Goal: Transaction & Acquisition: Purchase product/service

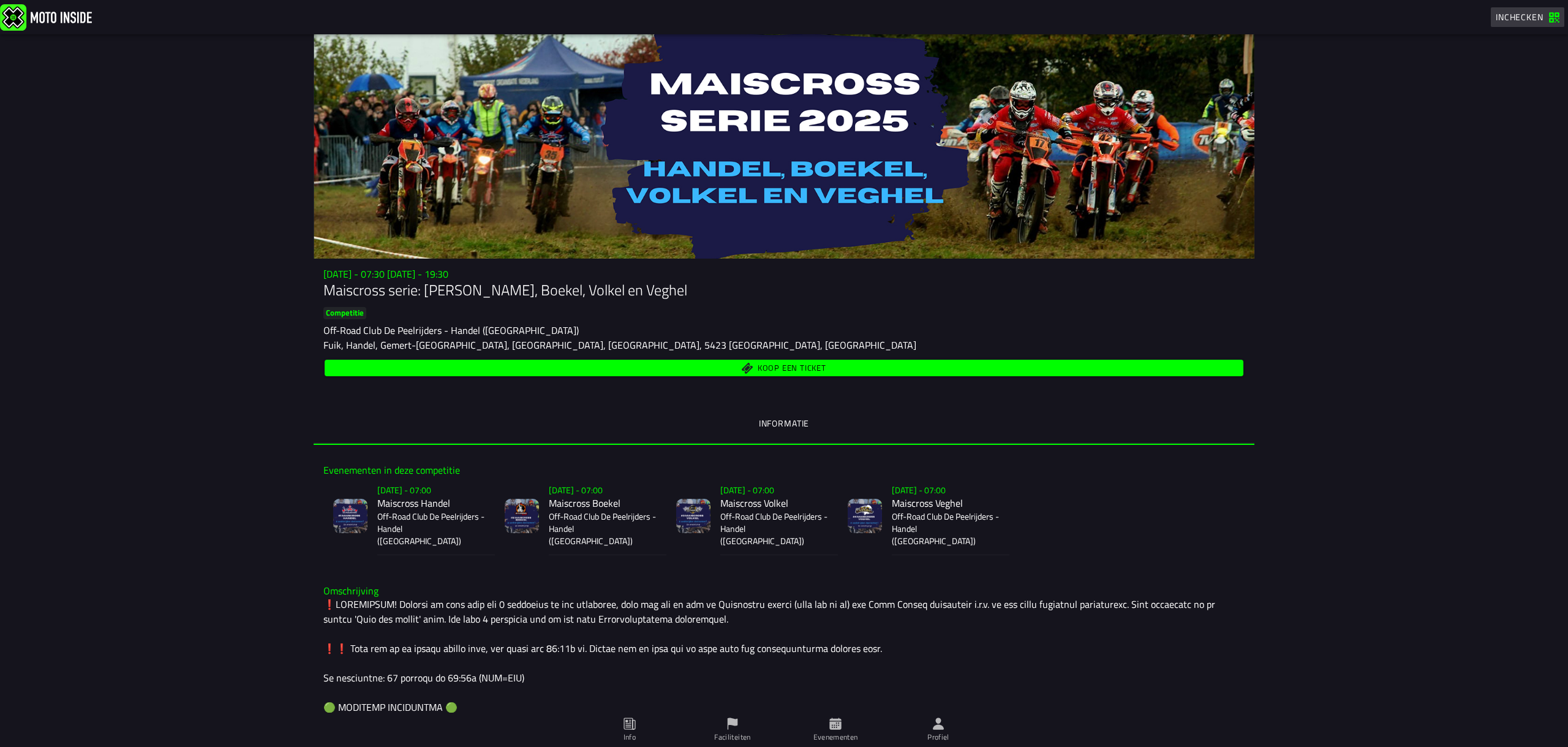
click at [1514, 21] on span "Inchecken" at bounding box center [1520, 16] width 48 height 12
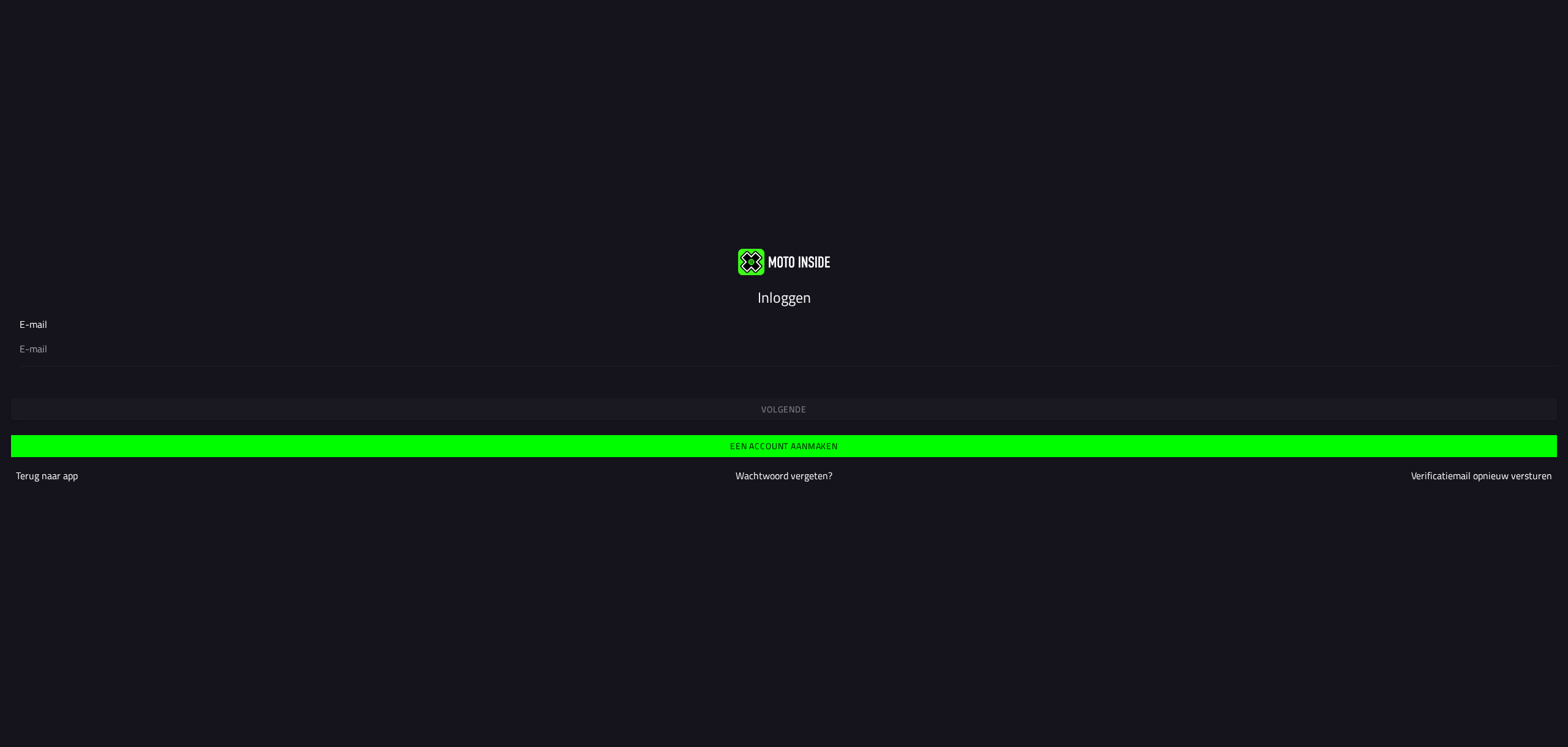
click at [306, 350] on div at bounding box center [784, 349] width 1529 height 34
click at [303, 342] on input "email" at bounding box center [784, 348] width 1529 height 14
type input "wibecoppens@icloud.com"
click at [752, 397] on div "Volgende" at bounding box center [784, 398] width 1568 height 44
click at [102, 342] on input "email" at bounding box center [784, 348] width 1529 height 14
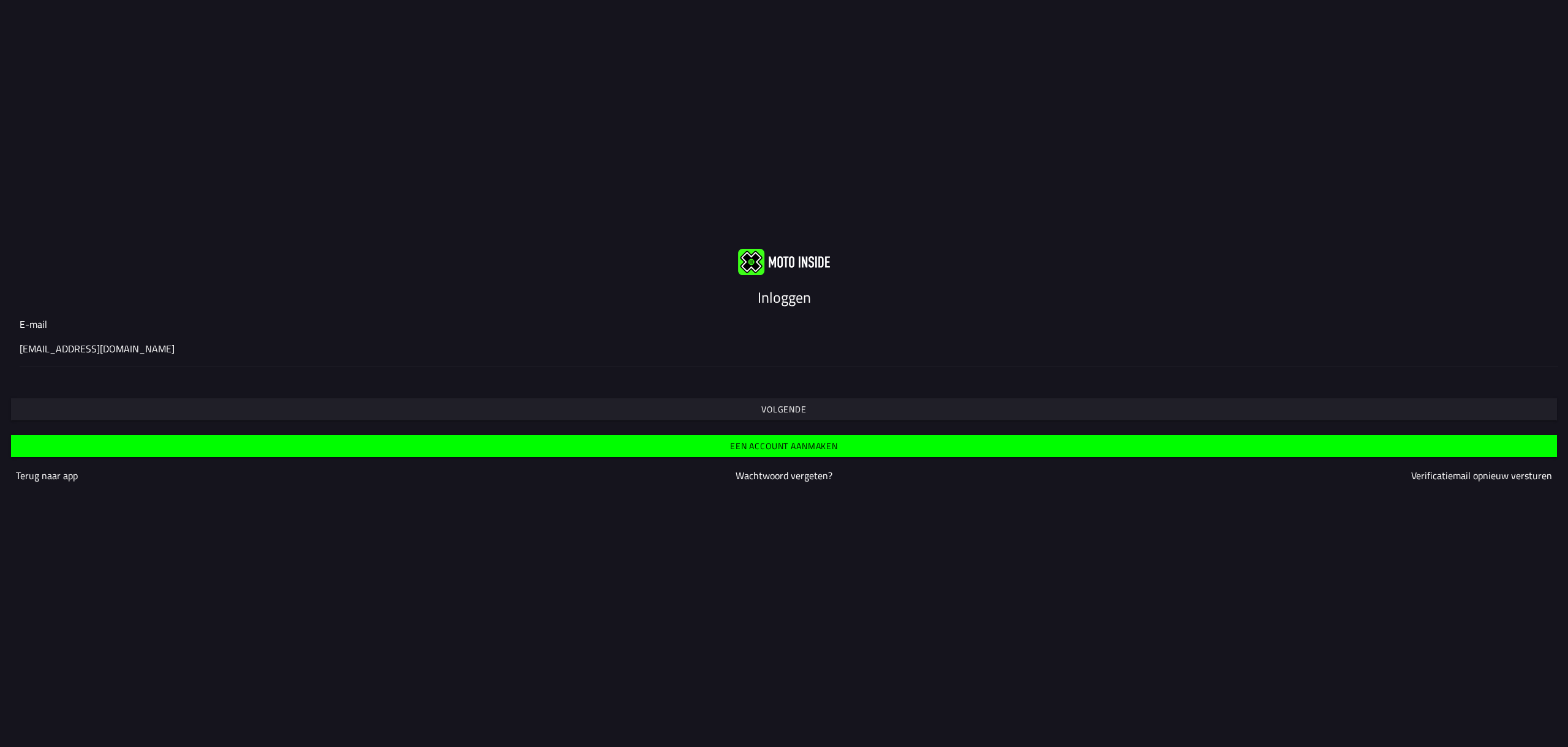
type input "wibecoppens@icloud.com"
click at [0, 0] on slot "Volgende" at bounding box center [0, 0] width 0 height 0
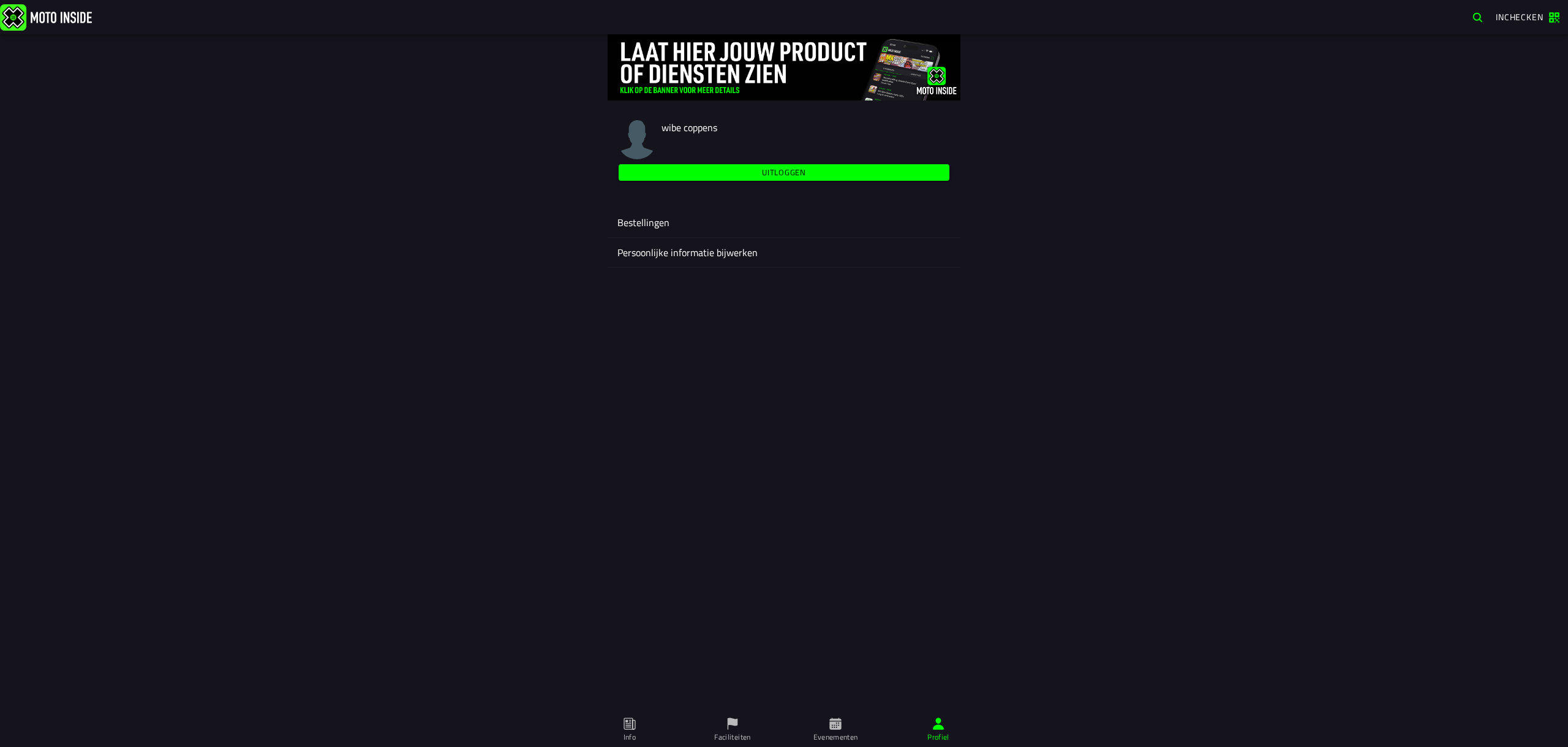
click at [59, 14] on img at bounding box center [46, 17] width 92 height 27
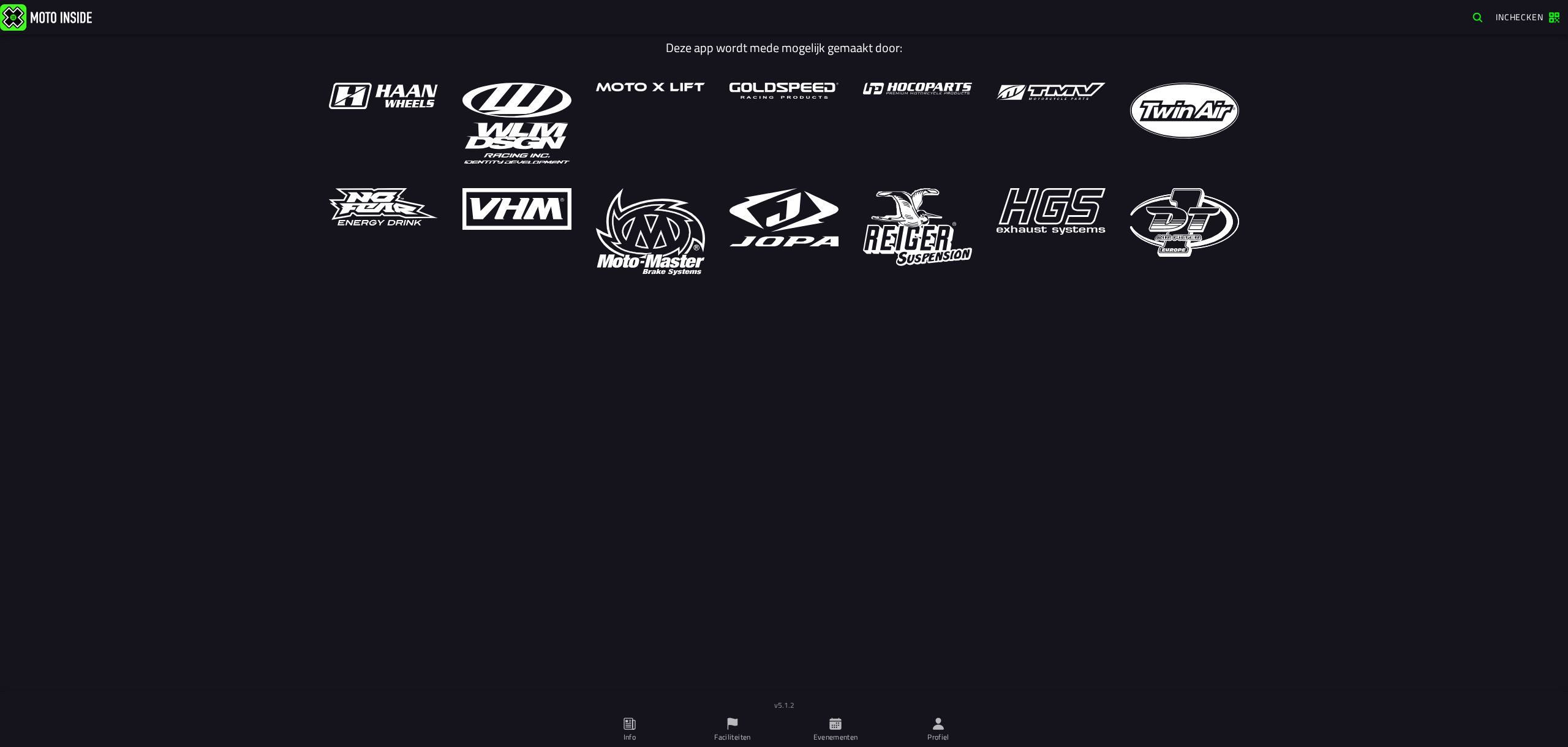
click at [841, 727] on icon at bounding box center [836, 723] width 11 height 11
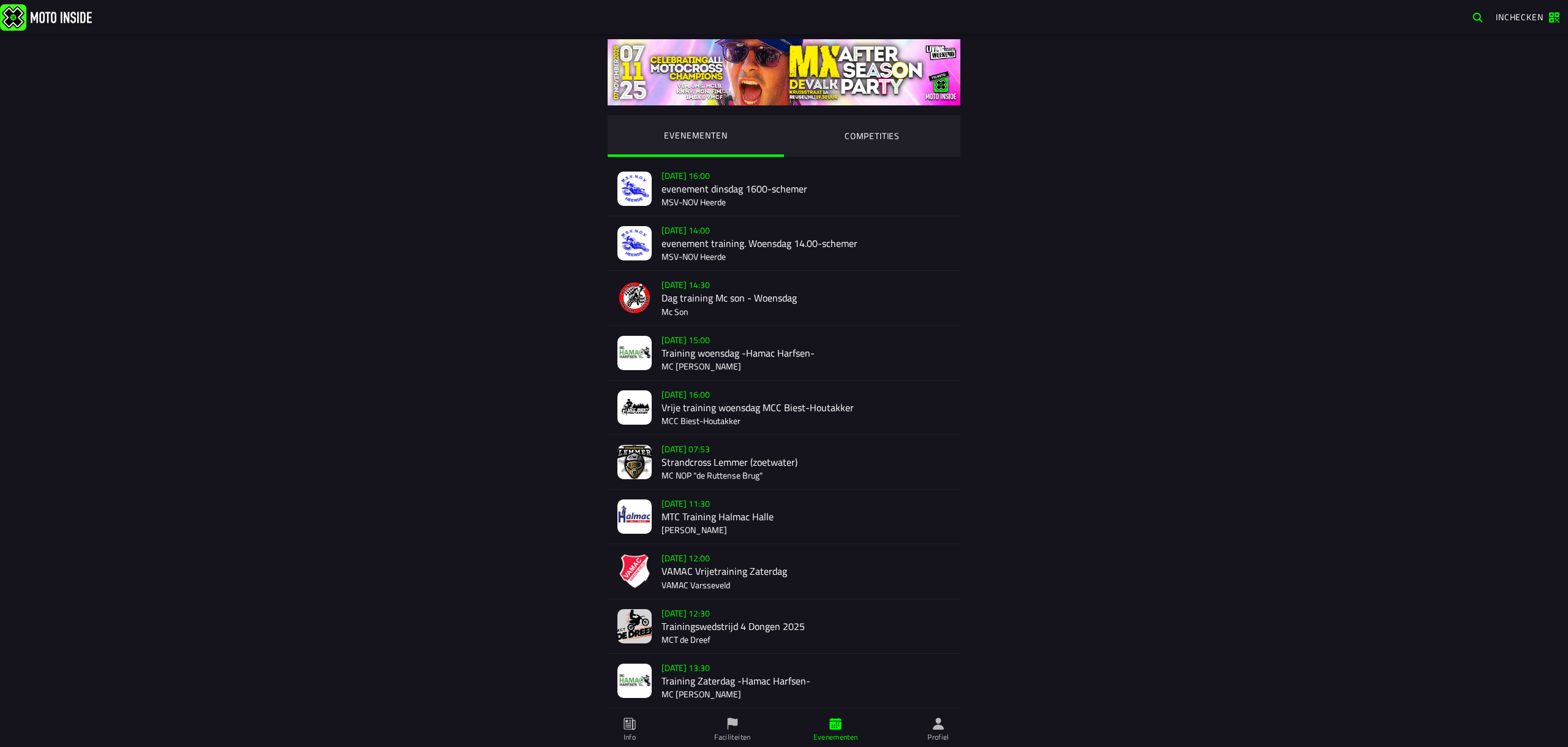
click at [630, 722] on icon at bounding box center [628, 723] width 5 height 7
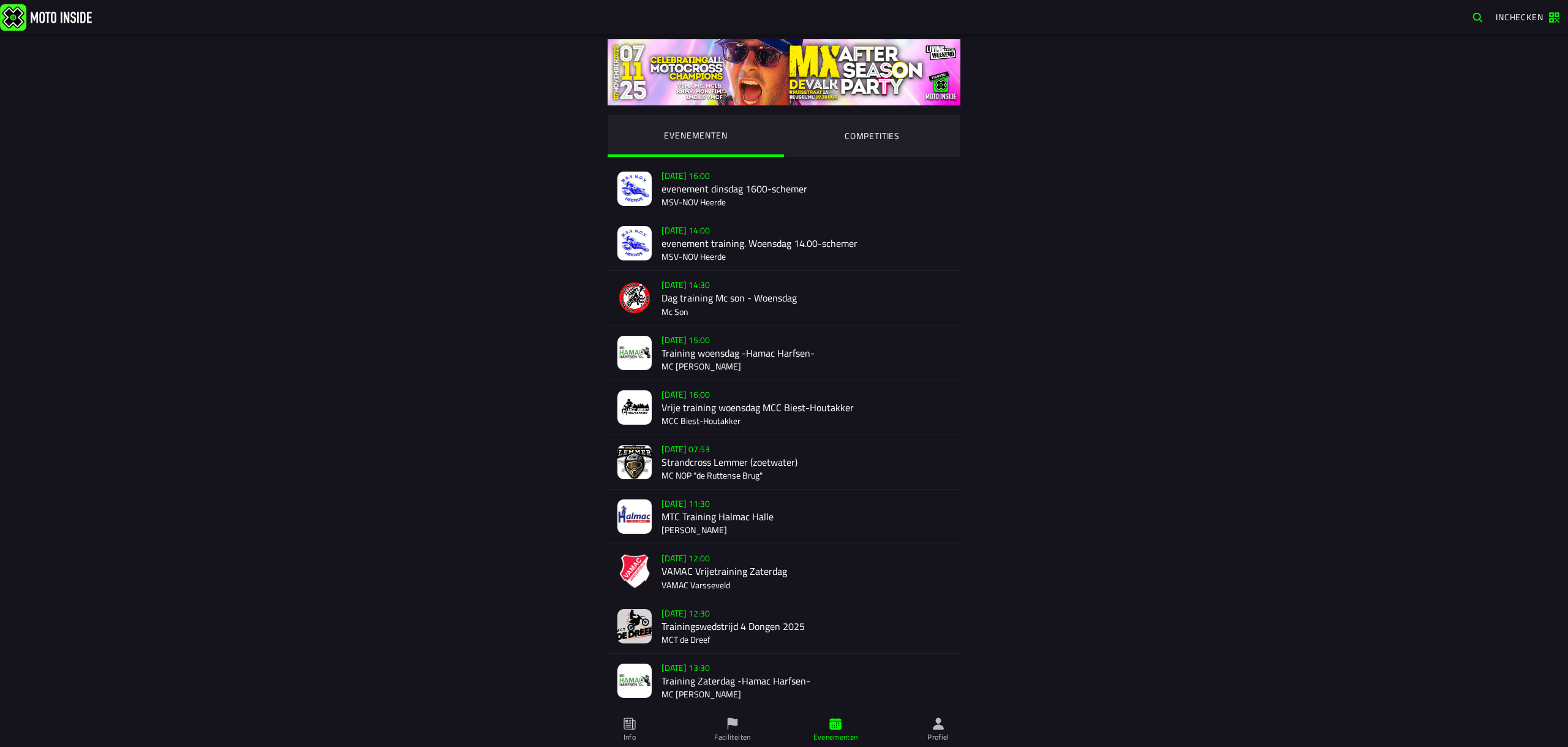
click at [1529, 15] on span "Inchecken" at bounding box center [1520, 16] width 48 height 12
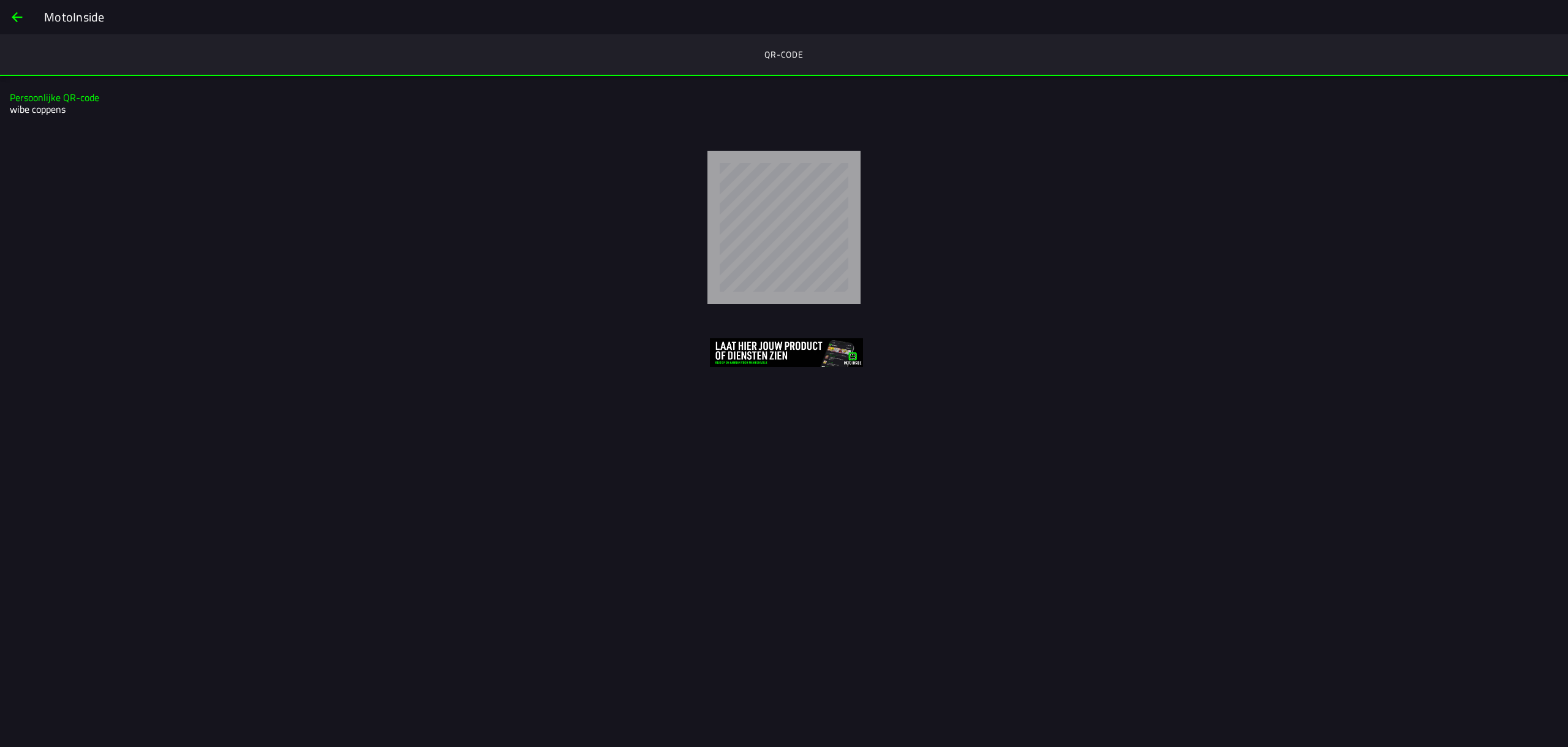
click at [18, 17] on span "back" at bounding box center [16, 17] width 14 height 30
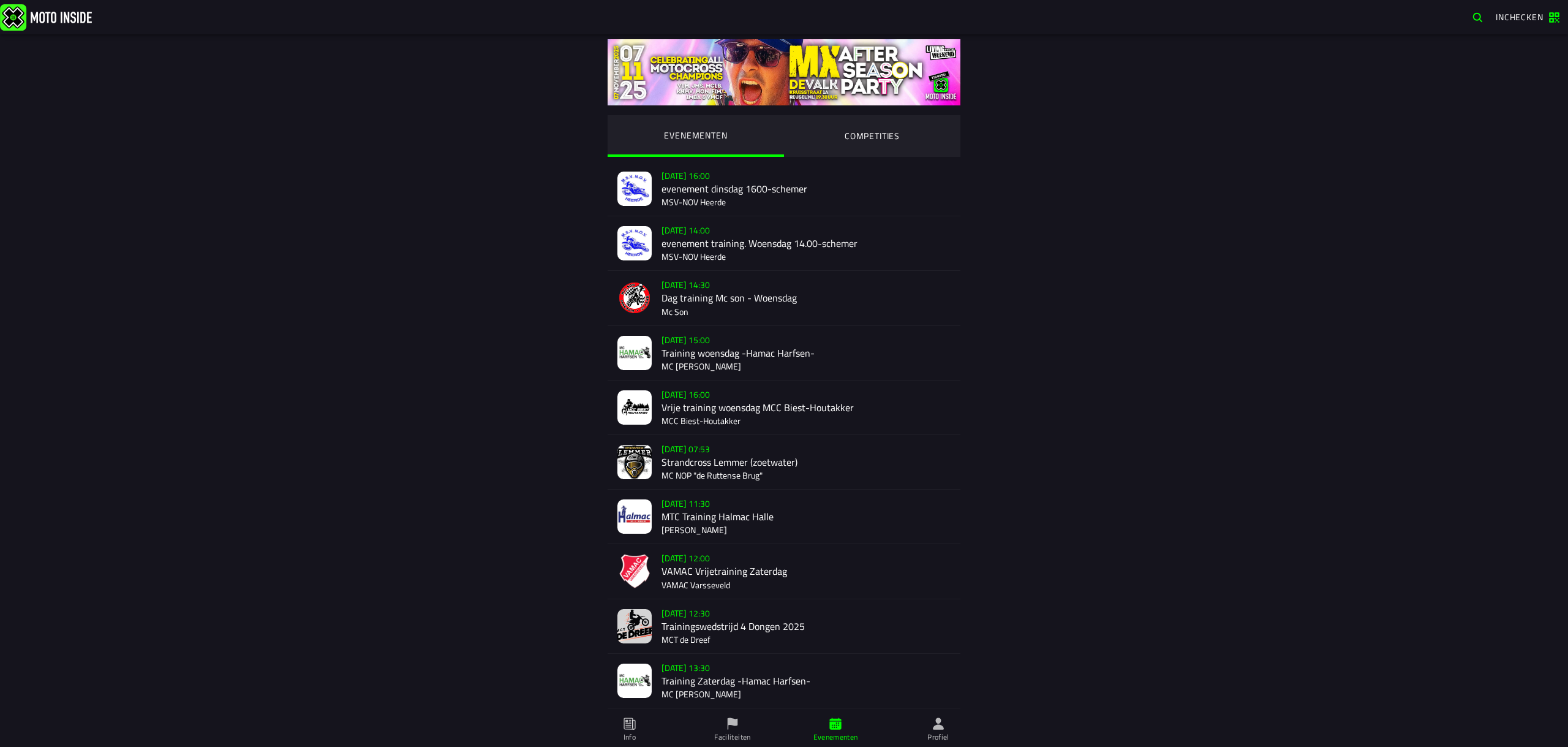
click at [738, 724] on icon at bounding box center [732, 724] width 13 height 13
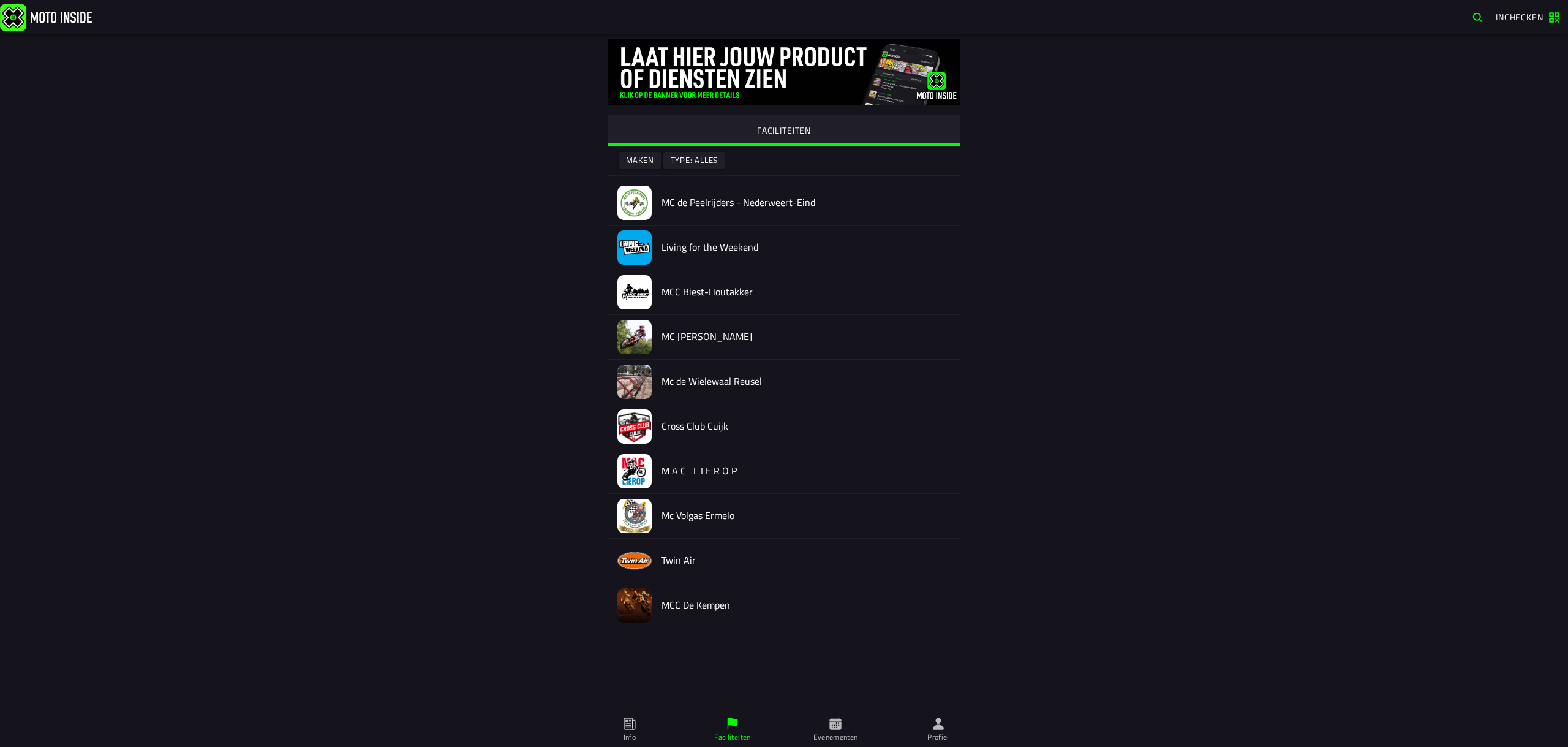
click at [838, 731] on span "Evenementen" at bounding box center [836, 730] width 88 height 34
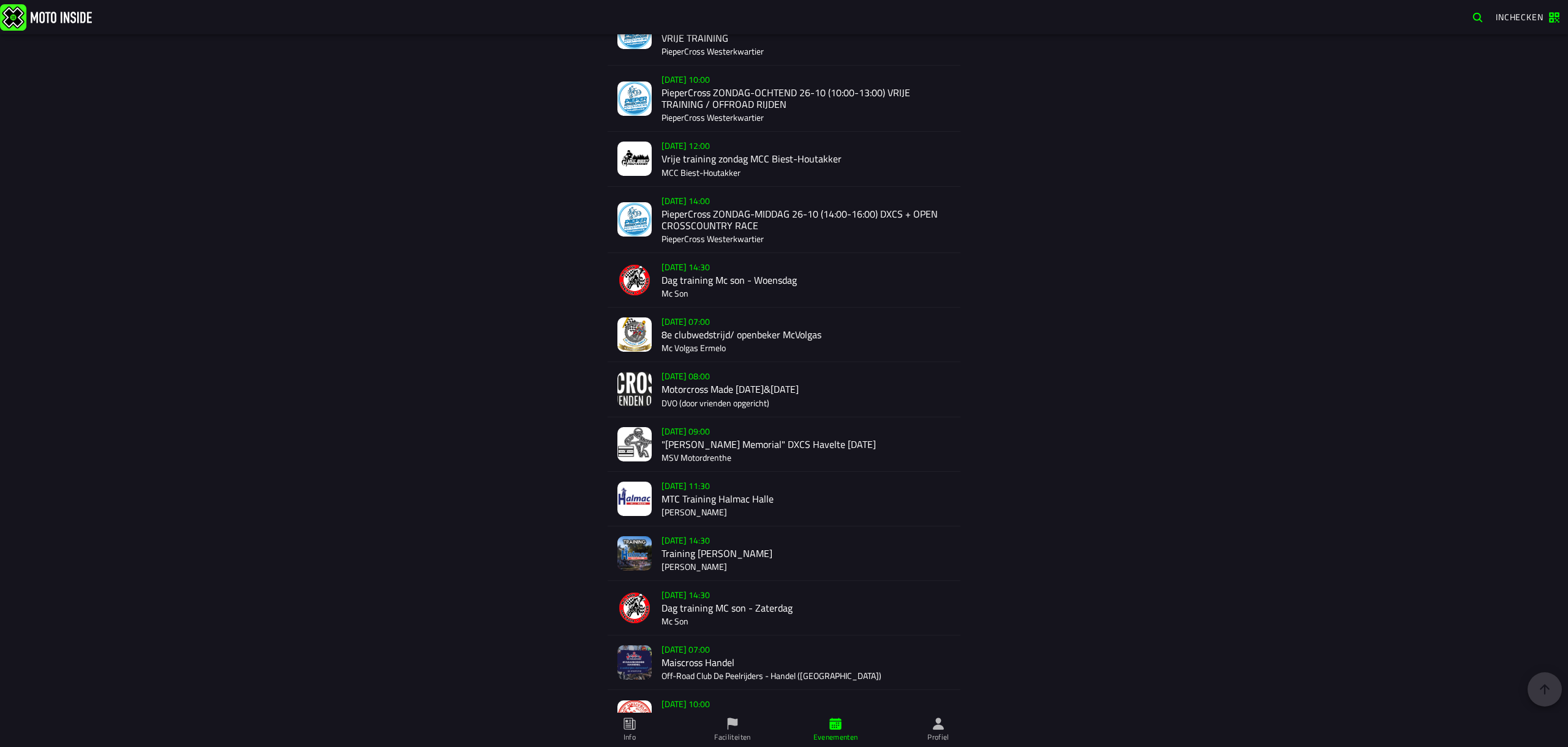
scroll to position [1690, 0]
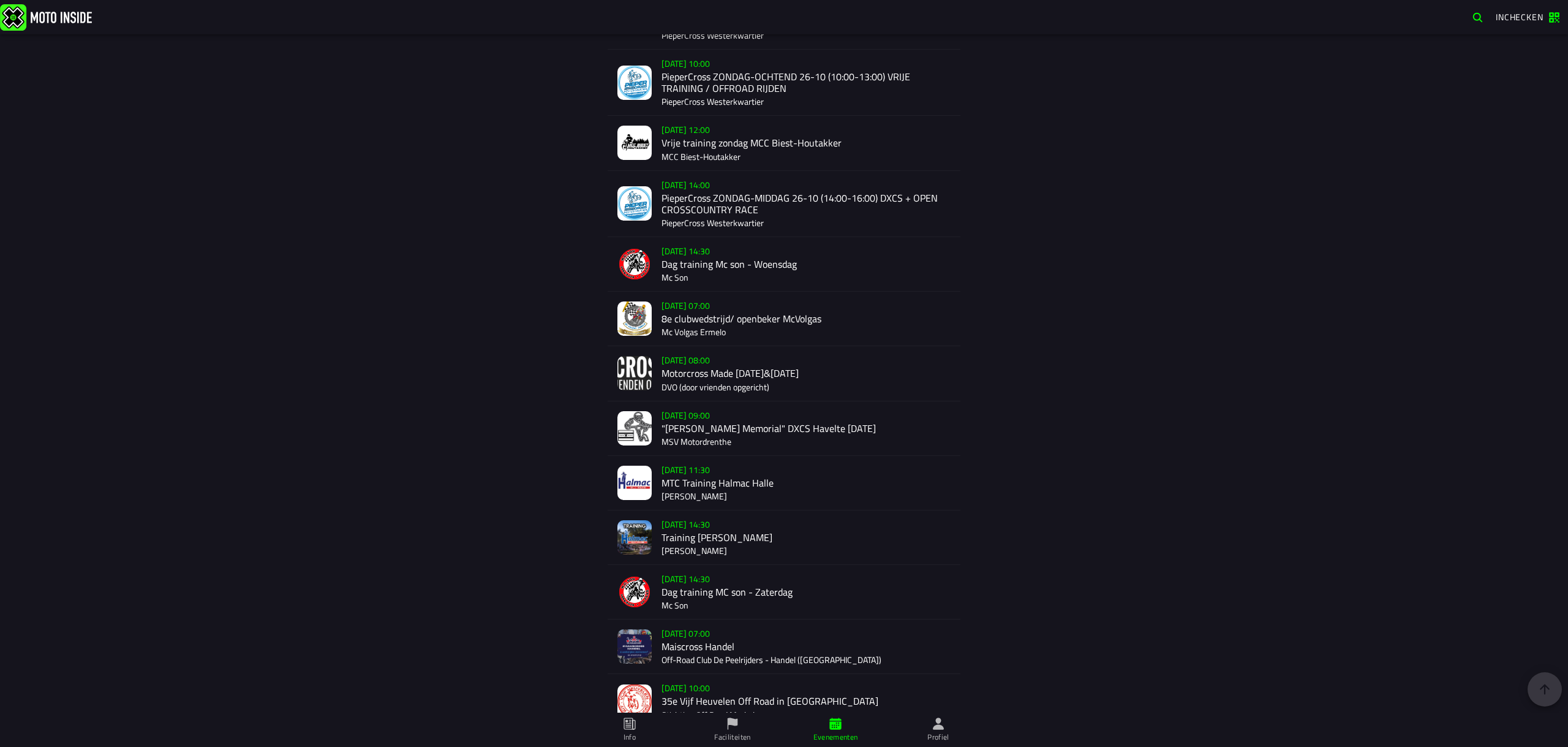
click at [713, 670] on div "Verkoop nog niet gestart Su 2 Nov - 07:00 Maiscross Handel Off-Road Club De Pee…" at bounding box center [806, 646] width 289 height 54
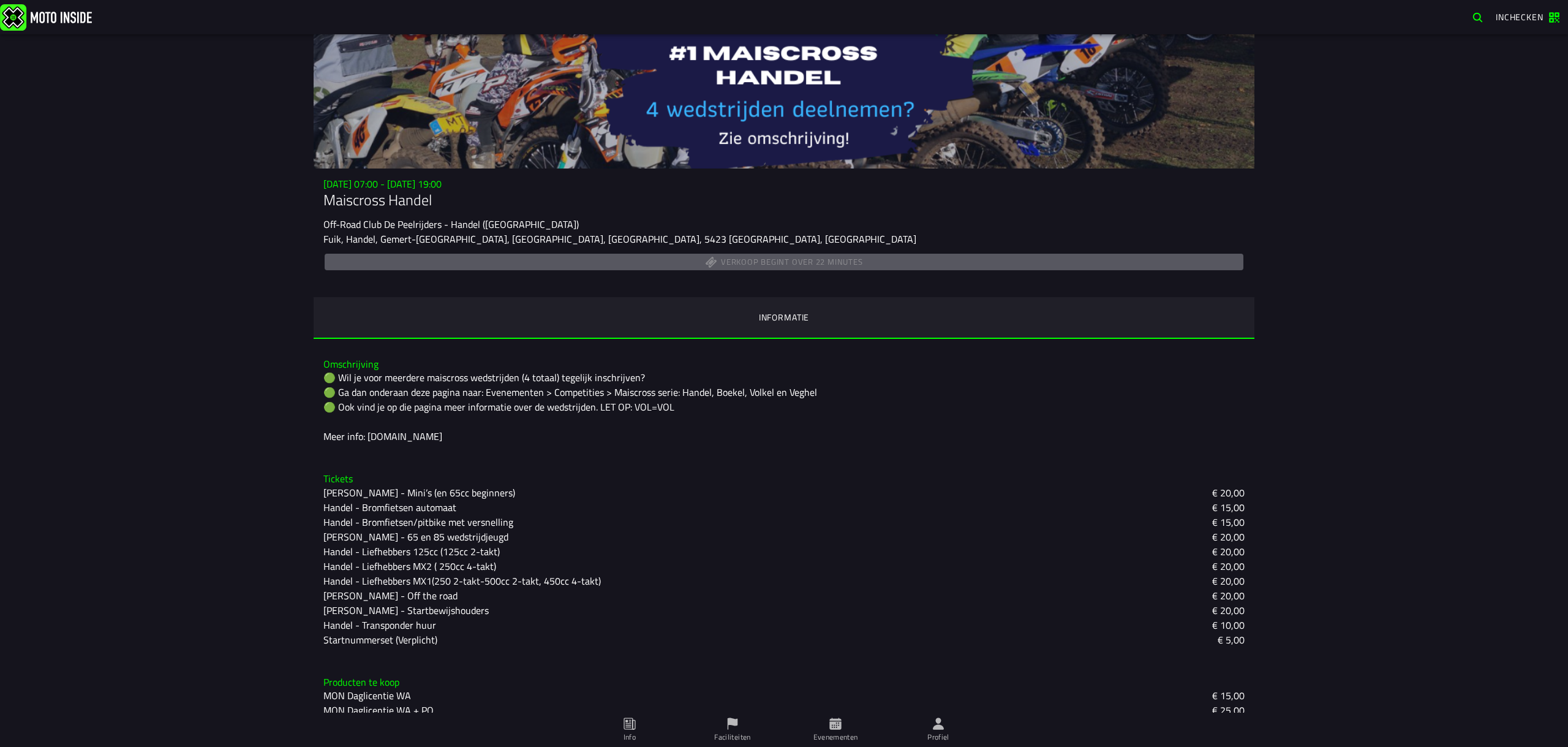
scroll to position [105, 0]
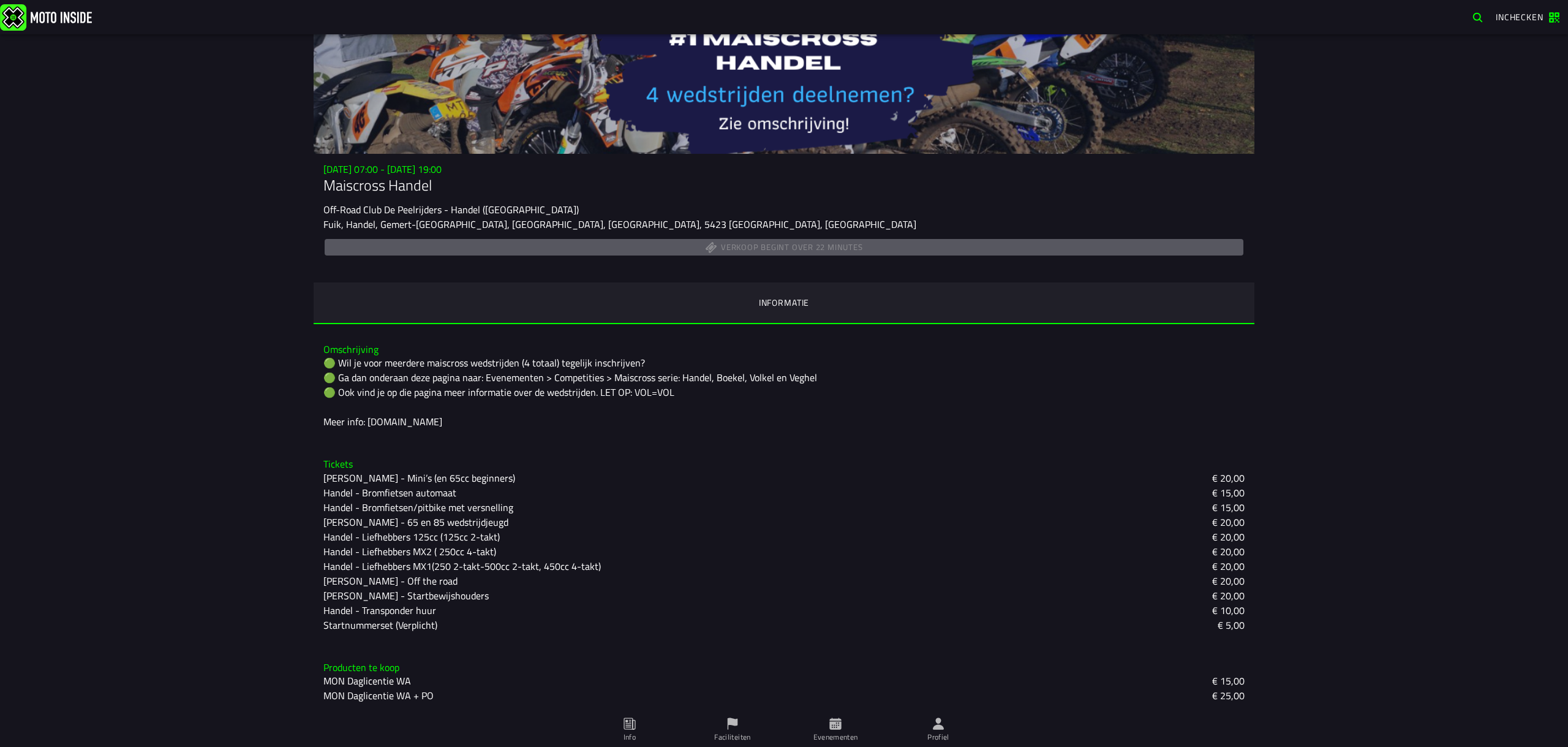
click at [629, 728] on icon at bounding box center [629, 724] width 13 height 13
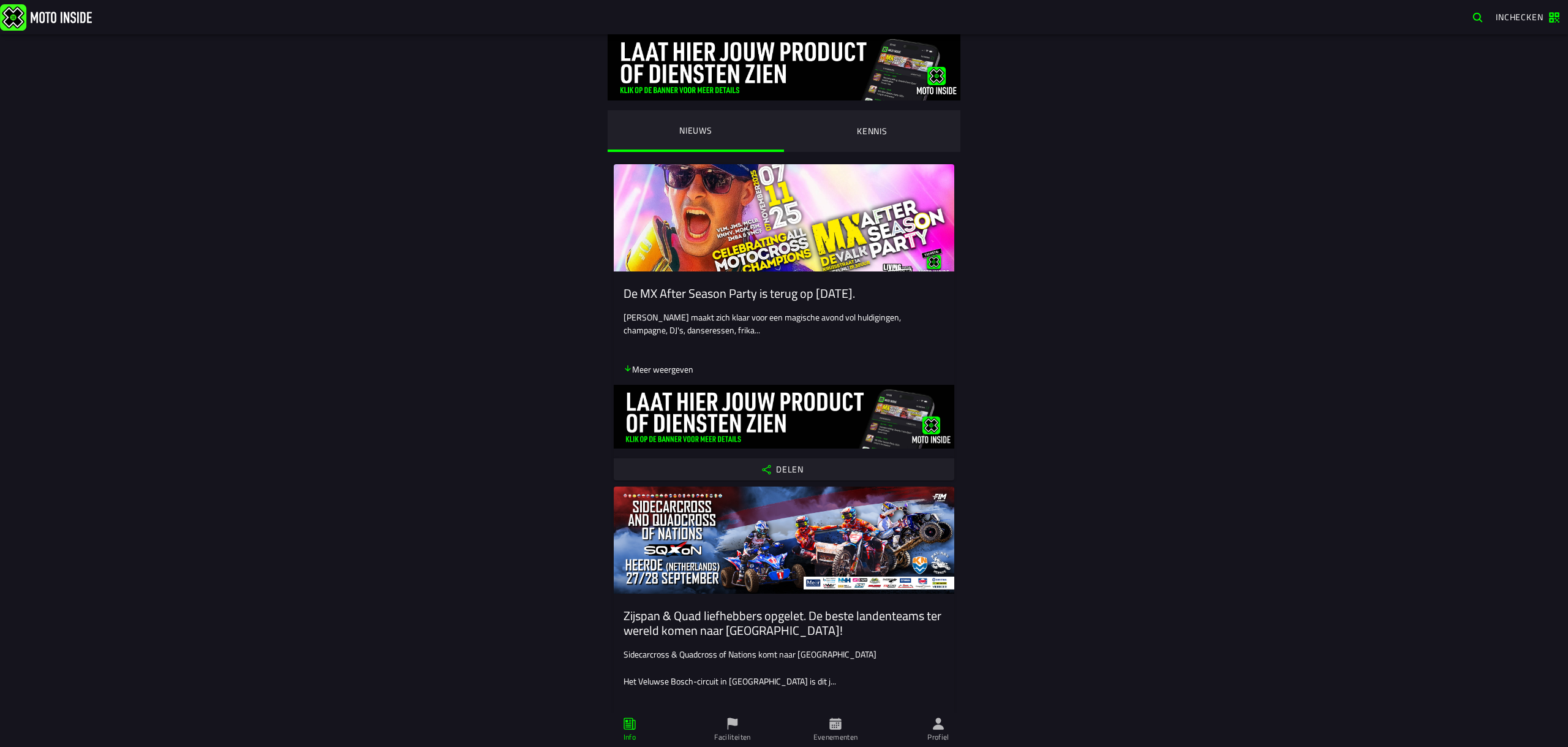
click at [18, 21] on img at bounding box center [46, 17] width 92 height 27
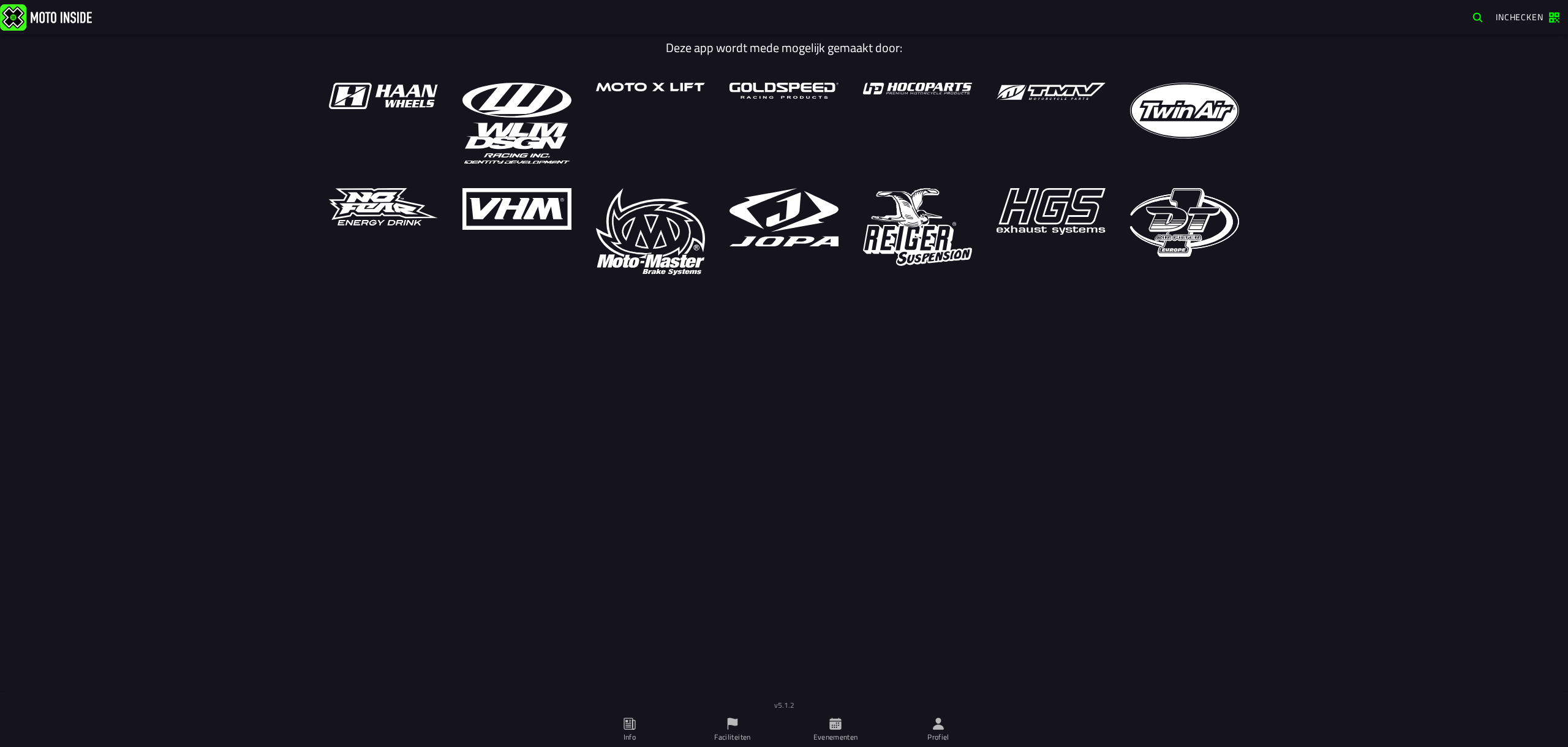
click at [520, 34] on ion-grid "Deze app wordt mede mogelijk gemaakt door:" at bounding box center [784, 156] width 941 height 244
click at [83, 15] on img at bounding box center [46, 17] width 92 height 27
click at [833, 728] on icon at bounding box center [836, 723] width 11 height 11
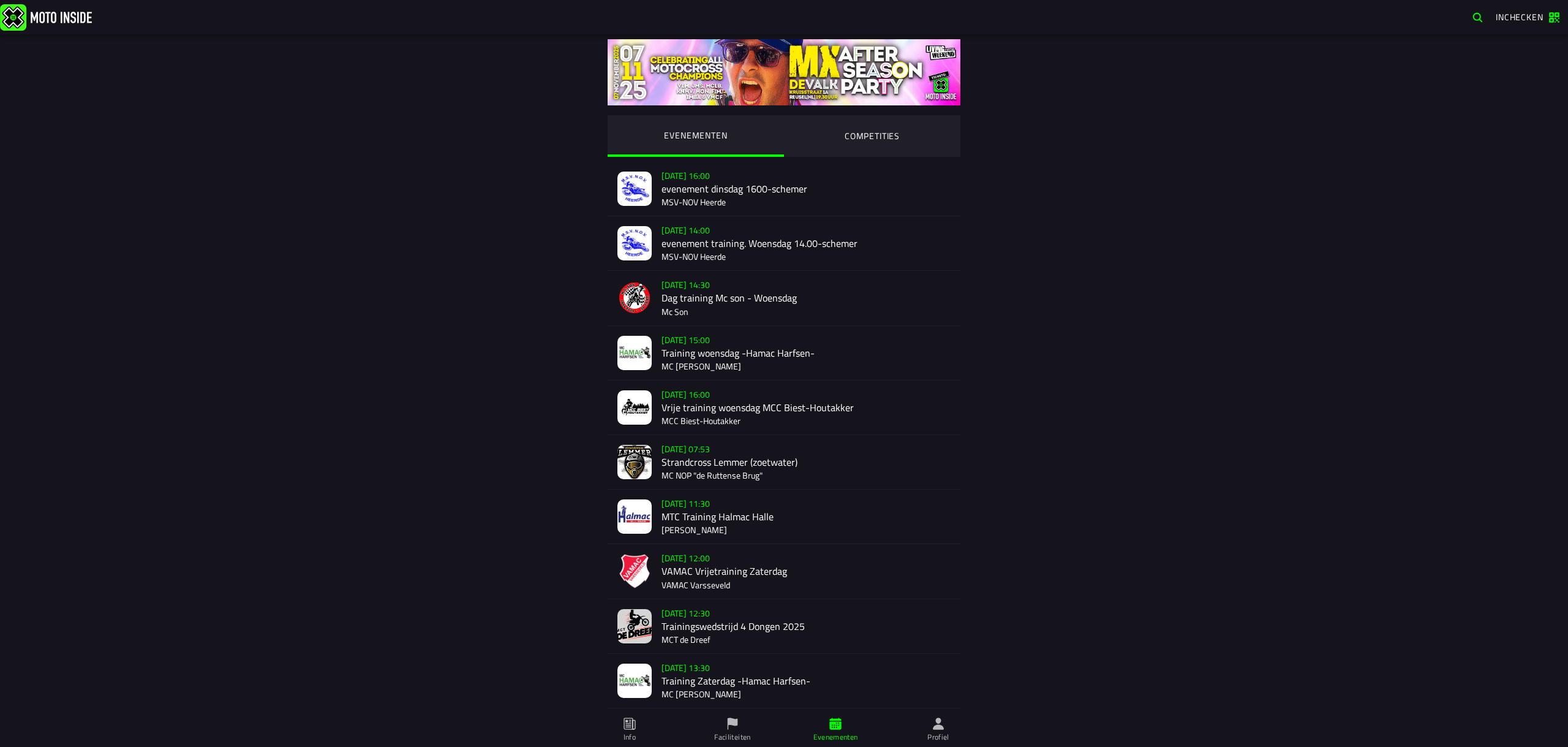
click at [900, 131] on ion-segment-button "COMPETITIES" at bounding box center [872, 136] width 176 height 42
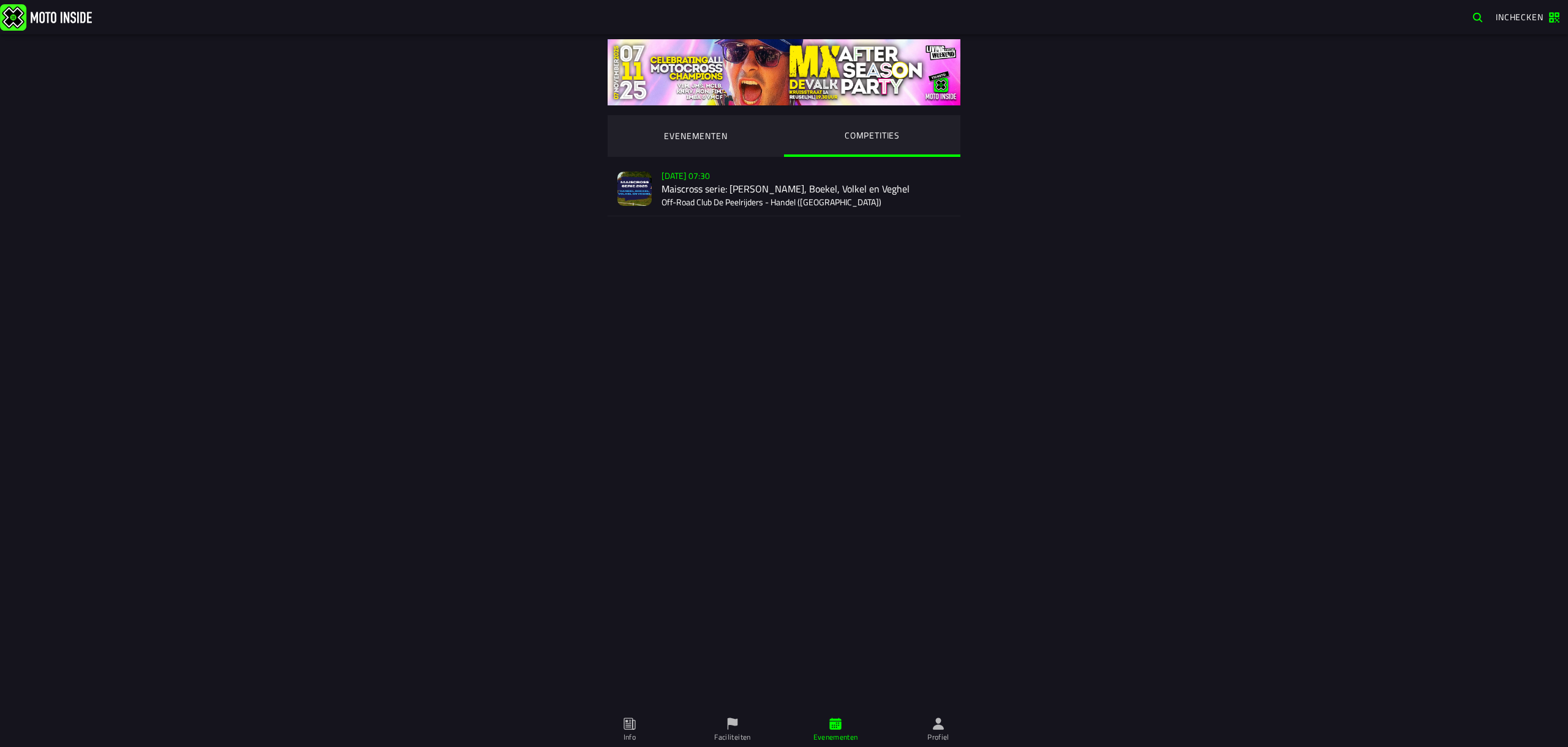
click at [692, 197] on div "Verkoop nog niet gestart Su 2 Nov - 07:30 Maiscross serie: Handel, Boekel, Volk…" at bounding box center [806, 189] width 289 height 54
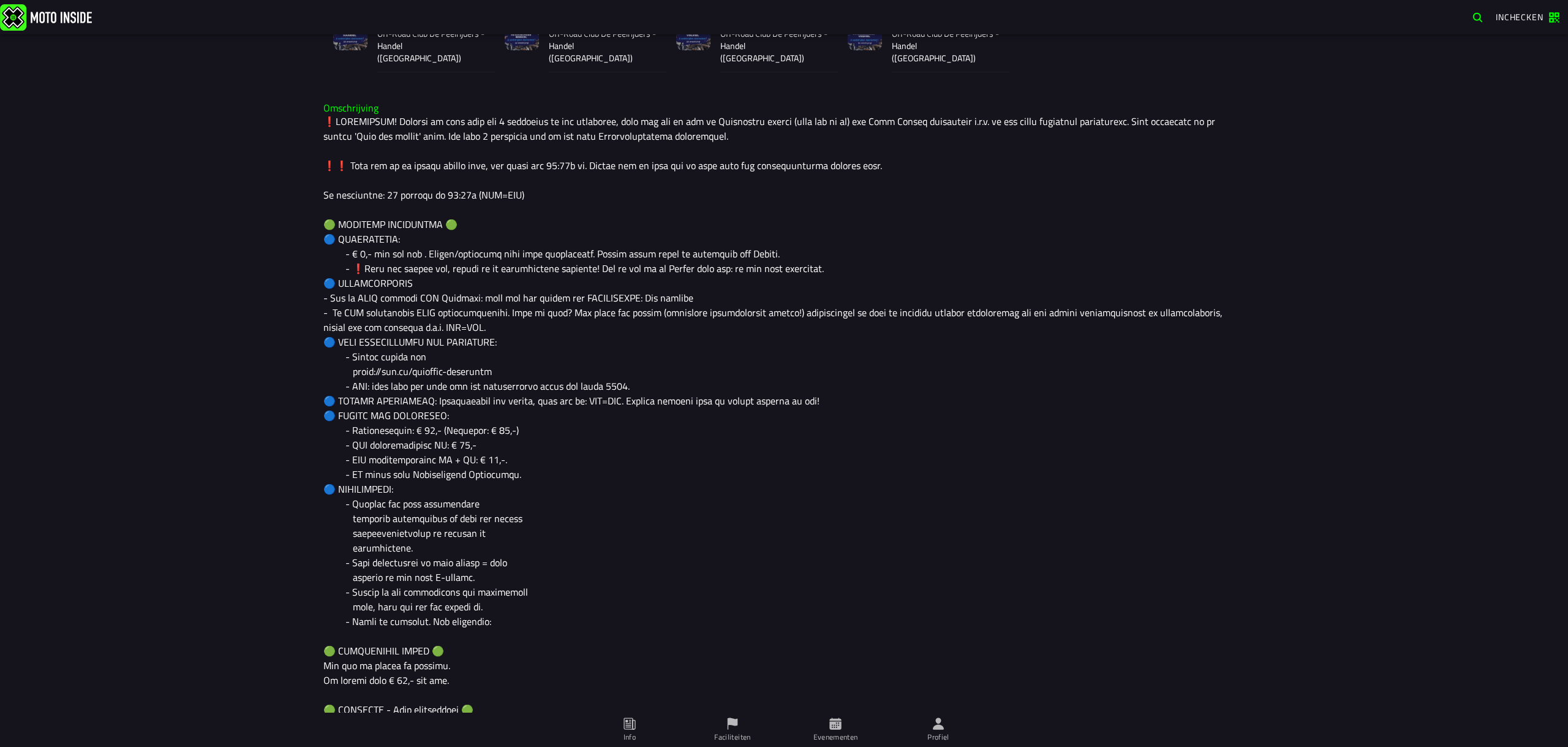
scroll to position [467, 0]
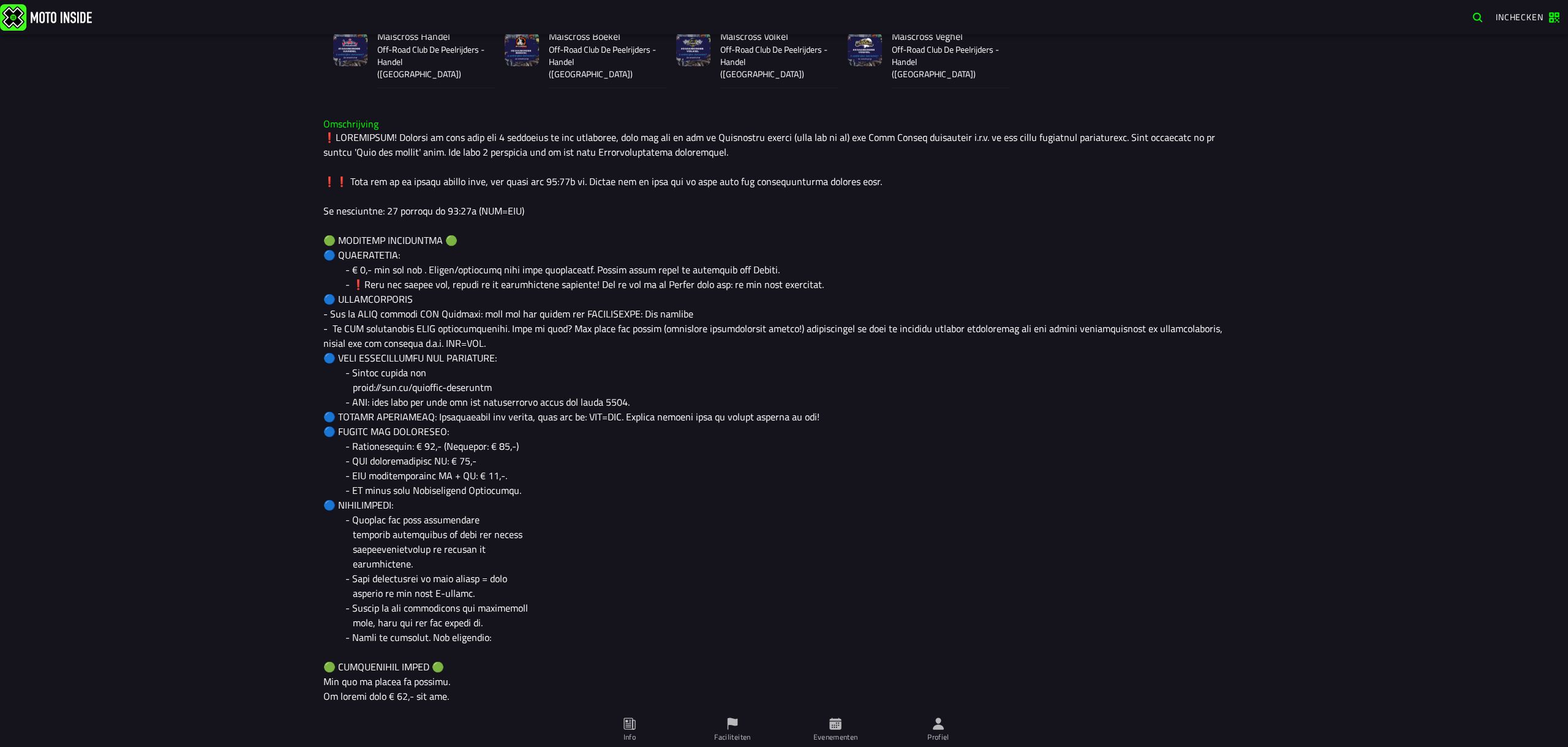
click at [197, 165] on div "Su 2 Nov - 07:30 - Su 23 Nov - 19:30 Maiscross serie: Handel, Boekel, Volkel en…" at bounding box center [784, 390] width 1568 height 713
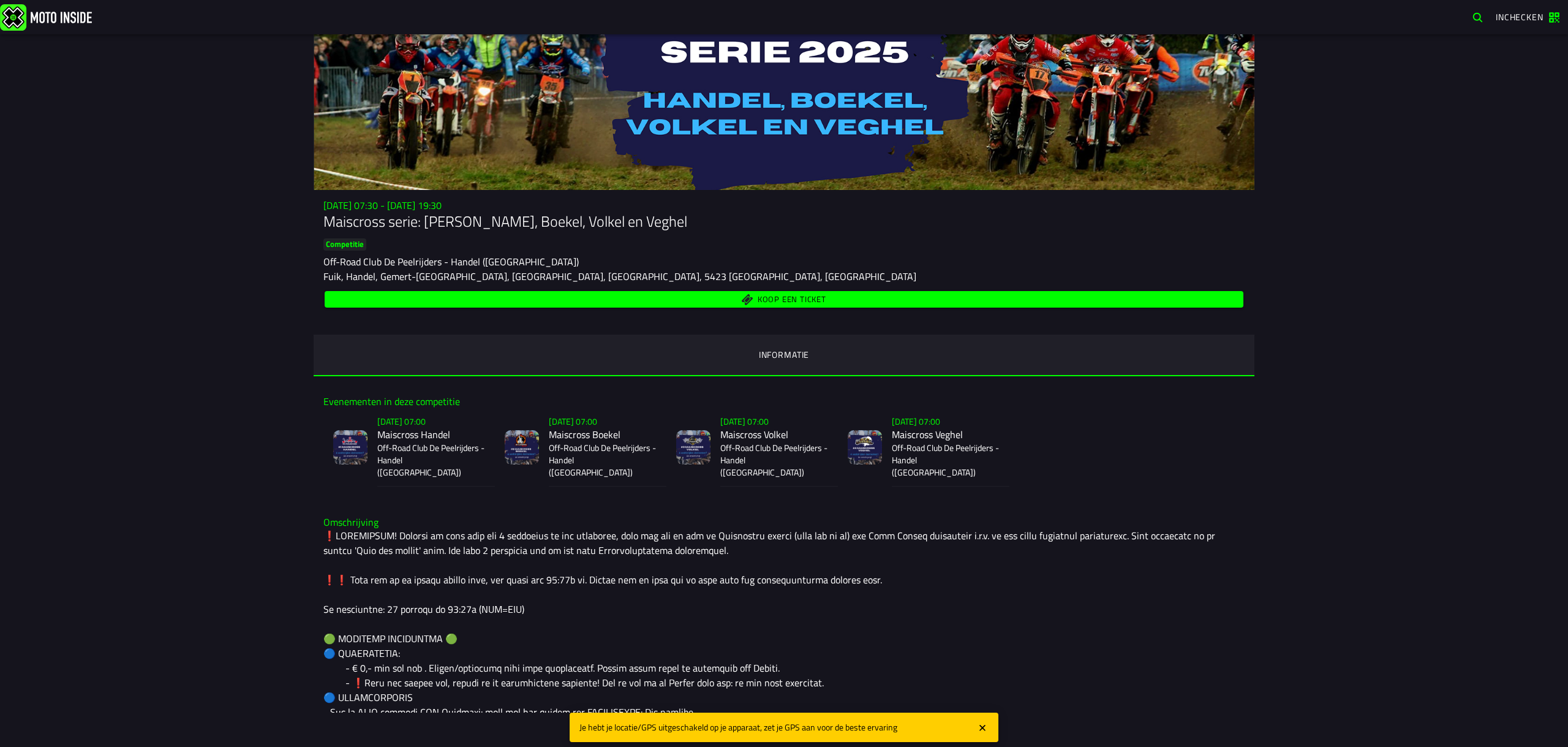
scroll to position [52, 0]
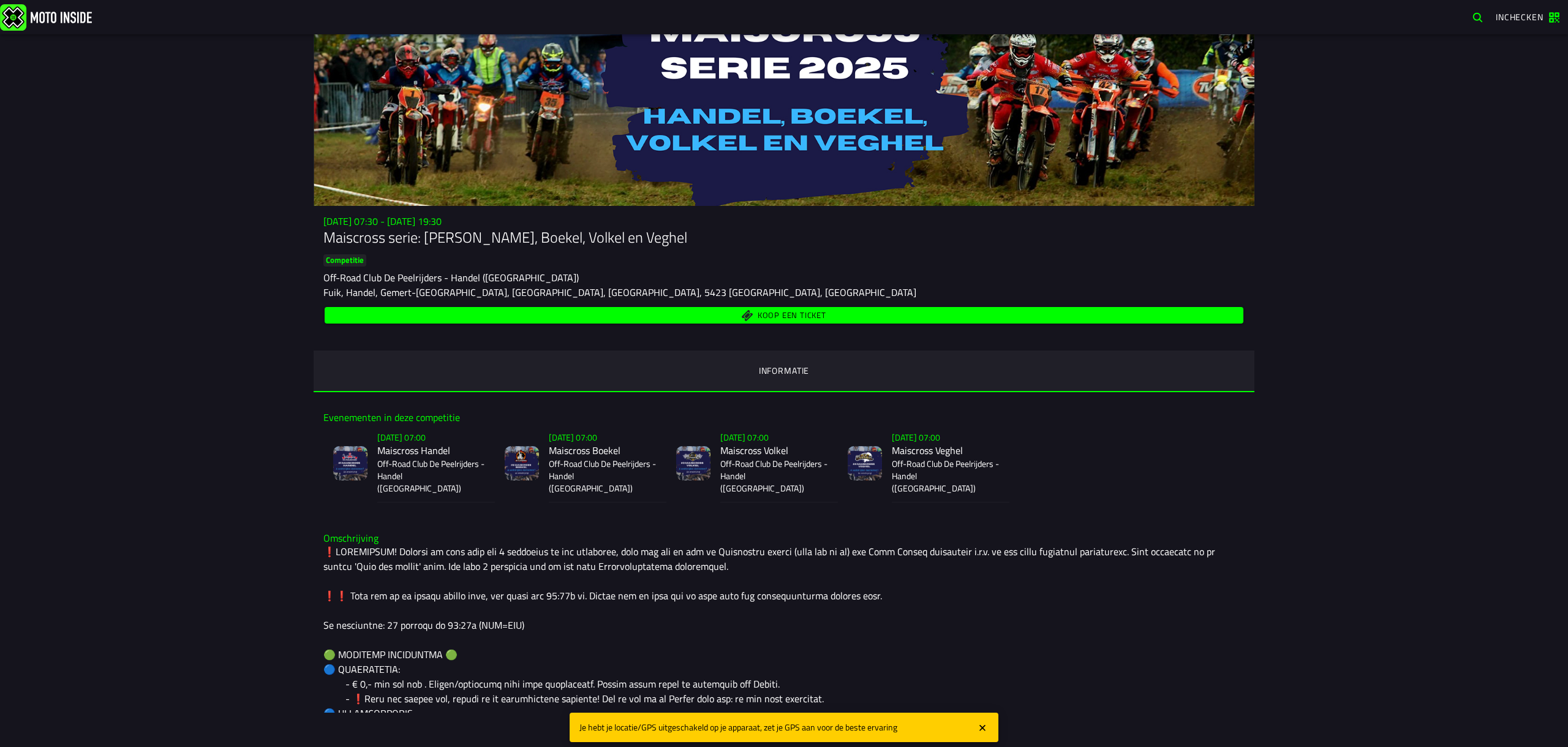
click at [149, 88] on div "Su 2 Nov - 07:30 - Su 23 Nov - 19:30 Maiscross serie: Handel, Boekel, Volkel en…" at bounding box center [784, 390] width 1568 height 713
click at [983, 729] on icon "close" at bounding box center [982, 728] width 6 height 6
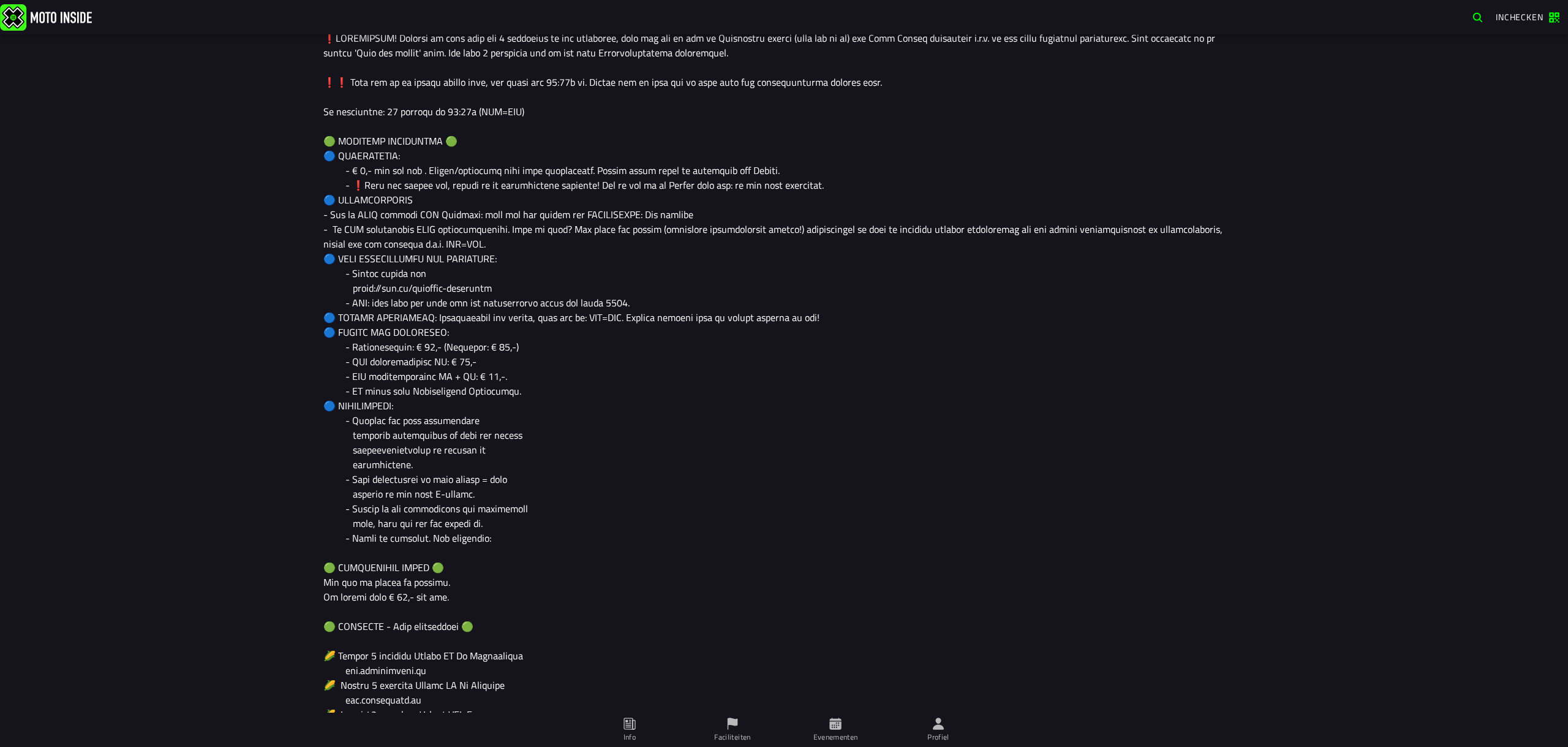
scroll to position [0, 0]
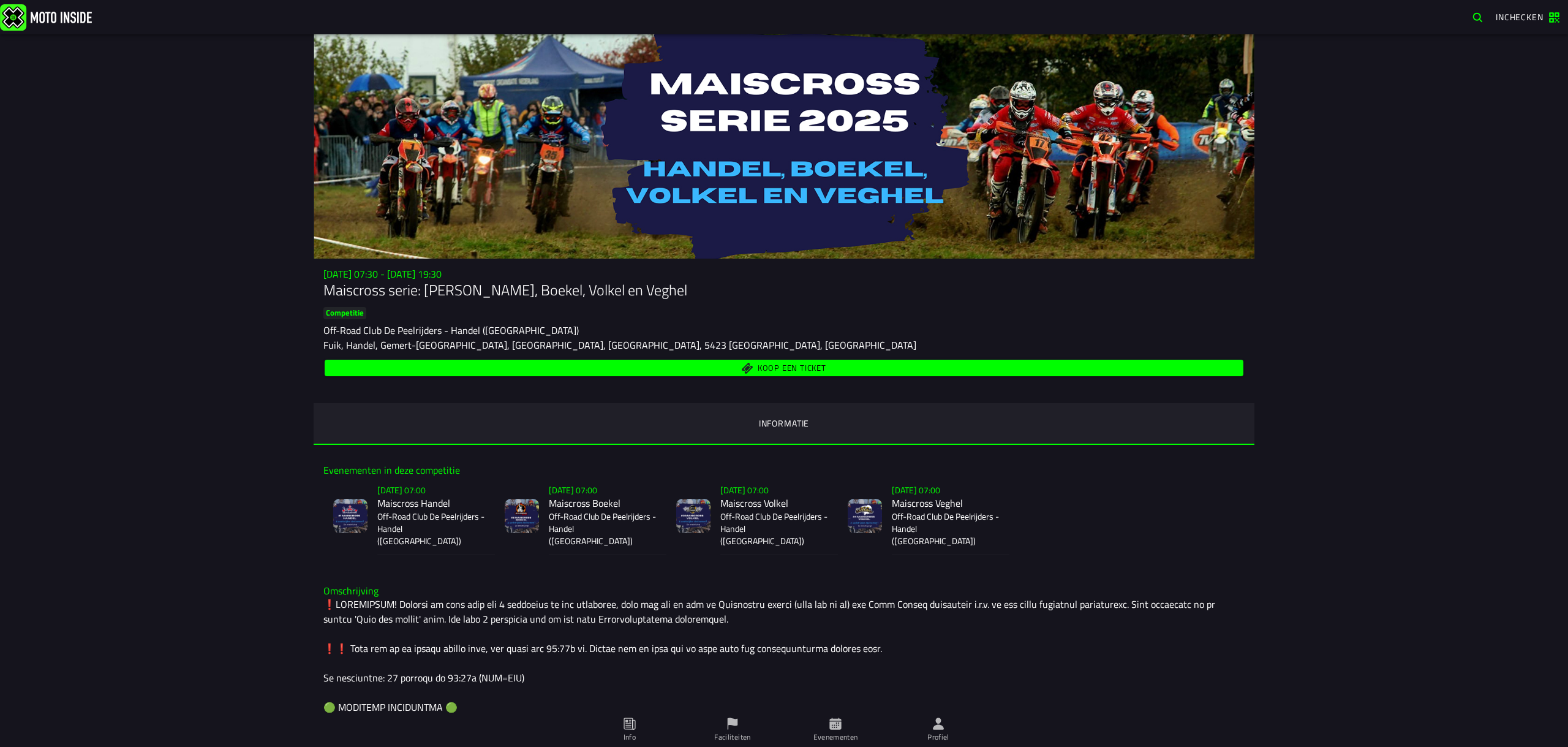
click at [943, 722] on icon at bounding box center [939, 724] width 13 height 13
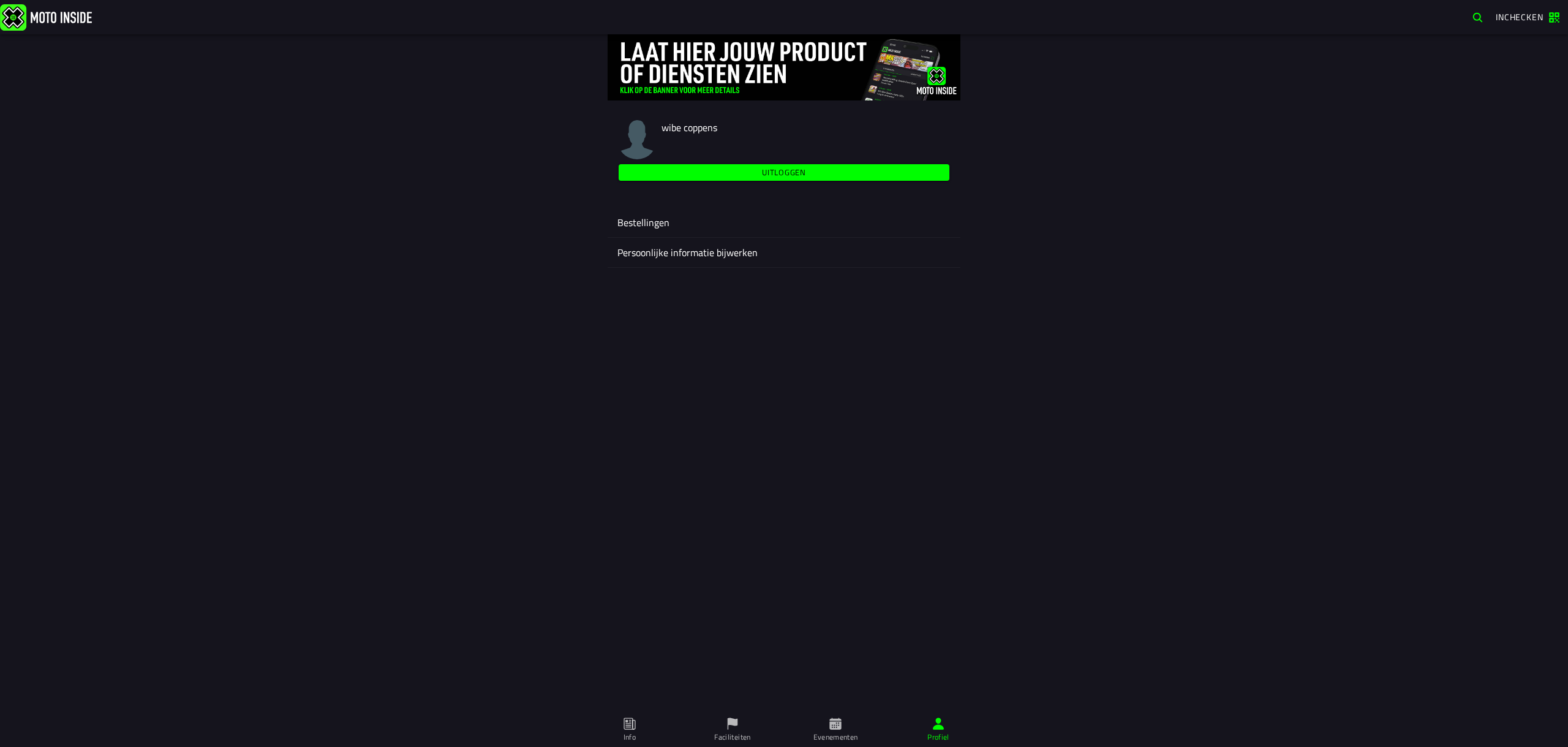
click at [727, 258] on ion-label "Persoonlijke informatie bijwerken" at bounding box center [783, 252] width 333 height 14
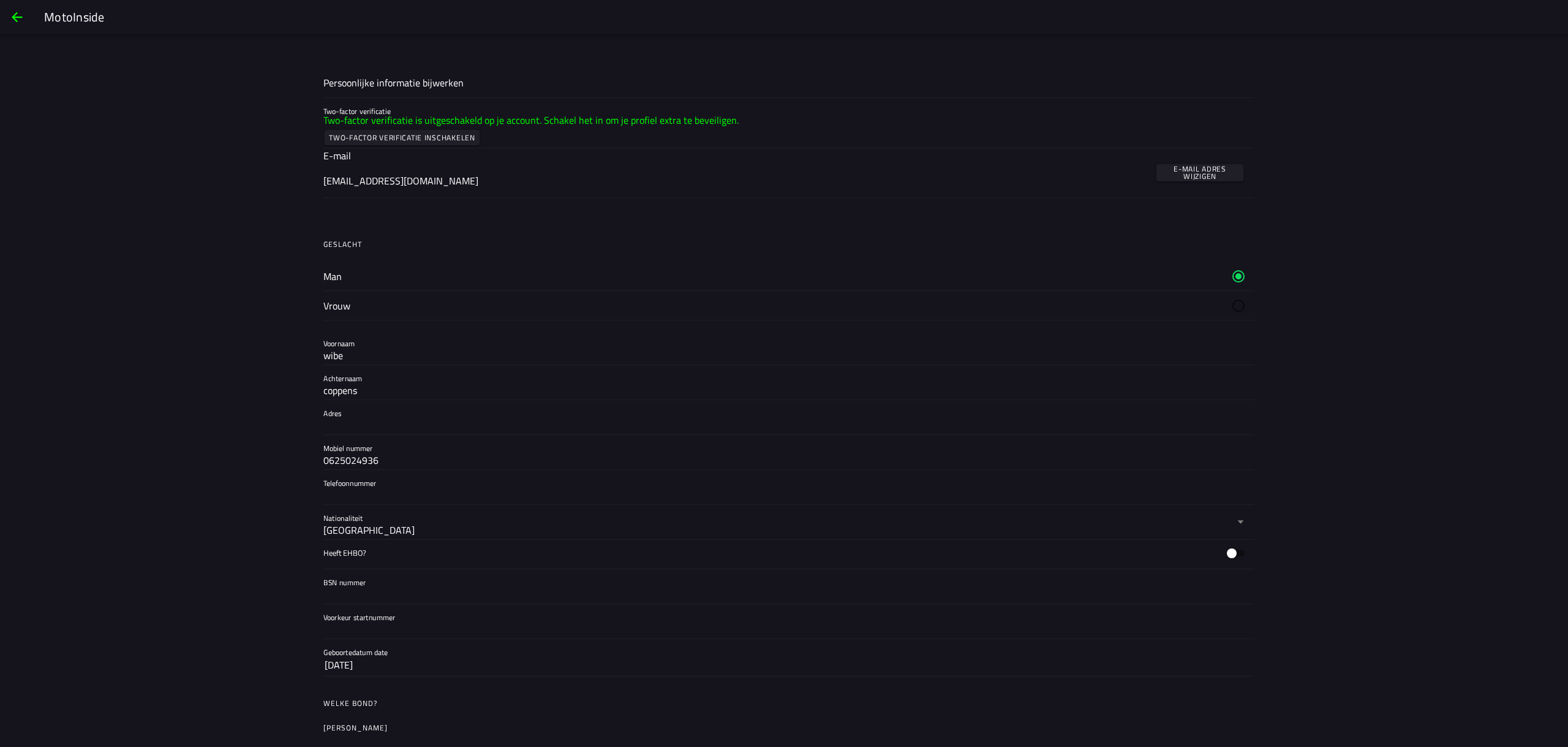
click at [0, 0] on slot "MotoInside" at bounding box center [0, 0] width 0 height 0
click at [15, 15] on span "back" at bounding box center [16, 17] width 14 height 30
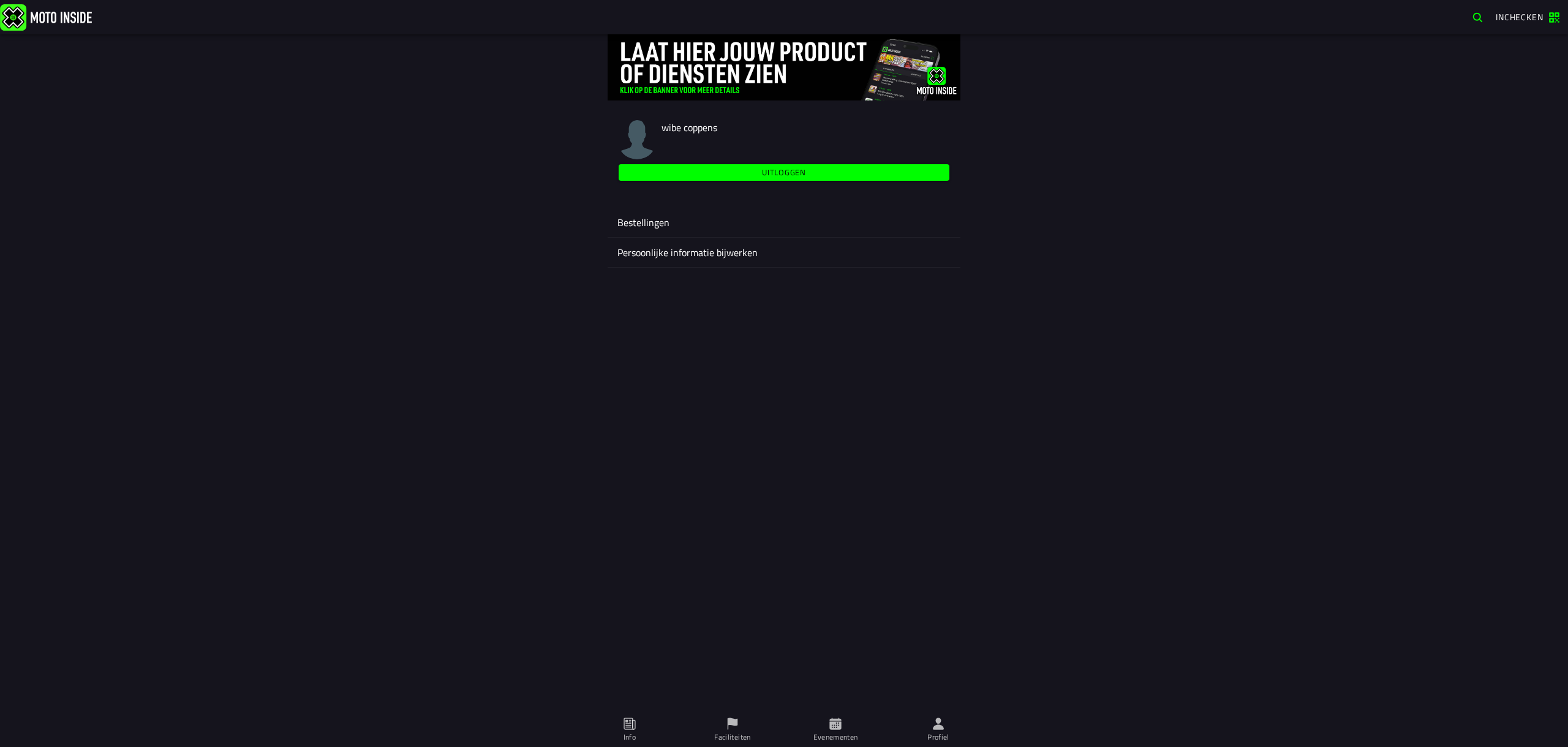
click at [54, 15] on img at bounding box center [46, 17] width 92 height 27
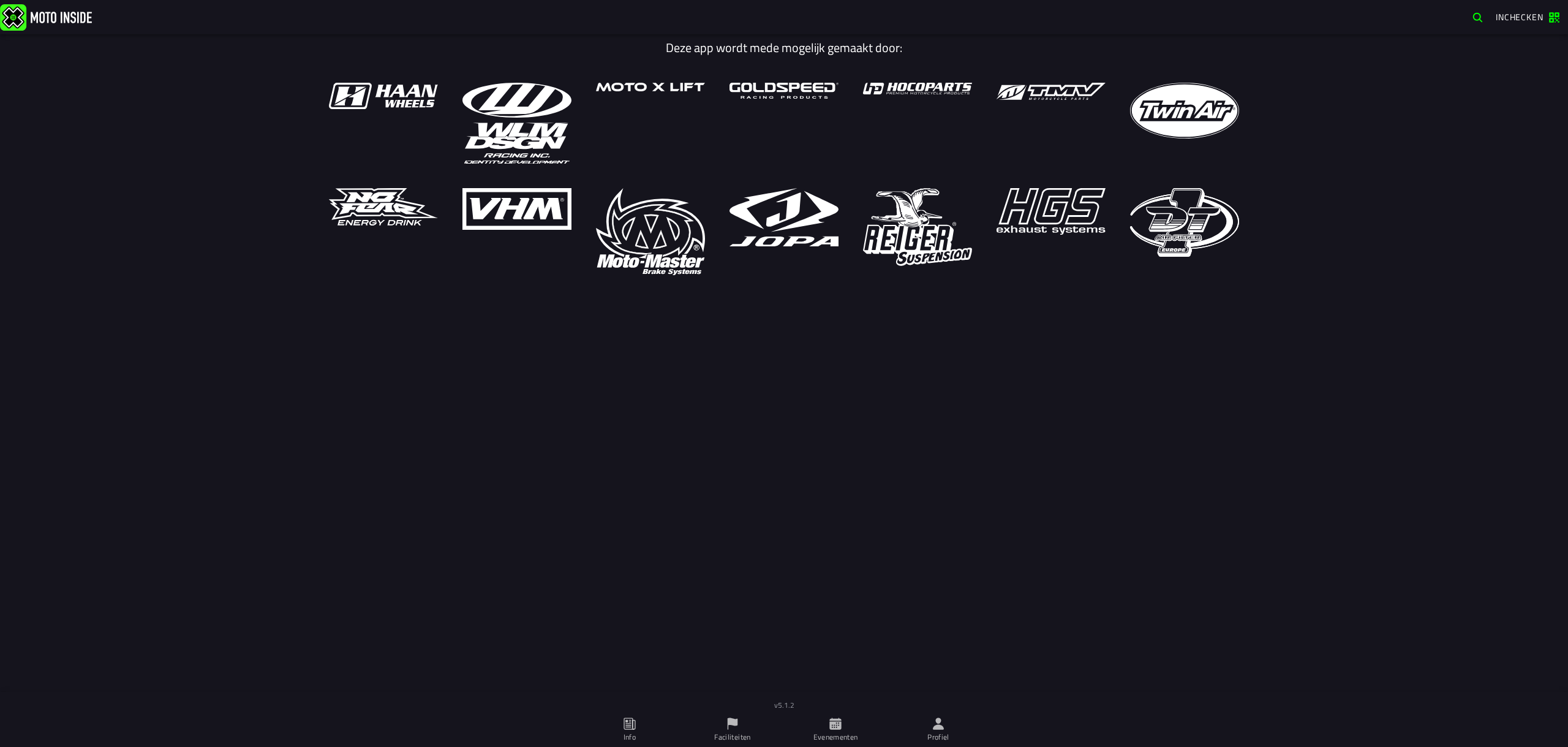
click at [840, 725] on icon at bounding box center [836, 723] width 11 height 11
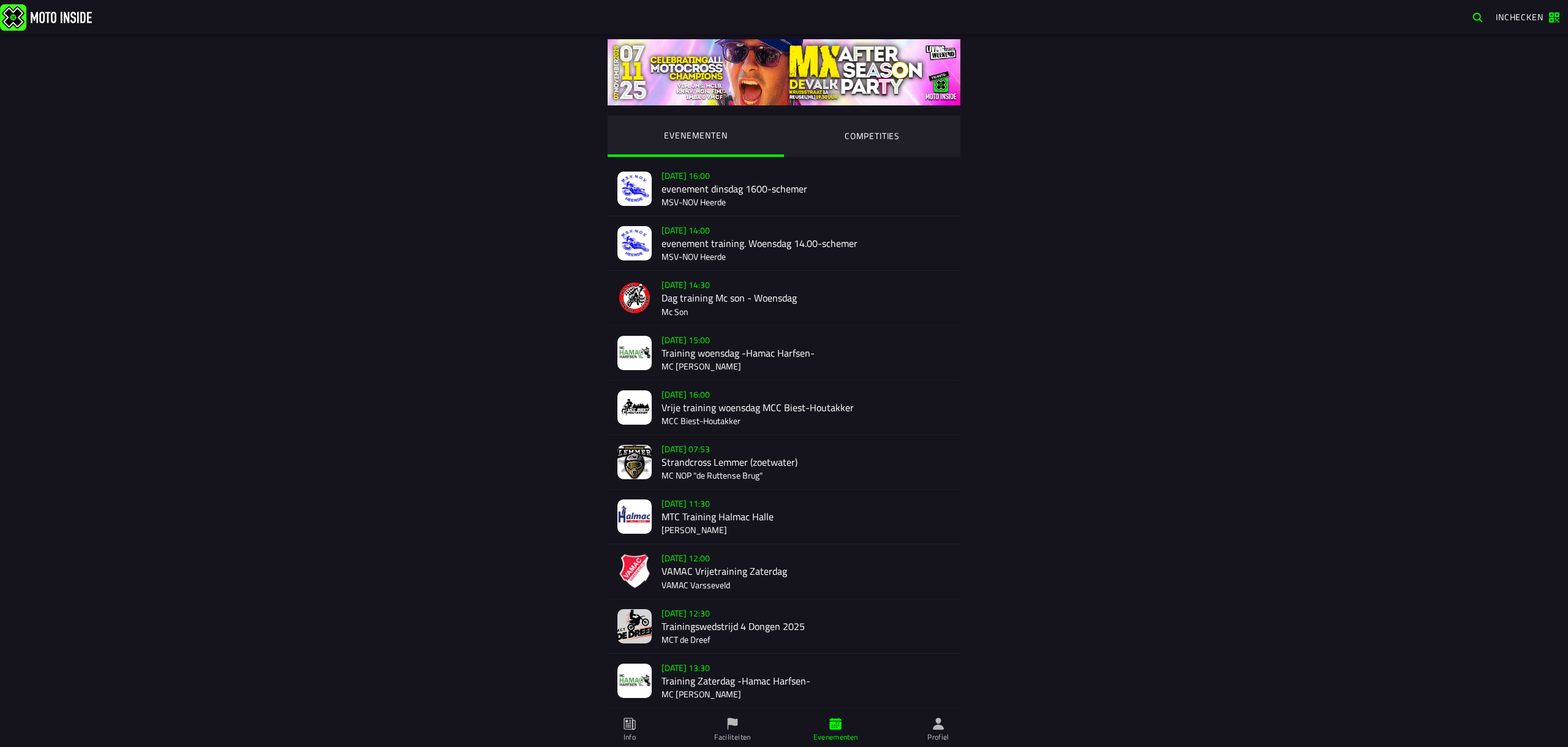
click at [885, 126] on ion-segment-button "COMPETITIES" at bounding box center [872, 136] width 176 height 42
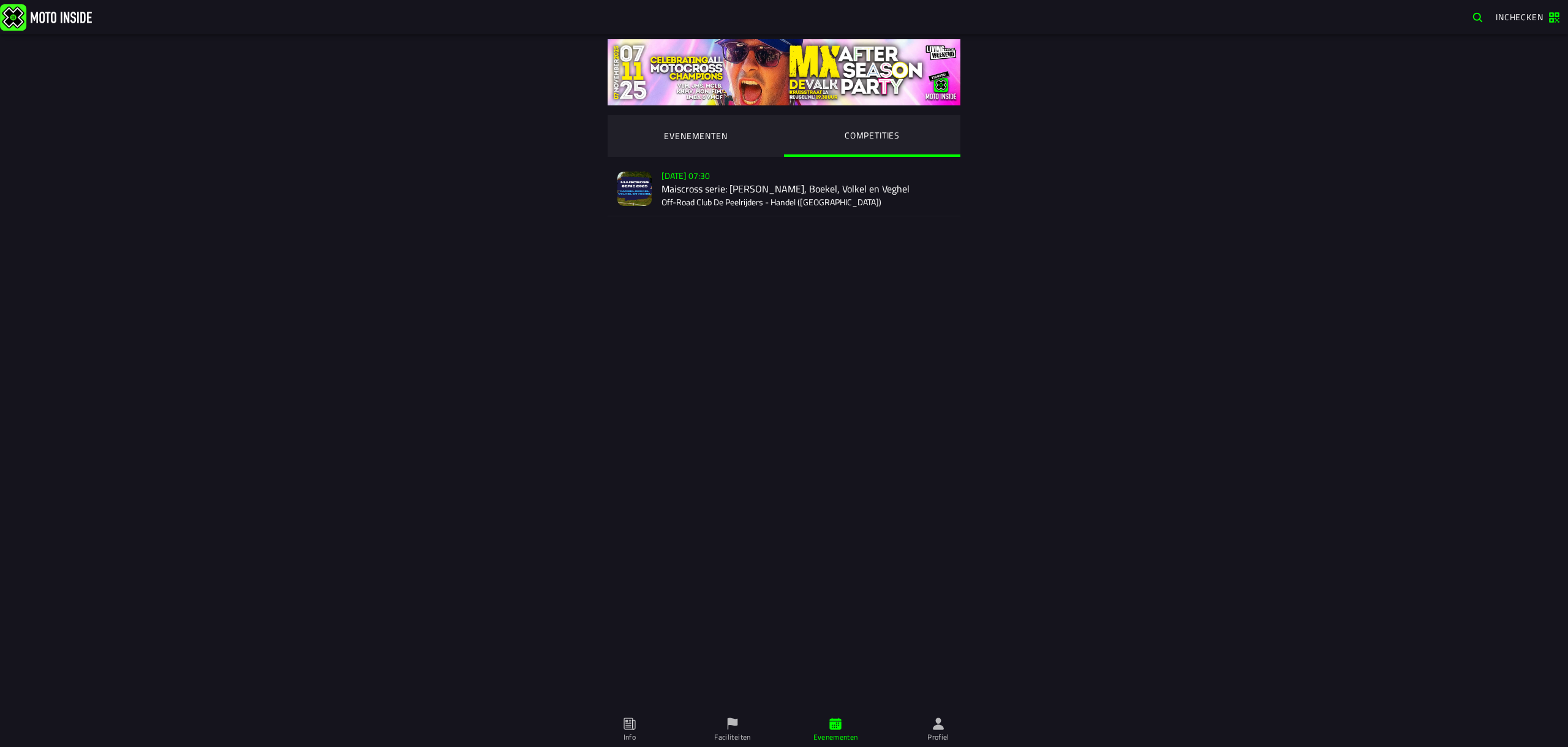
click at [711, 181] on div "Su 2 Nov - 07:30 Maiscross serie: Handel, Boekel, Volkel en Veghel Off-Road Clu…" at bounding box center [806, 189] width 289 height 54
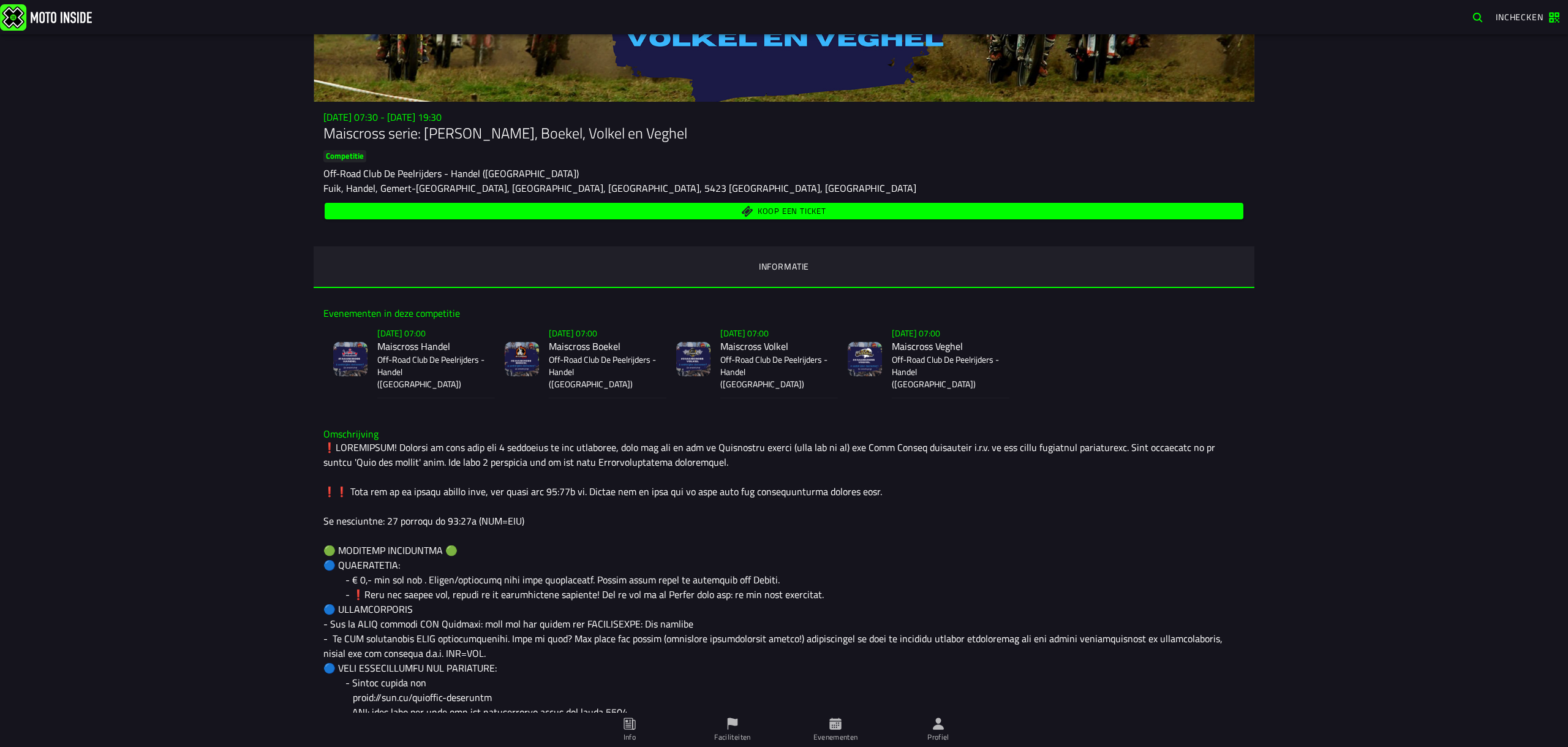
scroll to position [176, 0]
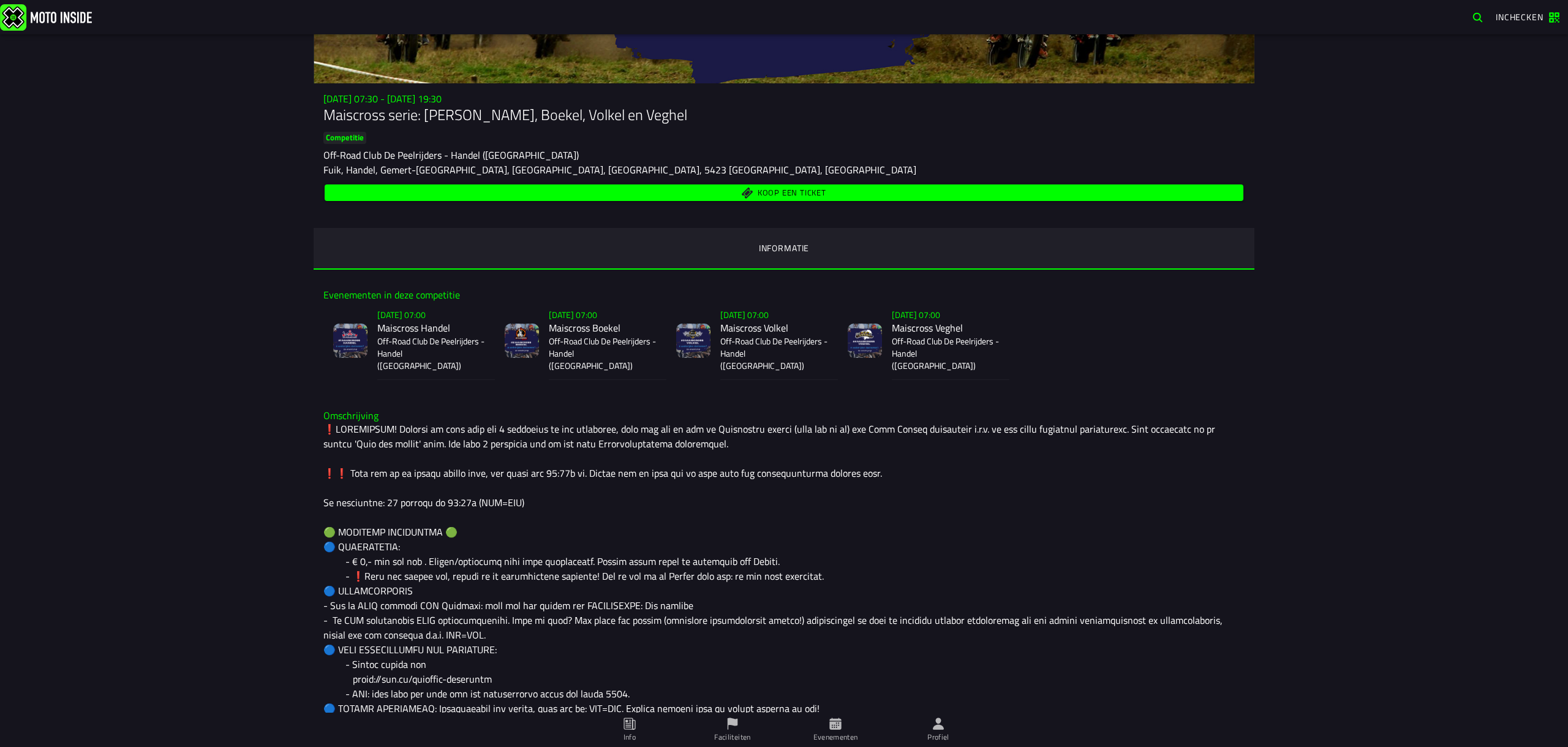
click at [579, 197] on span "Koop een ticket" at bounding box center [784, 193] width 905 height 11
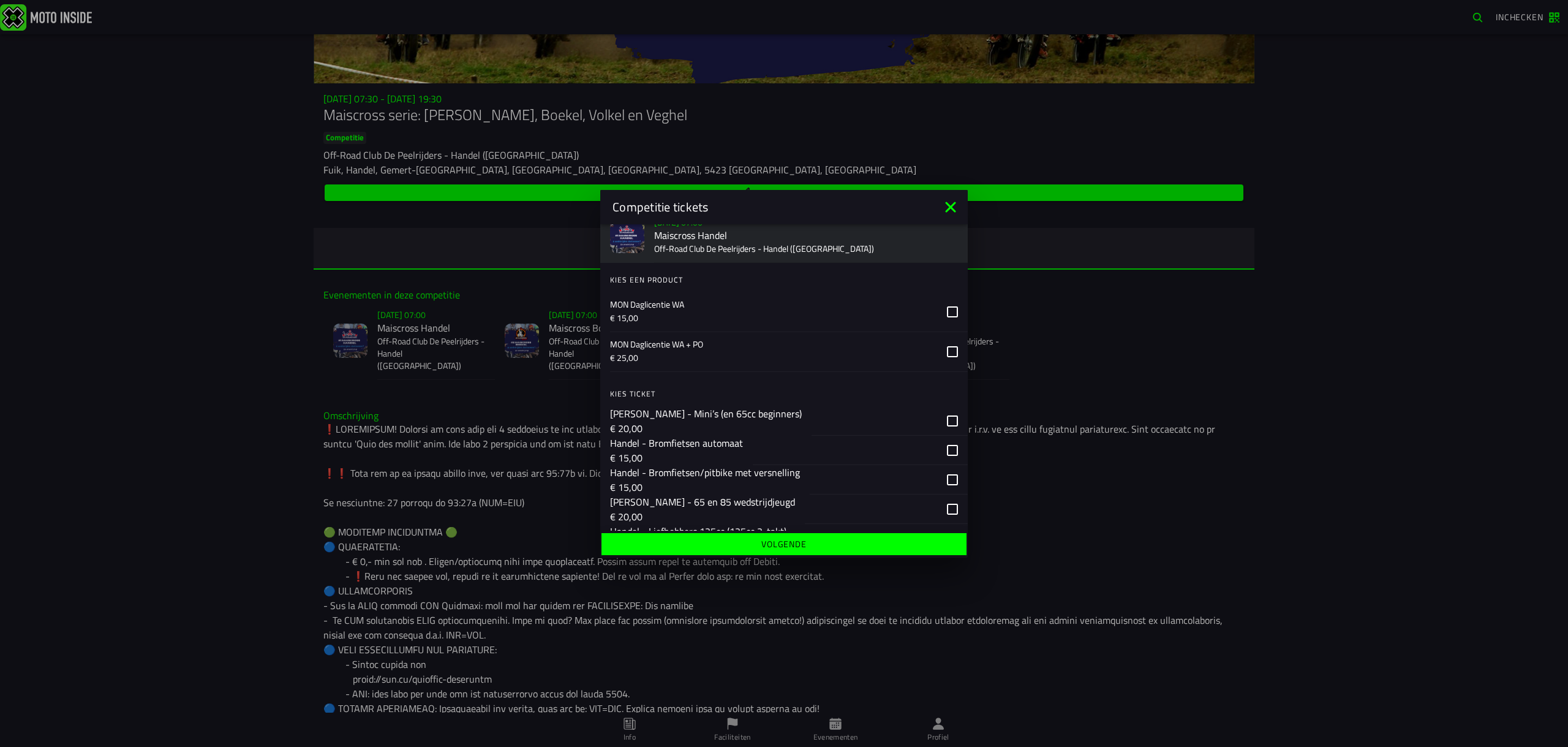
scroll to position [16, 0]
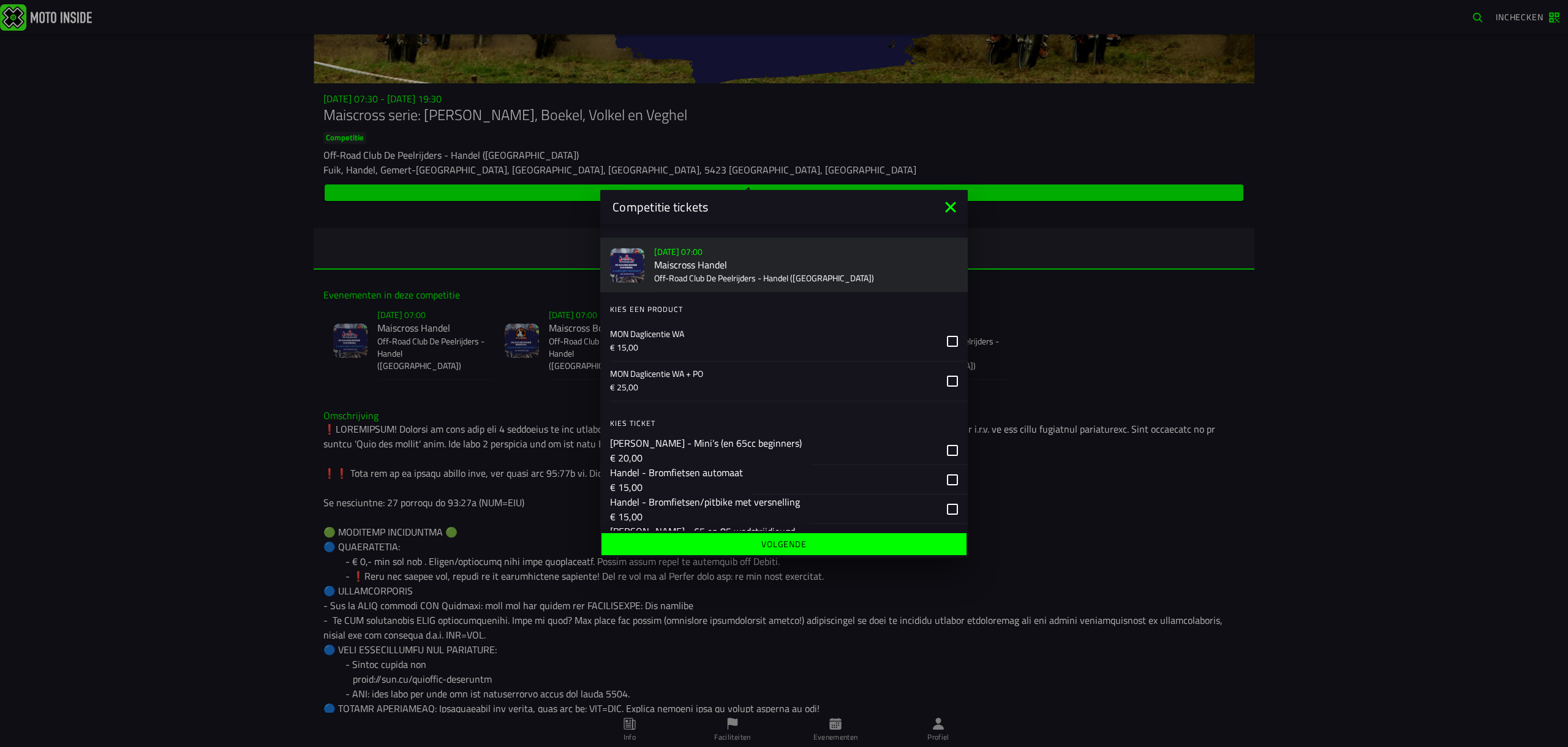
click at [947, 343] on icon at bounding box center [953, 342] width 11 height 11
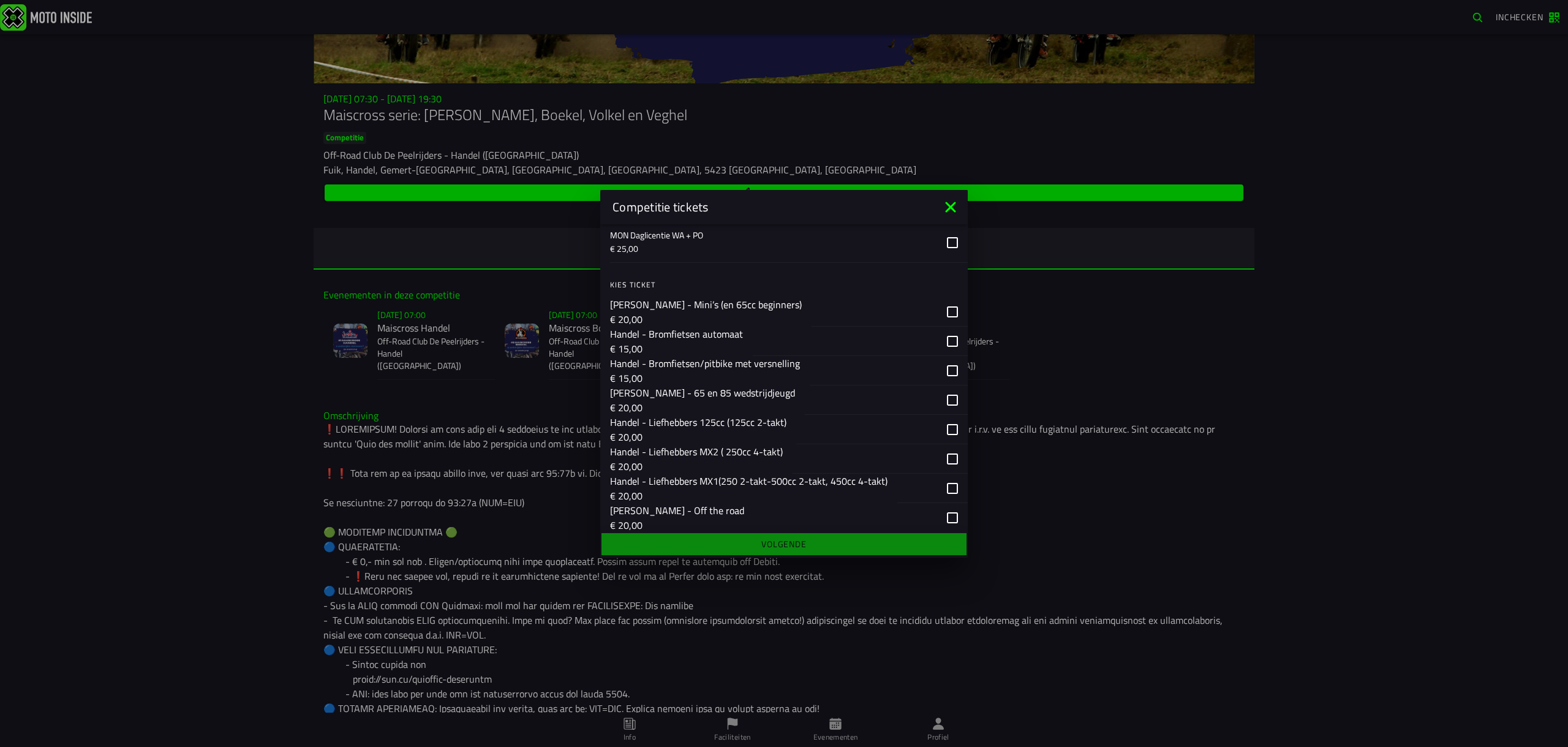
scroll to position [159, 0]
click at [940, 342] on div "button" at bounding box center [859, 336] width 215 height 30
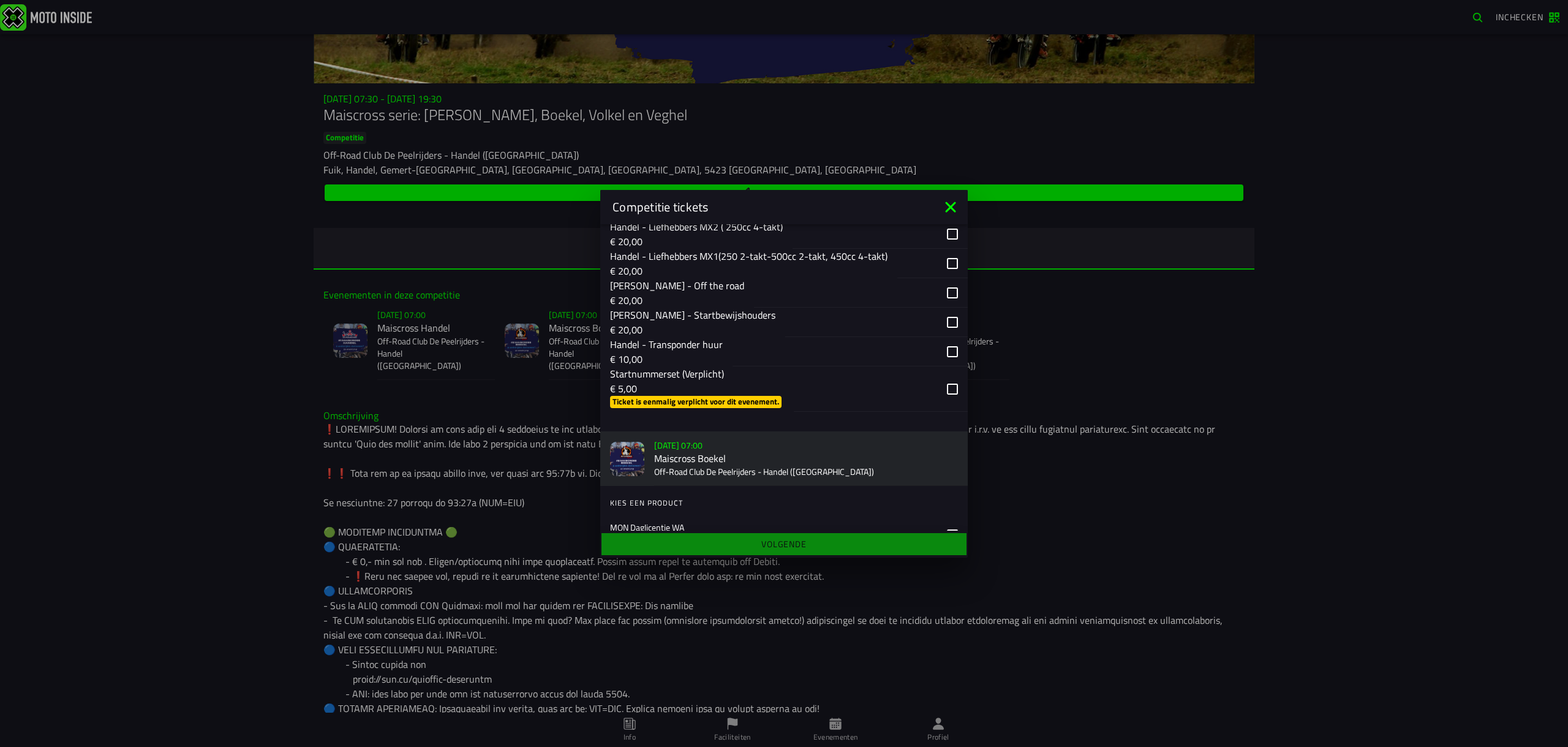
scroll to position [383, 0]
click at [939, 408] on div "button" at bounding box center [880, 386] width 174 height 46
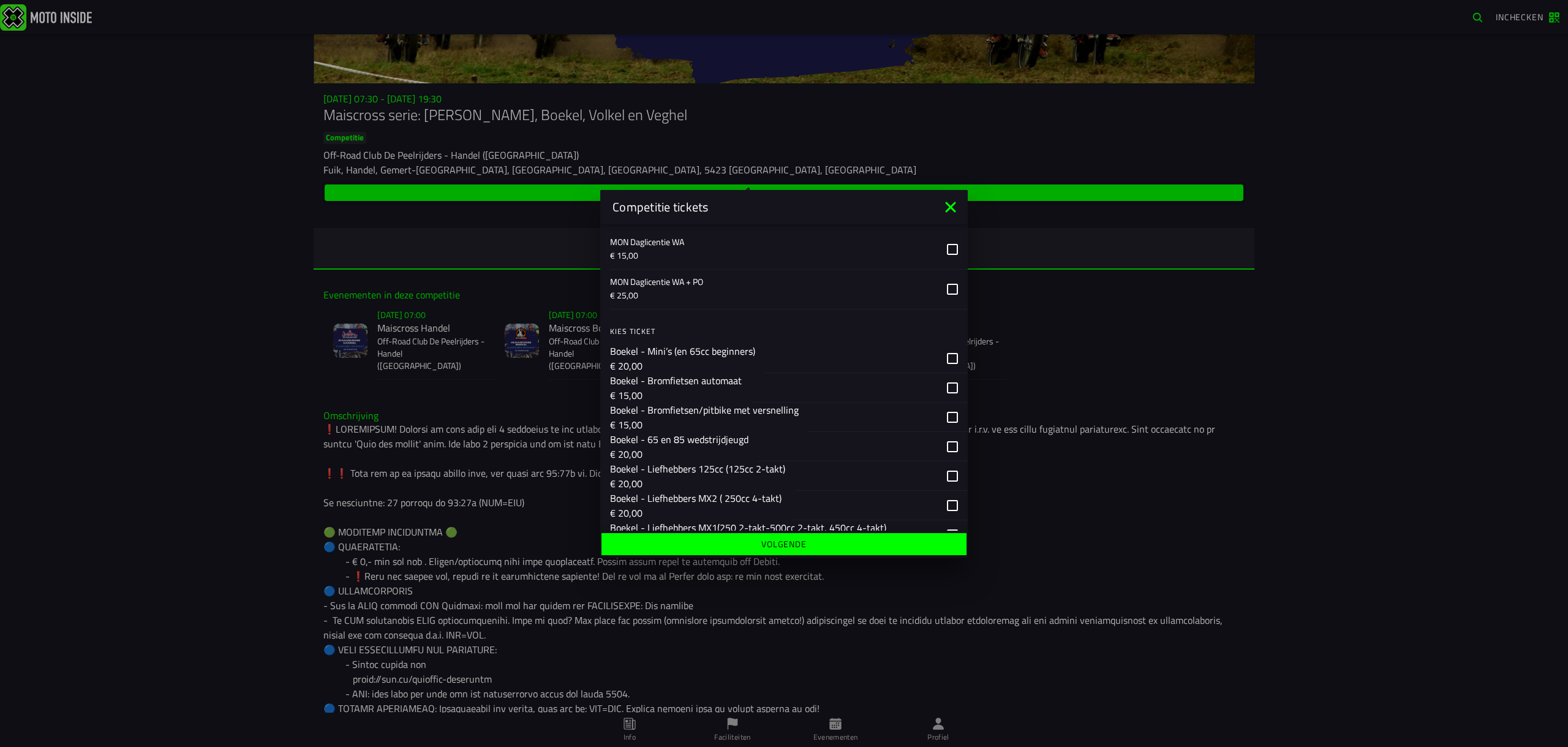
scroll to position [669, 0]
click at [939, 399] on div "button" at bounding box center [859, 384] width 217 height 30
click at [835, 400] on div "button" at bounding box center [842, 385] width 189 height 29
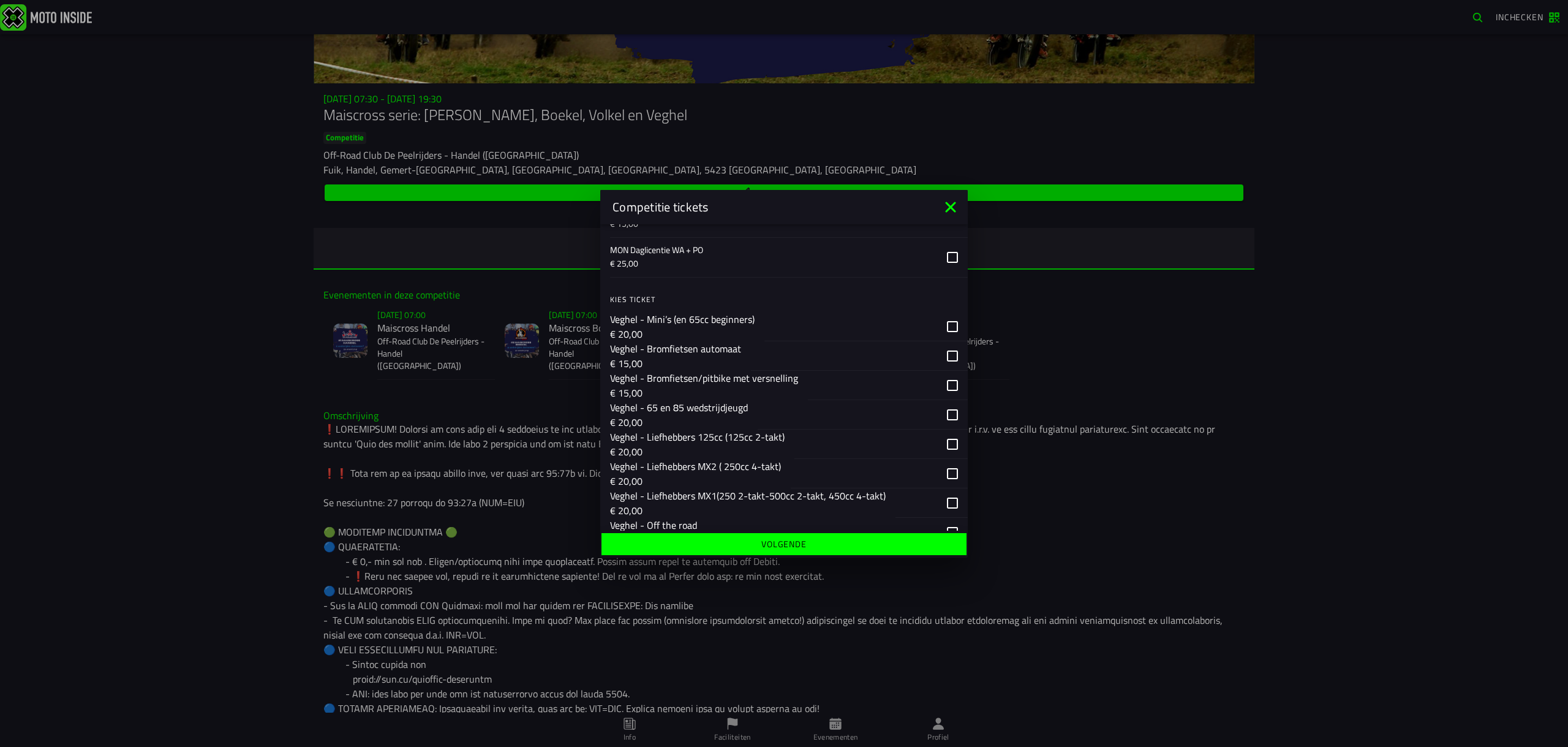
click at [832, 369] on div "button" at bounding box center [844, 355] width 186 height 29
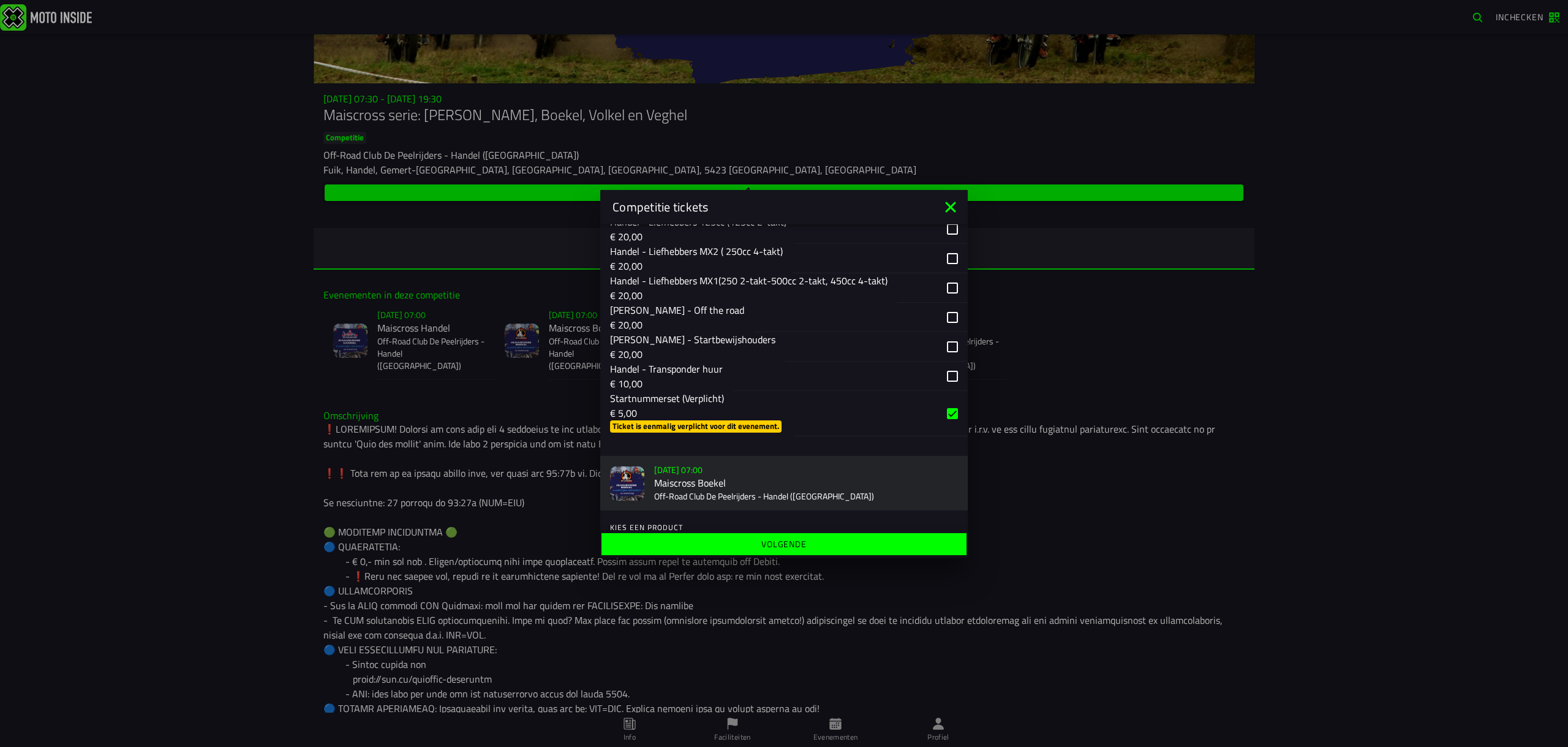
scroll to position [558, 0]
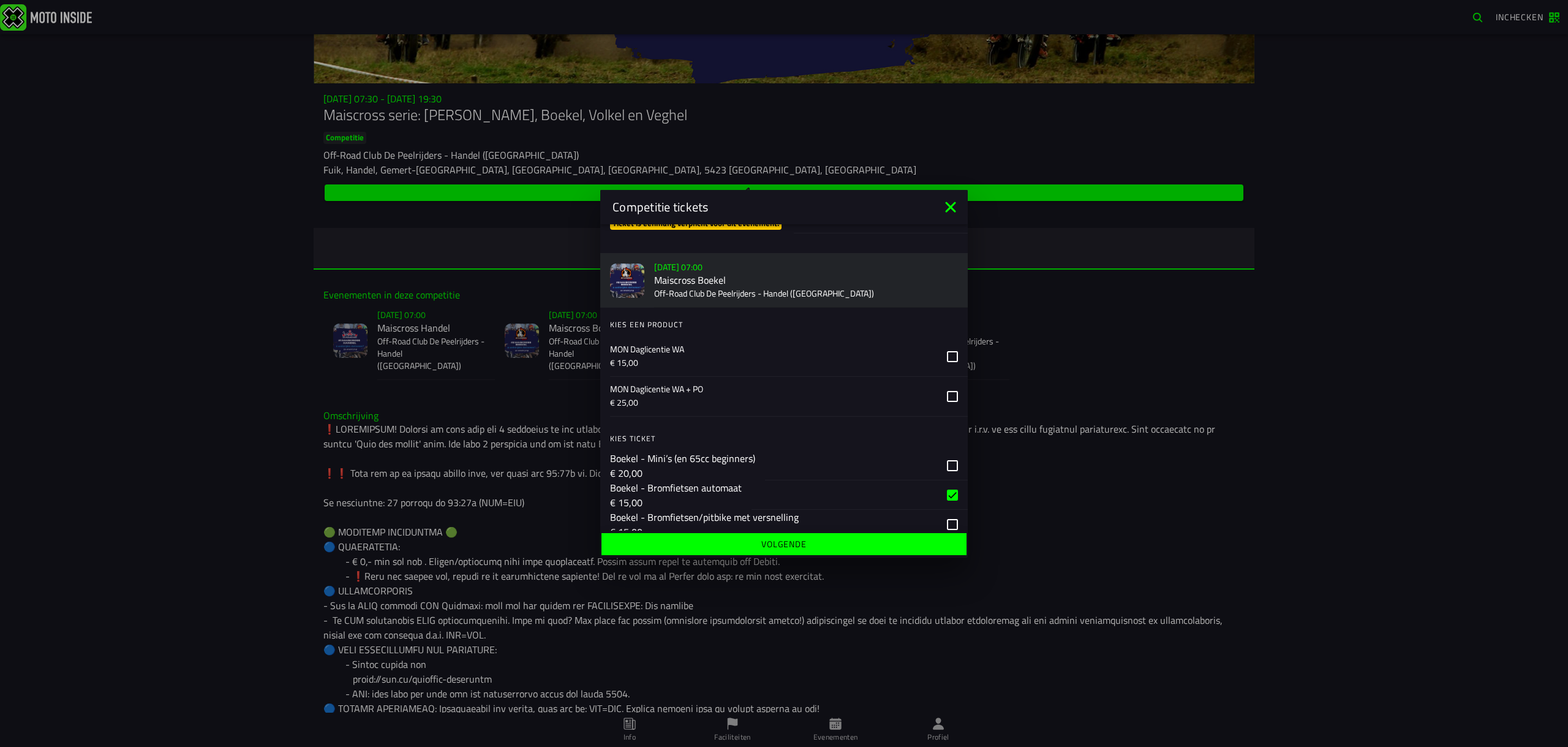
click at [755, 356] on p "MON Daglicentie WA" at bounding box center [774, 349] width 327 height 12
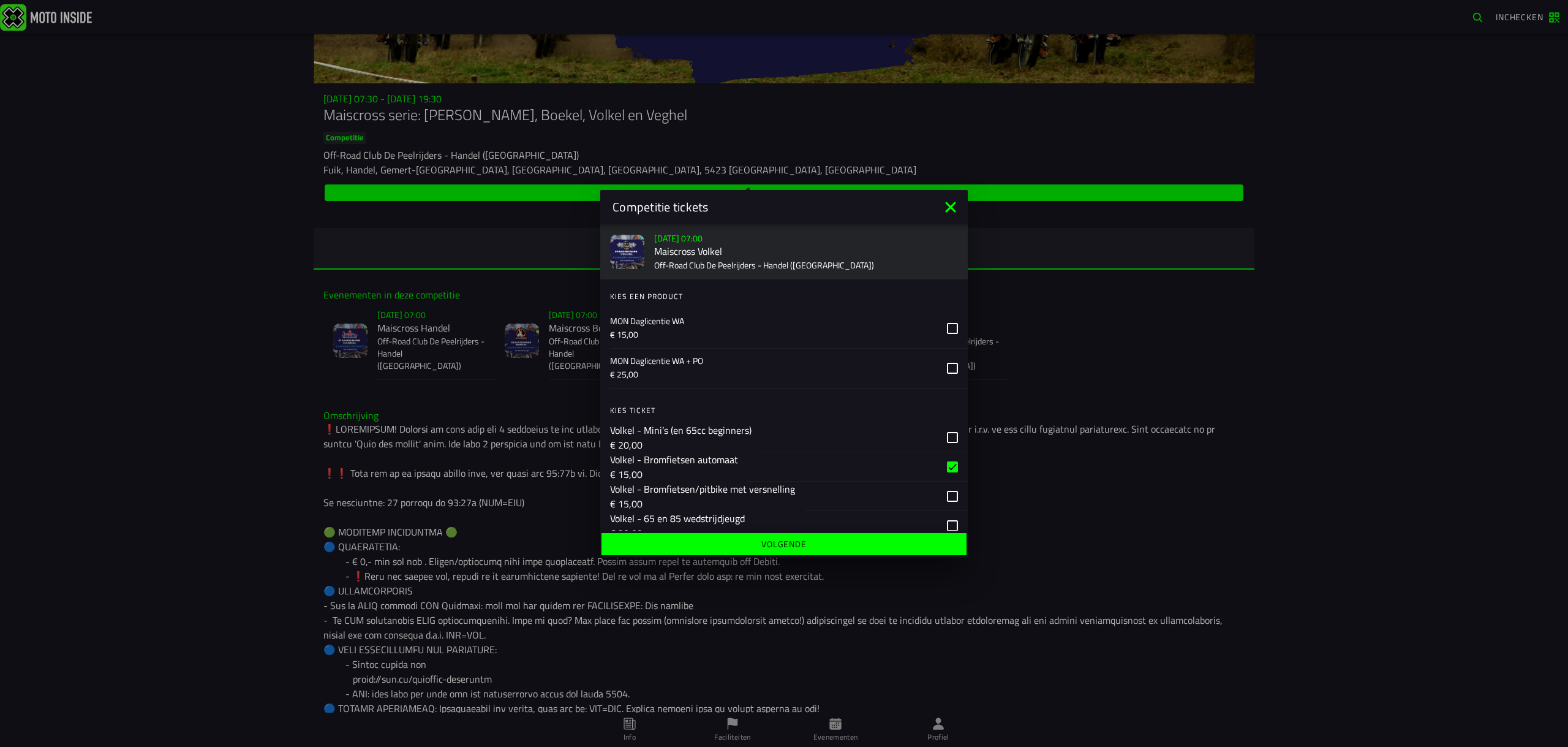
scroll to position [1115, 0]
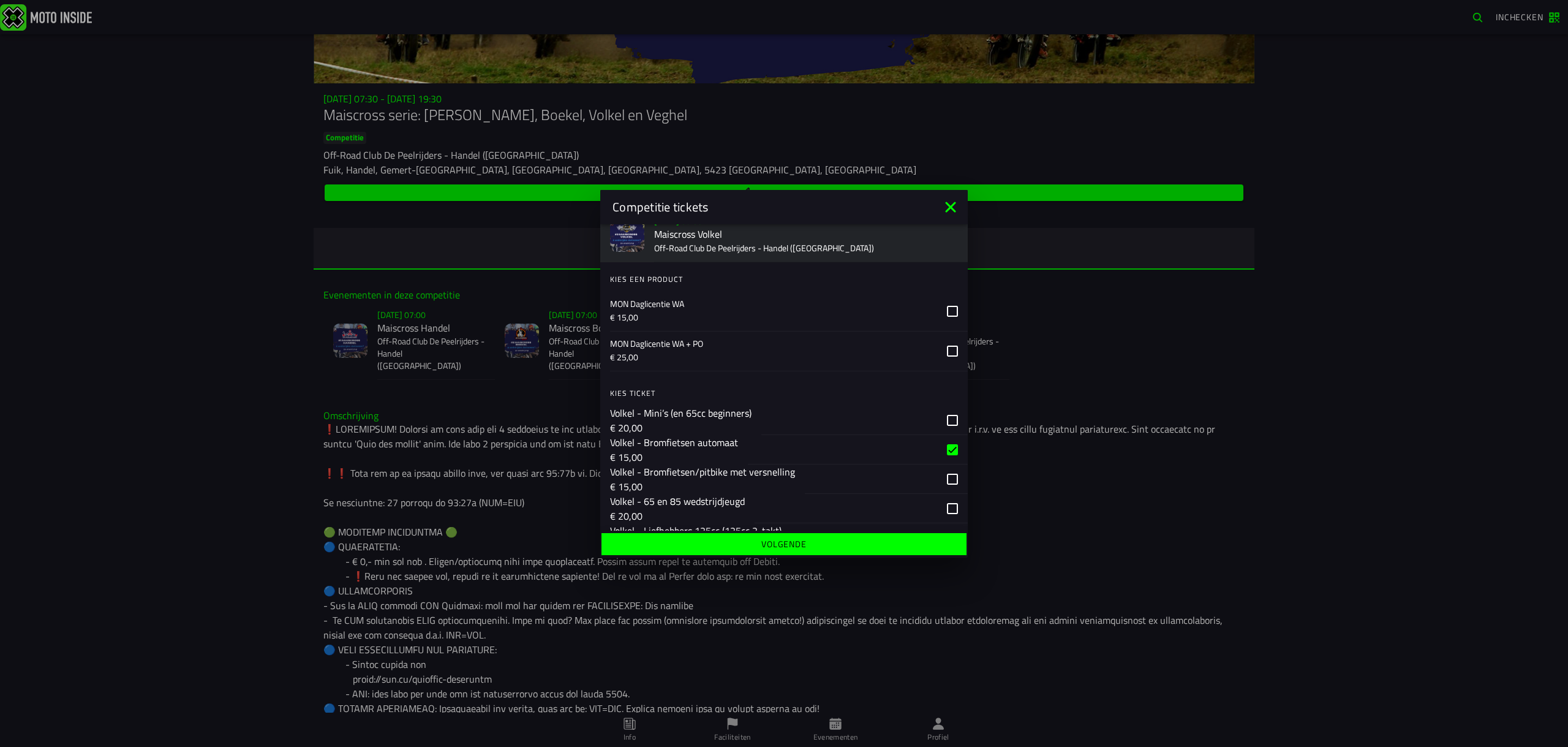
click at [753, 309] on p "MON Daglicentie WA" at bounding box center [774, 303] width 327 height 12
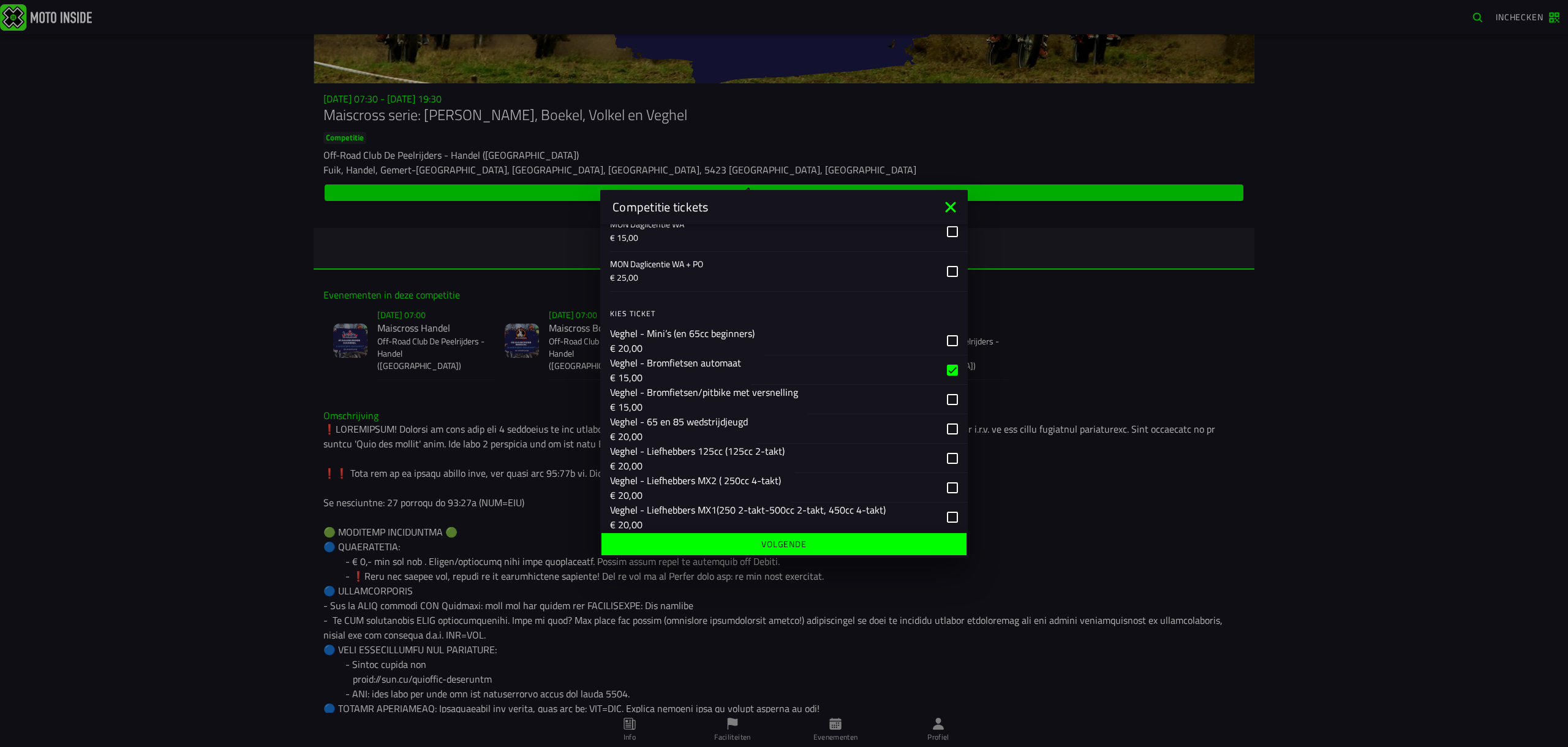
scroll to position [1701, 0]
click at [775, 249] on p "€ 15,00" at bounding box center [774, 242] width 327 height 12
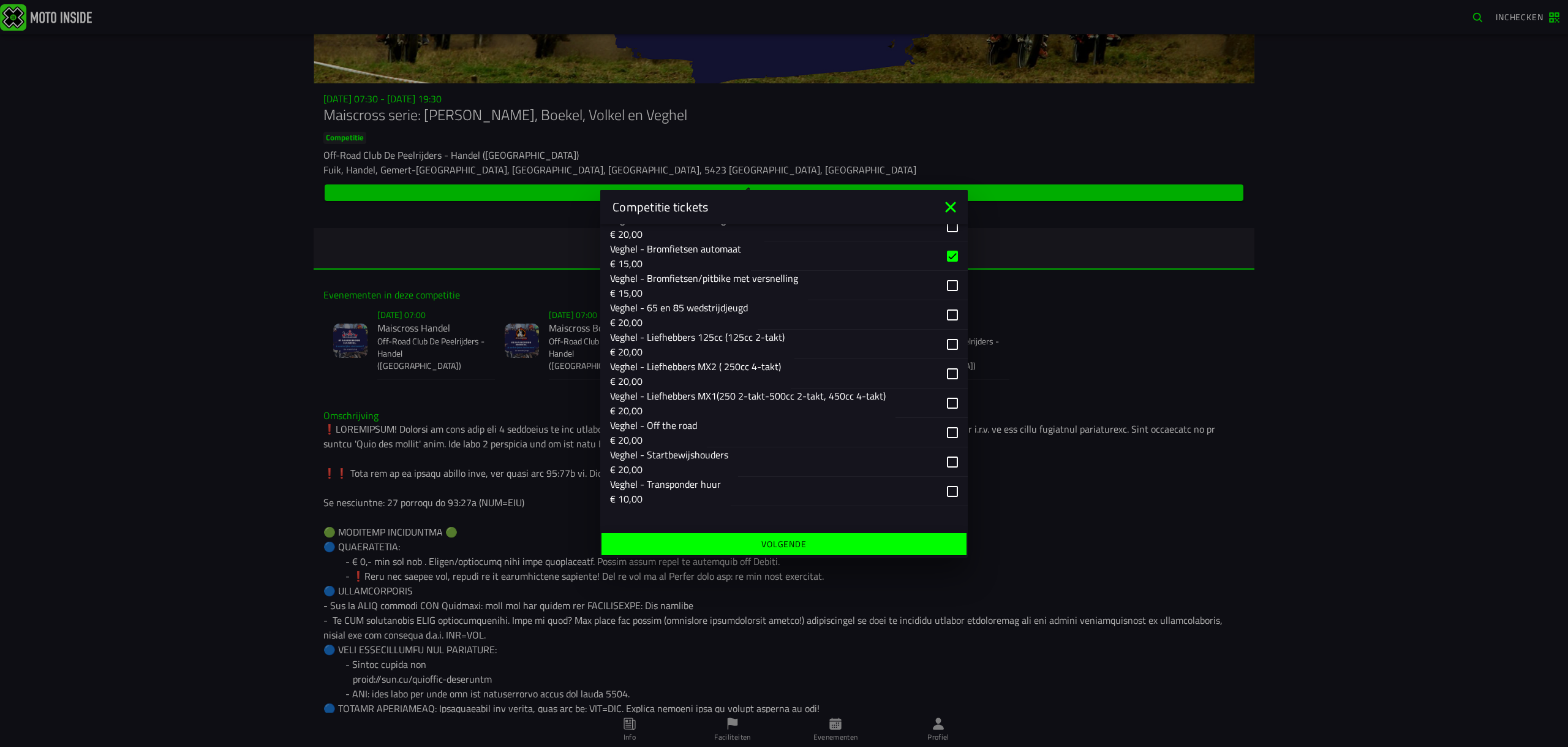
scroll to position [1924, 0]
click at [748, 547] on span "Volgende" at bounding box center [783, 544] width 346 height 9
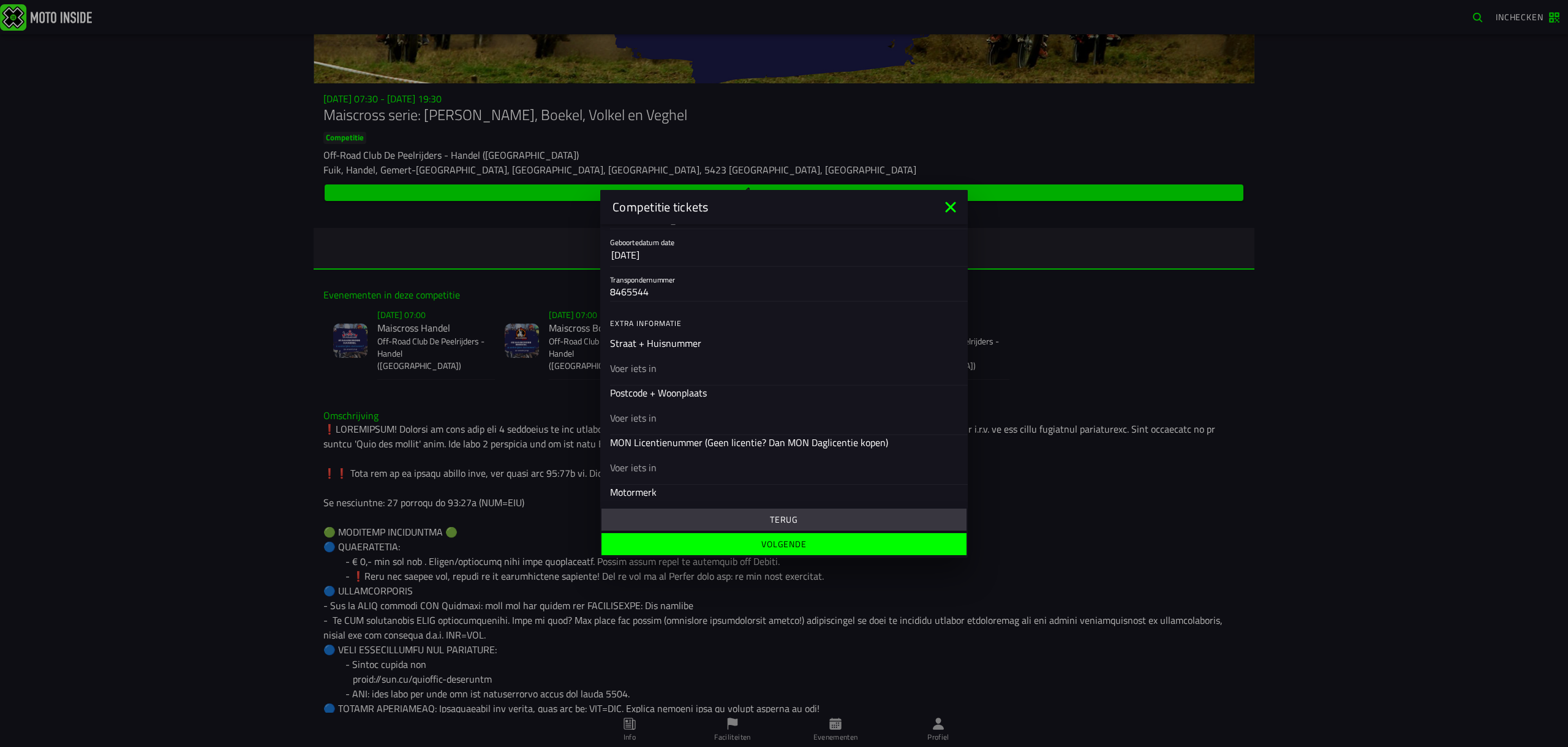
scroll to position [302, 0]
click at [677, 378] on div at bounding box center [784, 367] width 348 height 34
click at [677, 374] on input "text" at bounding box center [784, 366] width 348 height 14
type input "de bresser 7"
click at [653, 422] on input "text" at bounding box center [784, 416] width 348 height 14
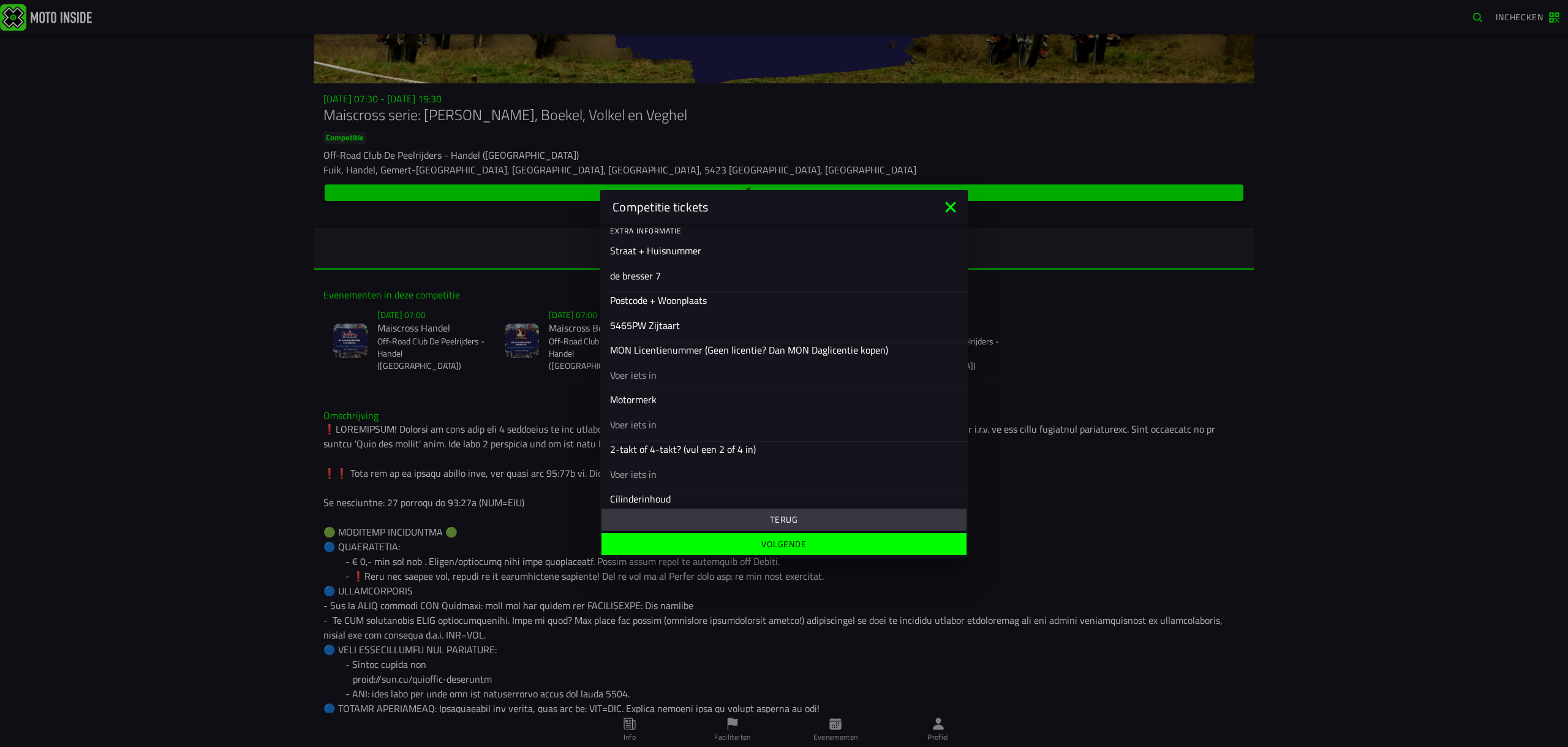
scroll to position [399, 0]
type input "5465PW Zijtaart"
click at [657, 426] on input "text" at bounding box center [784, 420] width 348 height 14
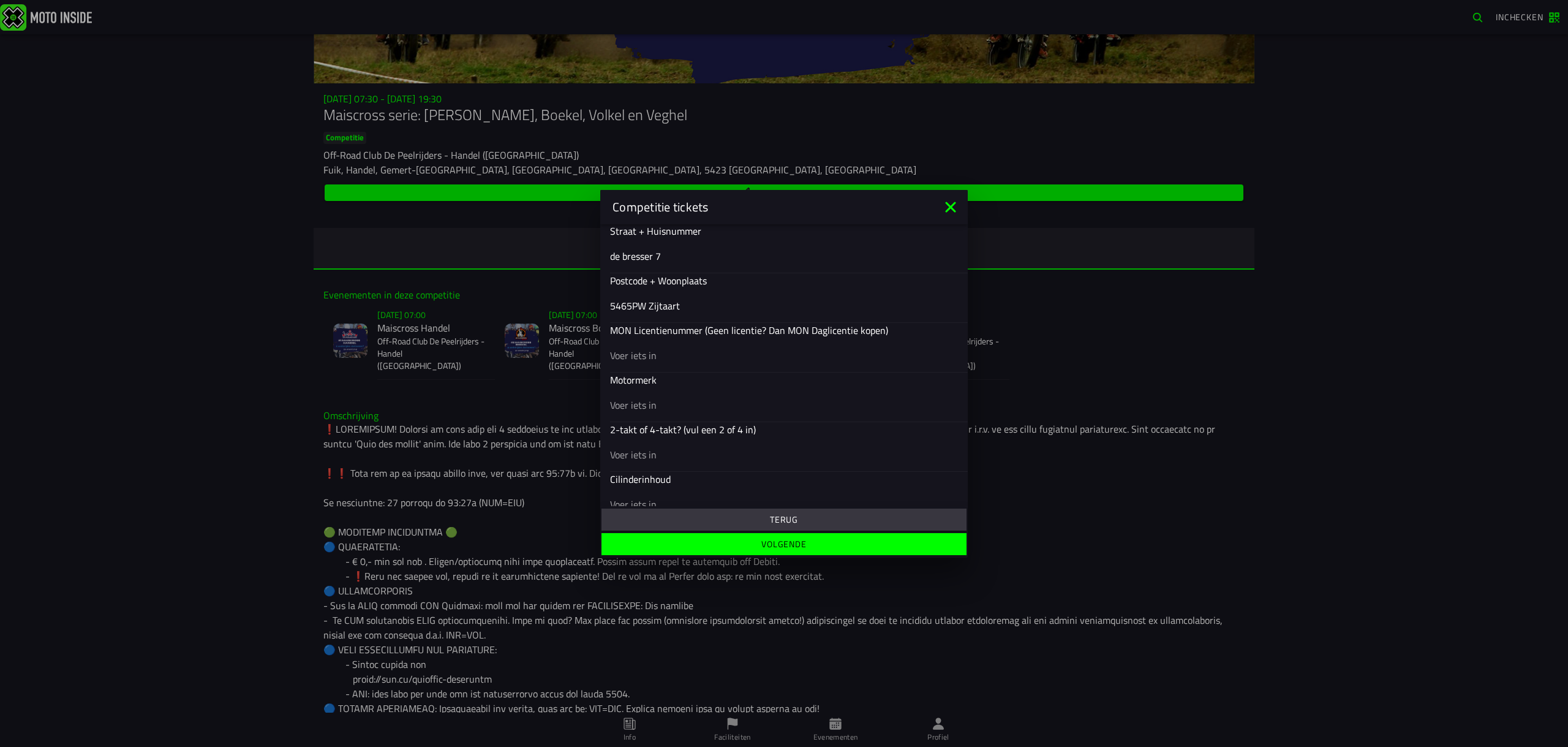
click at [652, 404] on input "text" at bounding box center [784, 404] width 348 height 14
type input "Minerellie"
click at [656, 466] on div at bounding box center [784, 454] width 348 height 34
click at [656, 462] on input "text" at bounding box center [784, 453] width 348 height 14
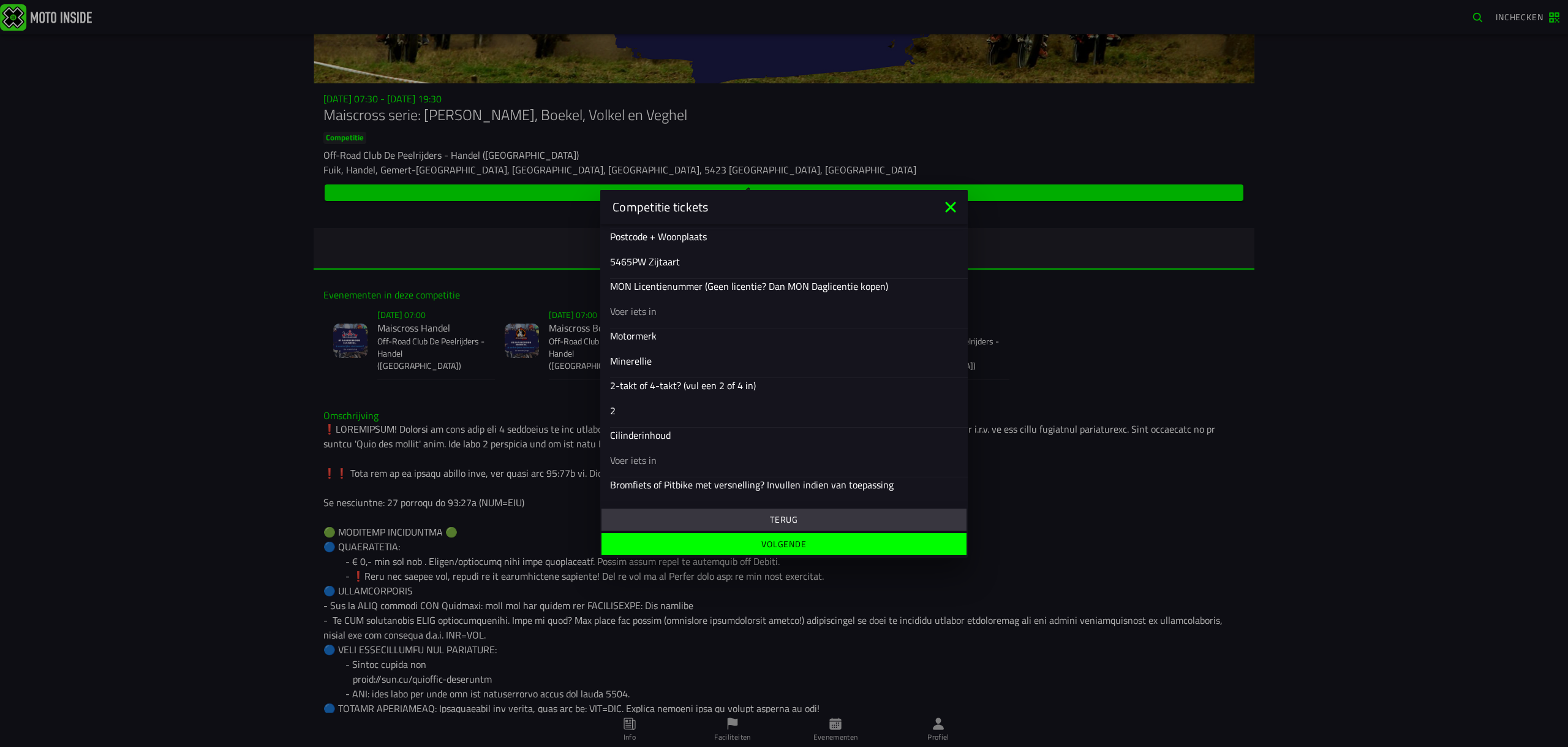
scroll to position [478, 0]
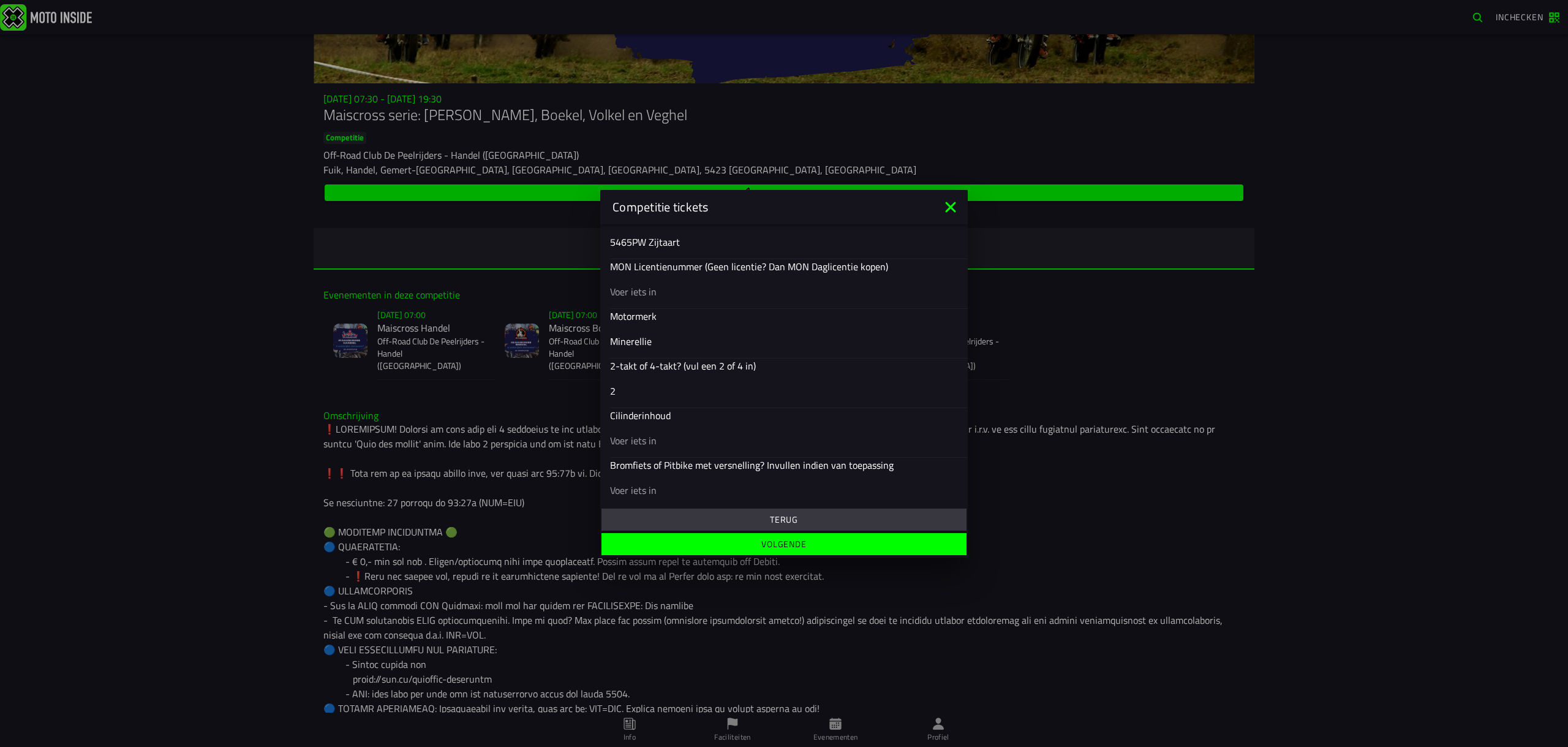
type input "2"
click at [662, 446] on input "text" at bounding box center [784, 439] width 348 height 14
type input "70"
click at [650, 484] on input "text" at bounding box center [784, 483] width 348 height 14
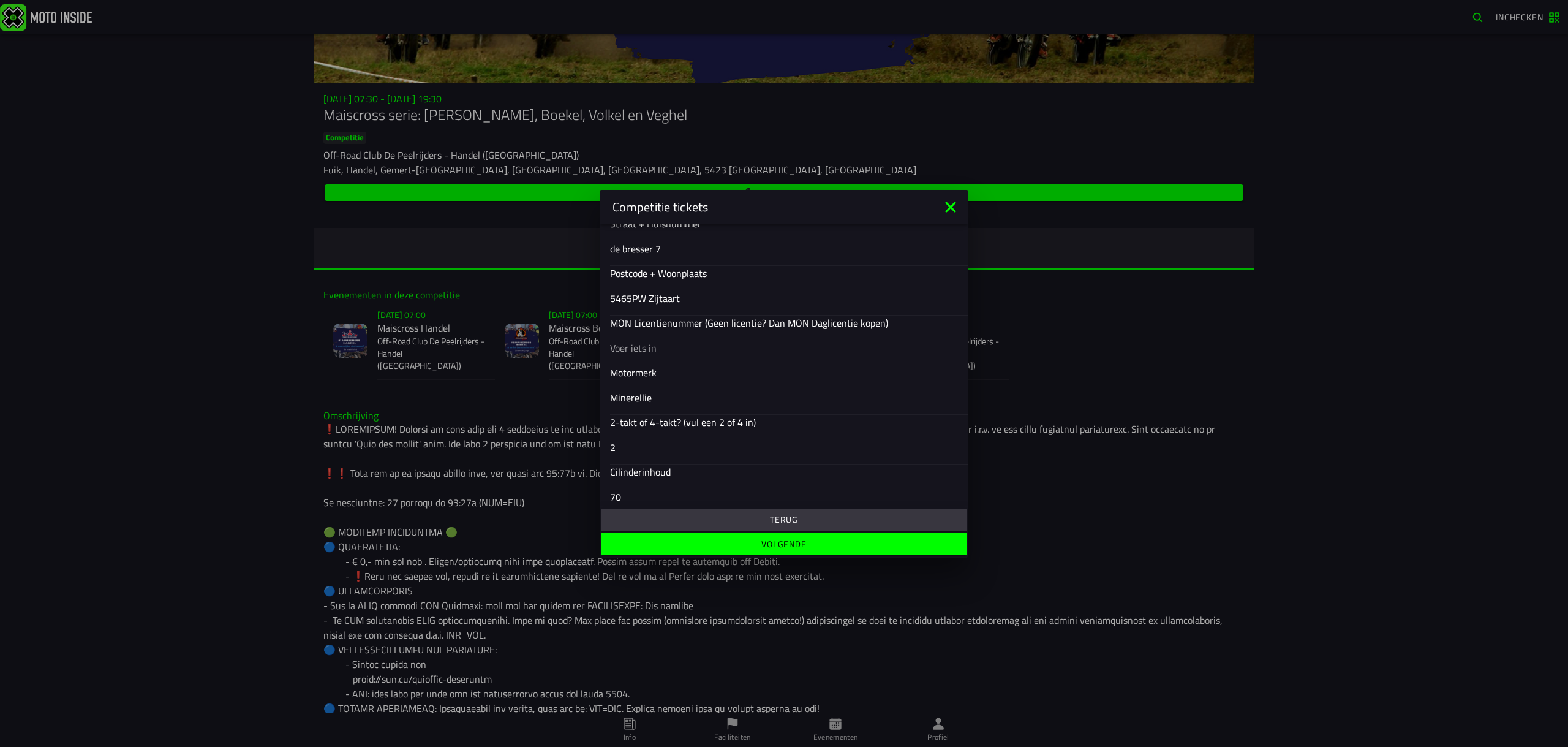
scroll to position [405, 0]
type input "automaat"
click at [630, 418] on input "Minerellie" at bounding box center [784, 412] width 348 height 14
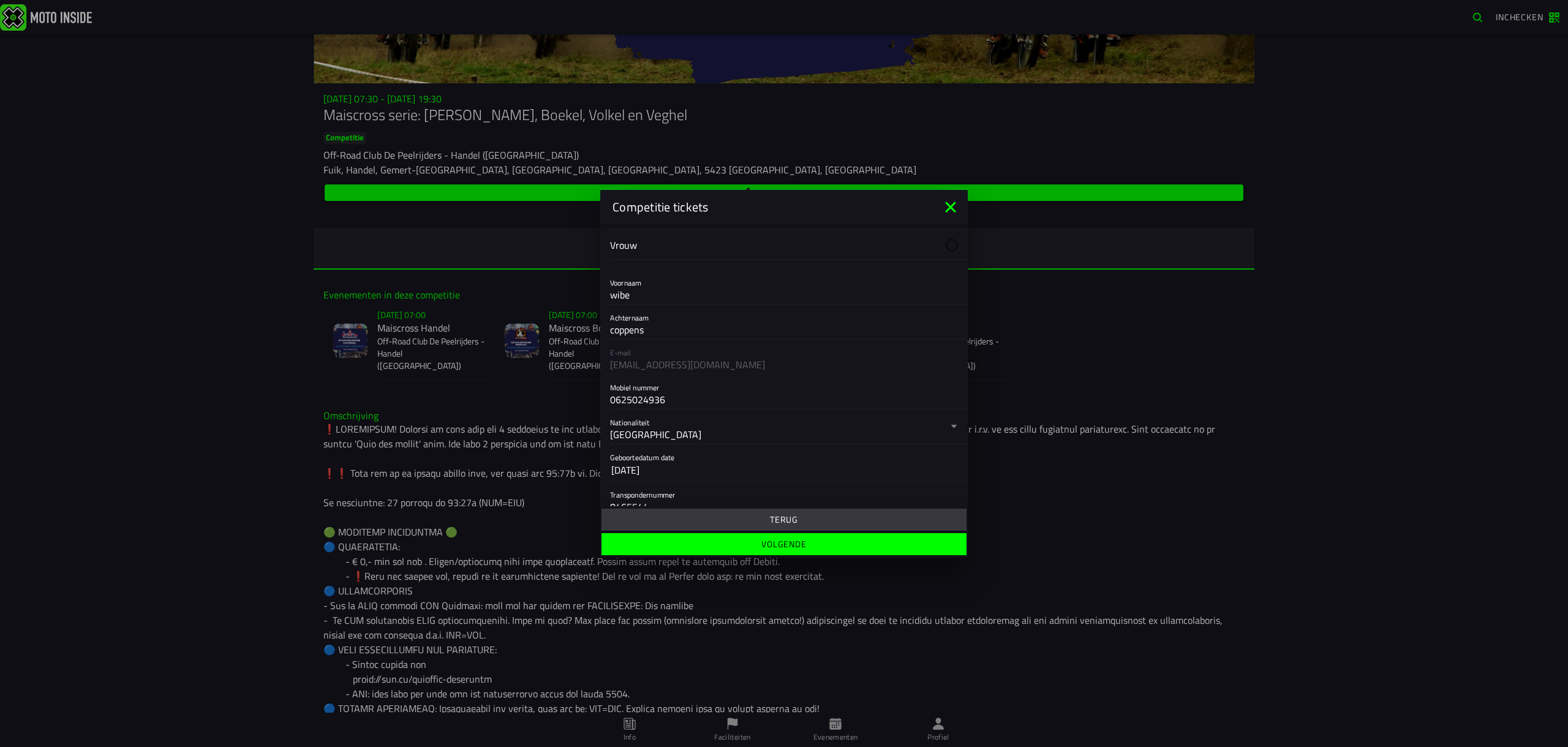
scroll to position [486, 0]
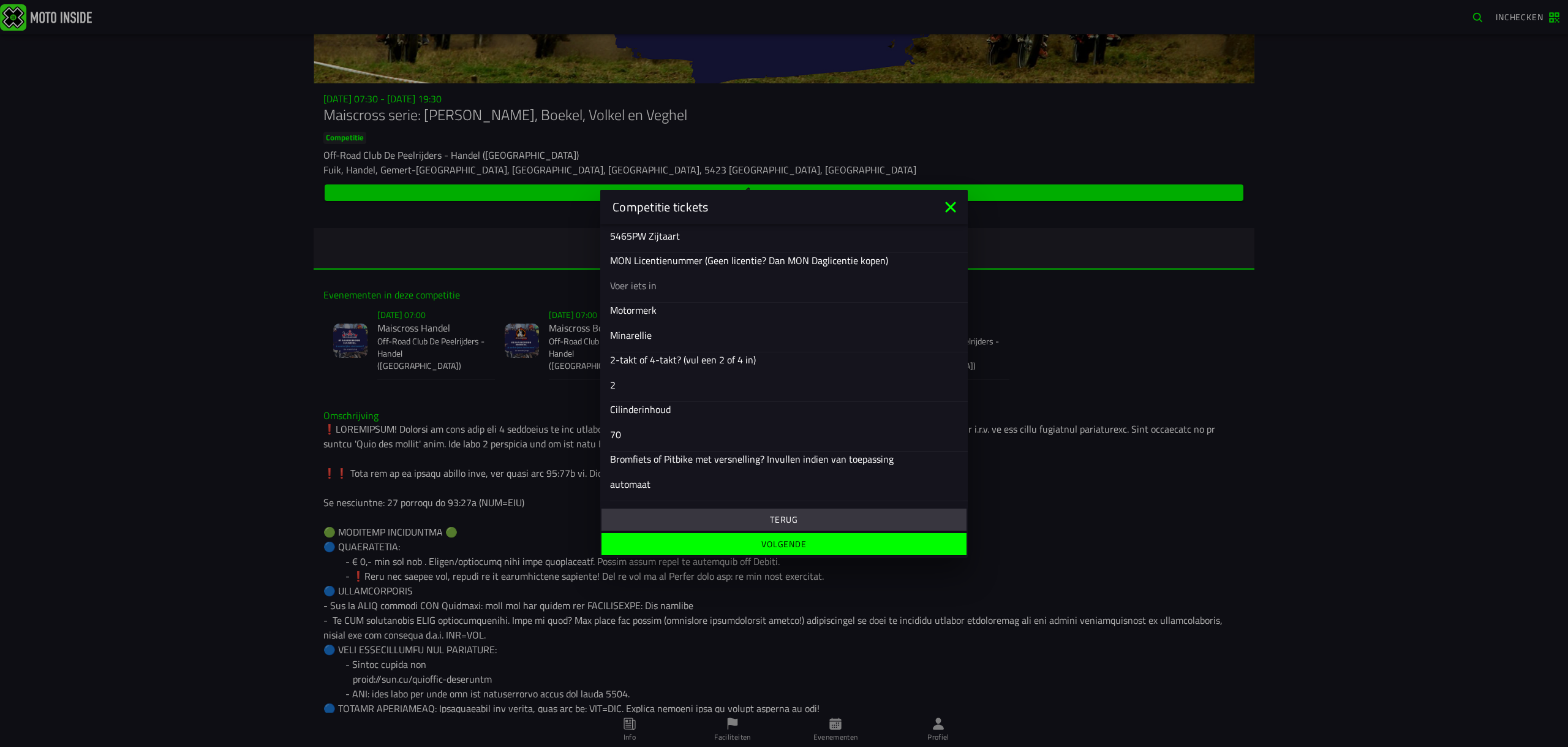
type input "Minarellie"
click at [0, 0] on slot "Volgende" at bounding box center [0, 0] width 0 height 0
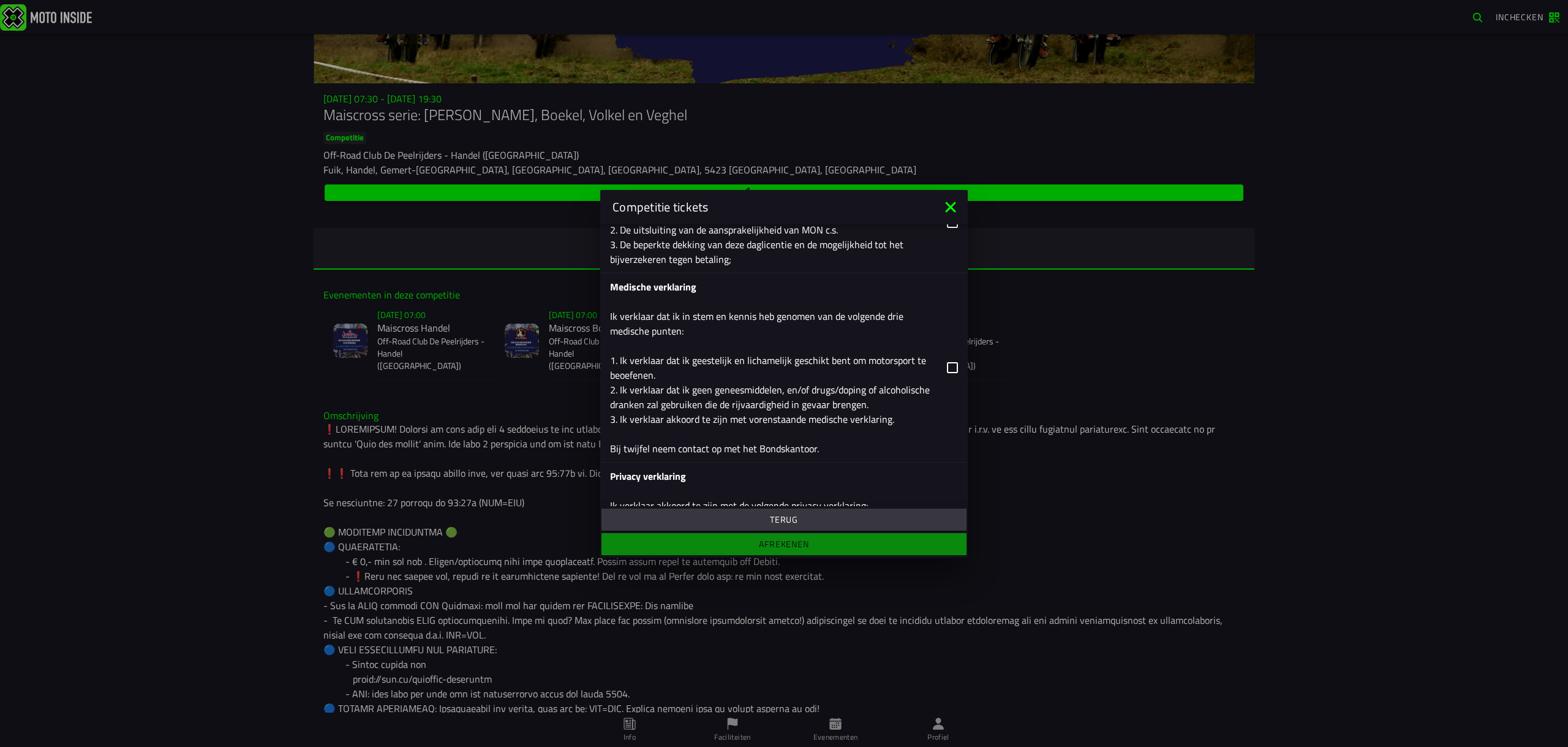
scroll to position [777, 0]
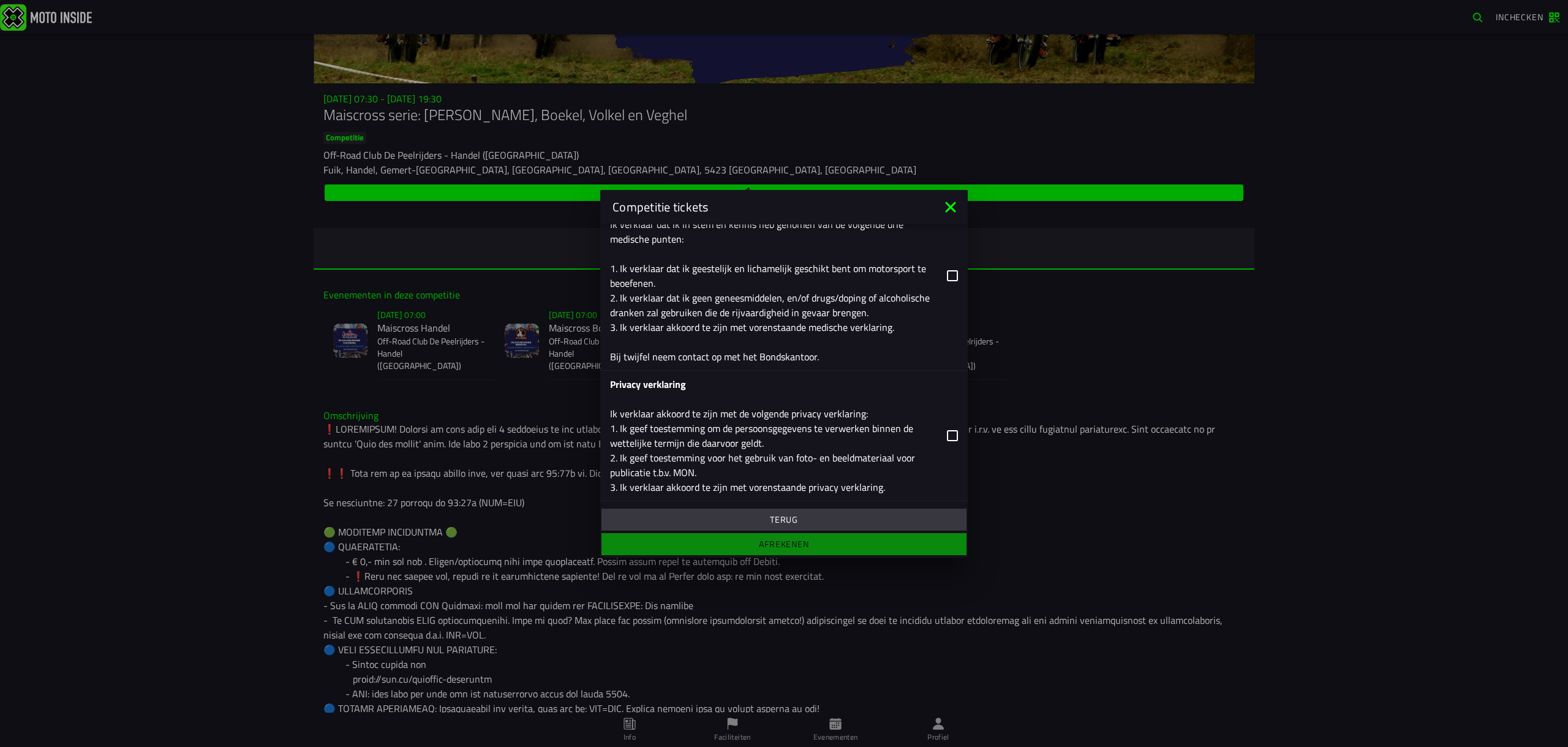
click at [947, 277] on icon at bounding box center [953, 276] width 11 height 11
click at [947, 435] on icon at bounding box center [953, 436] width 11 height 11
click at [806, 547] on ion-footer "Terug Afrekenen" at bounding box center [783, 532] width 367 height 52
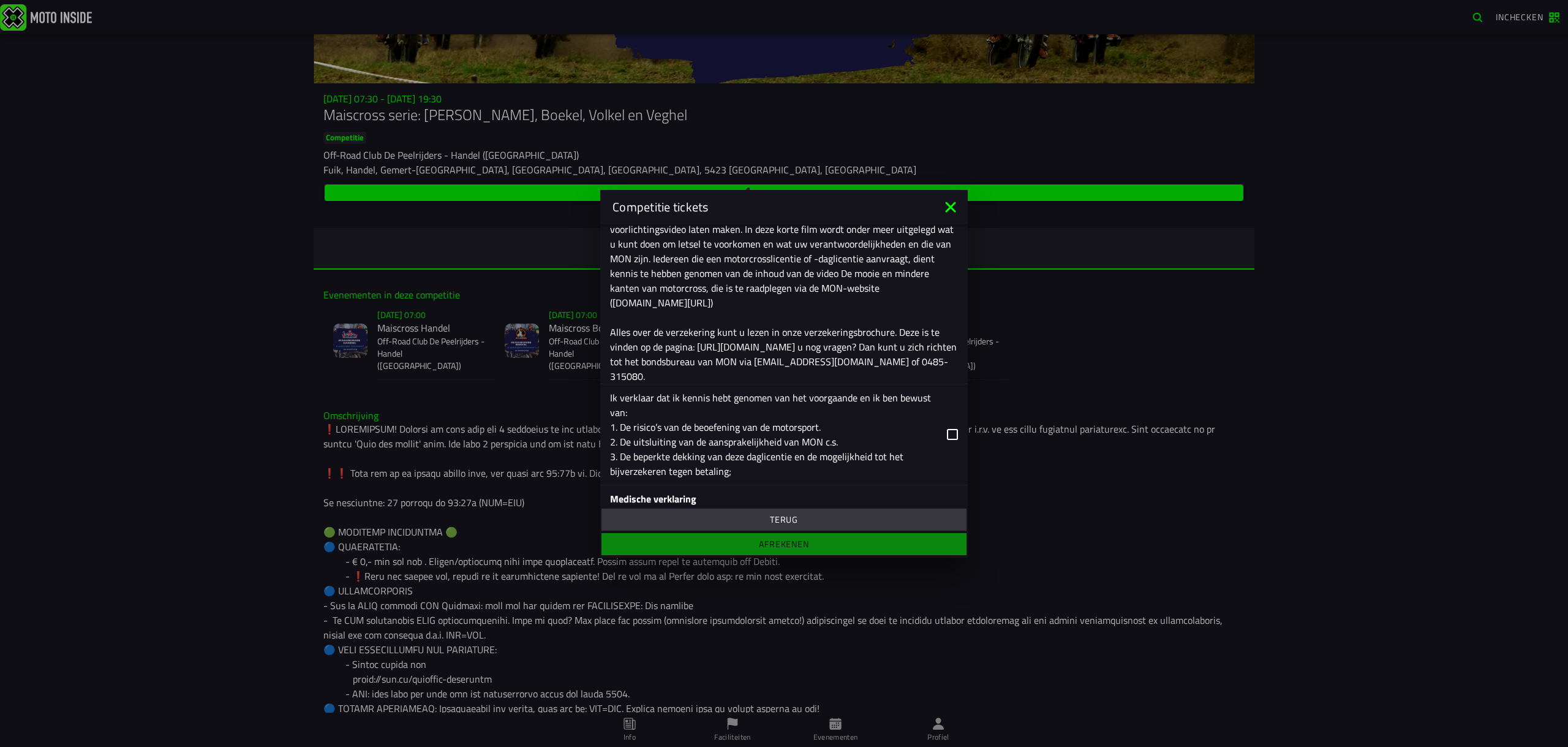
scroll to position [474, 0]
click at [947, 436] on icon at bounding box center [953, 433] width 11 height 11
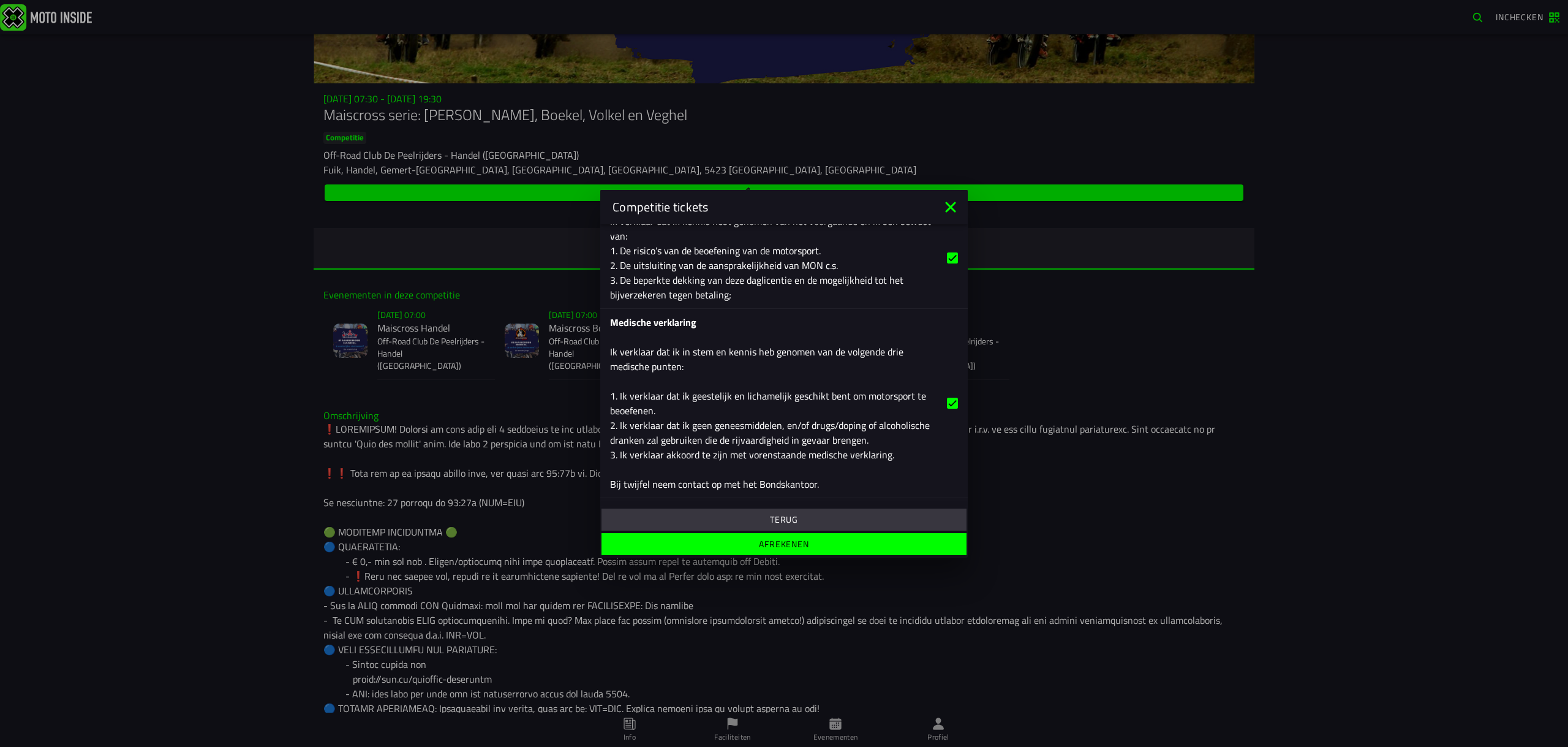
scroll to position [777, 0]
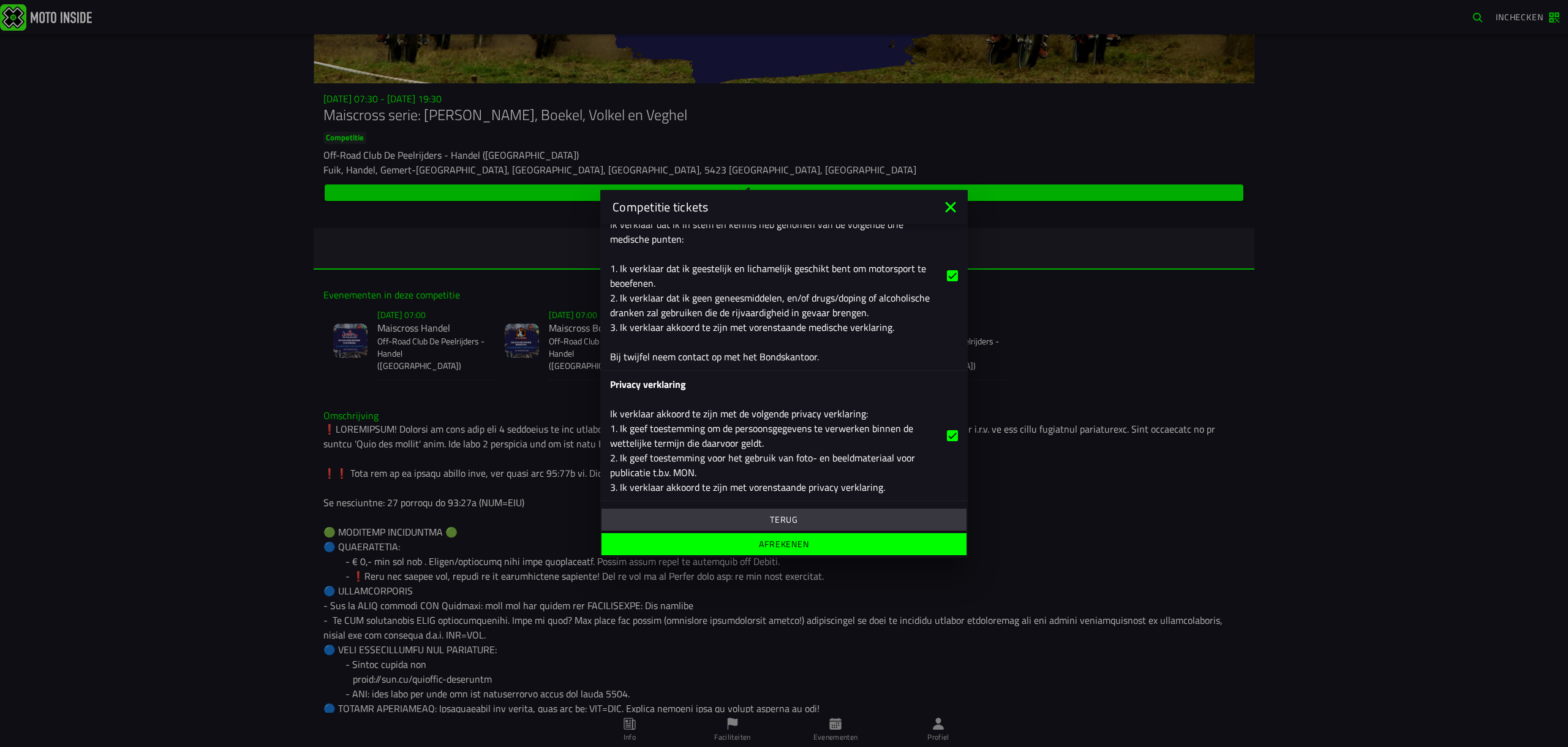
click at [0, 0] on slot "Terug" at bounding box center [0, 0] width 0 height 0
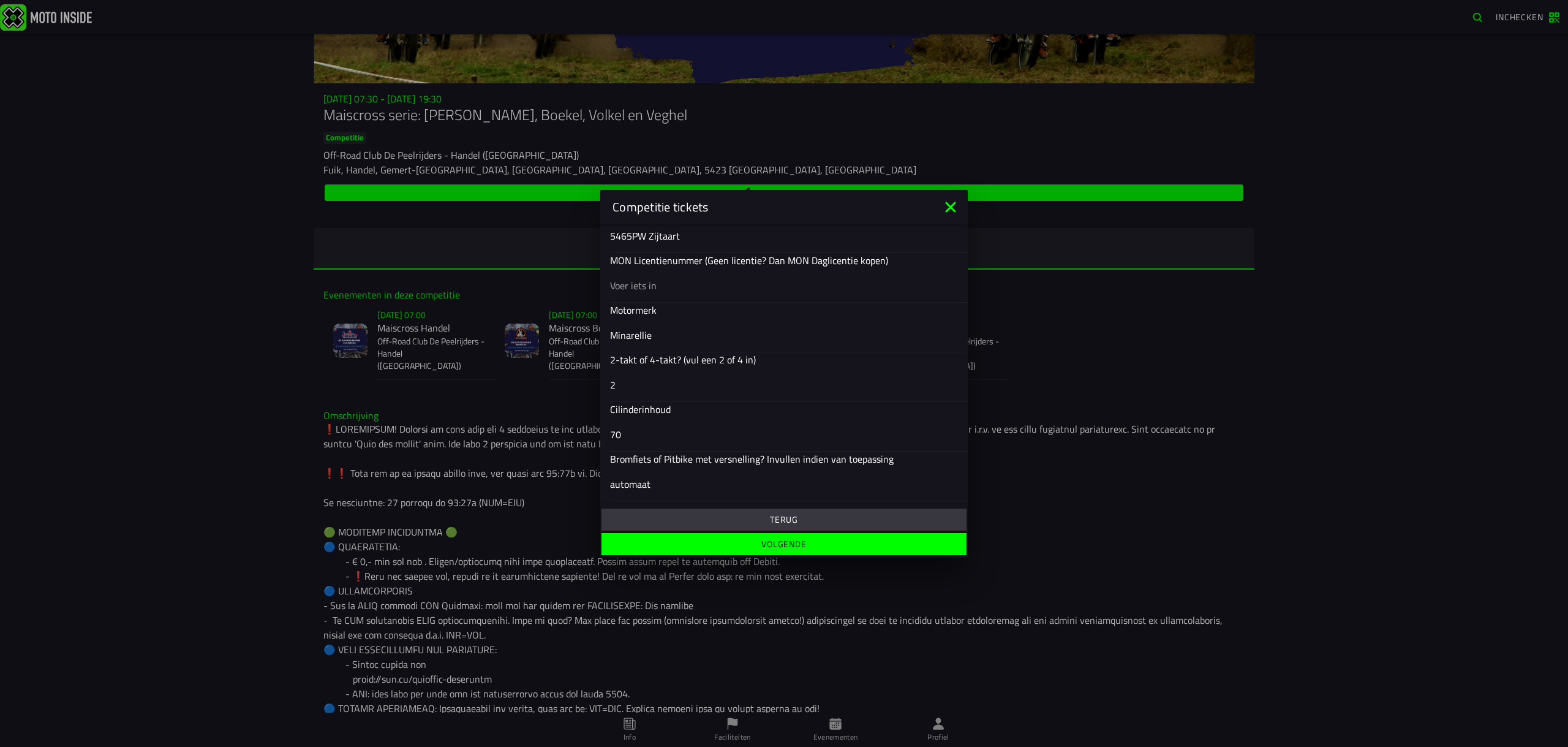
scroll to position [486, 0]
click at [0, 0] on slot "Terug" at bounding box center [0, 0] width 0 height 0
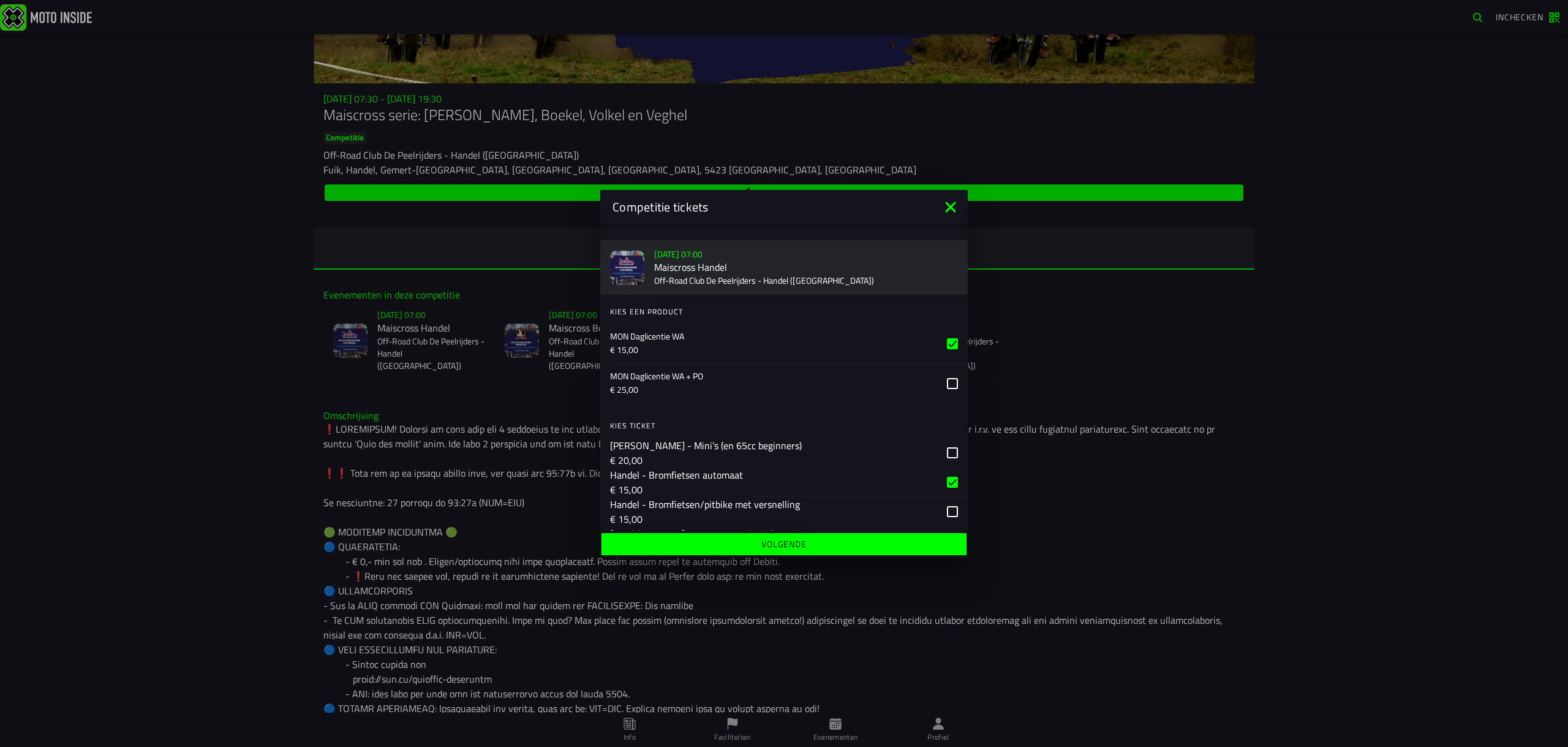
scroll to position [0, 0]
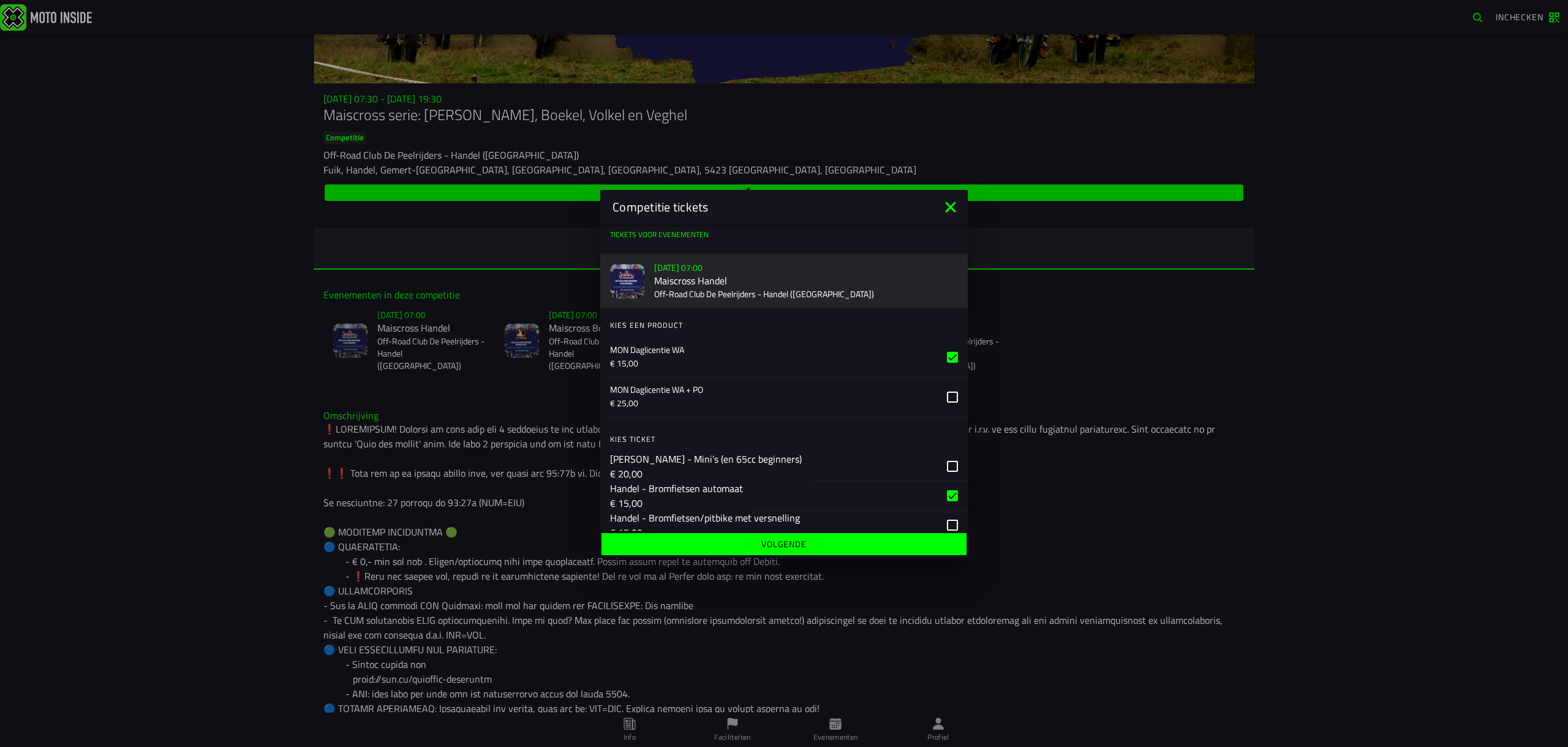
click at [0, 0] on slot "Volgende" at bounding box center [0, 0] width 0 height 0
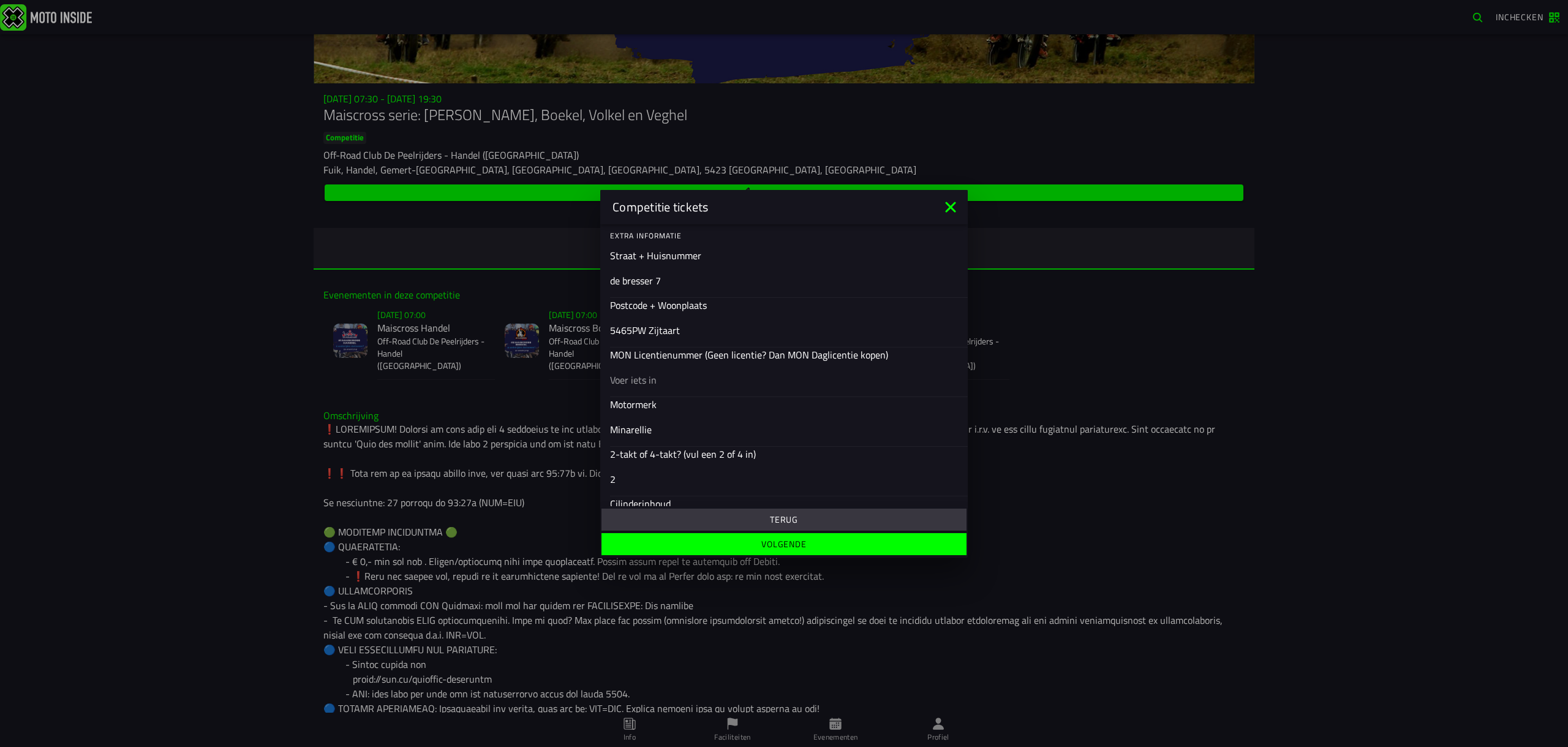
scroll to position [374, 0]
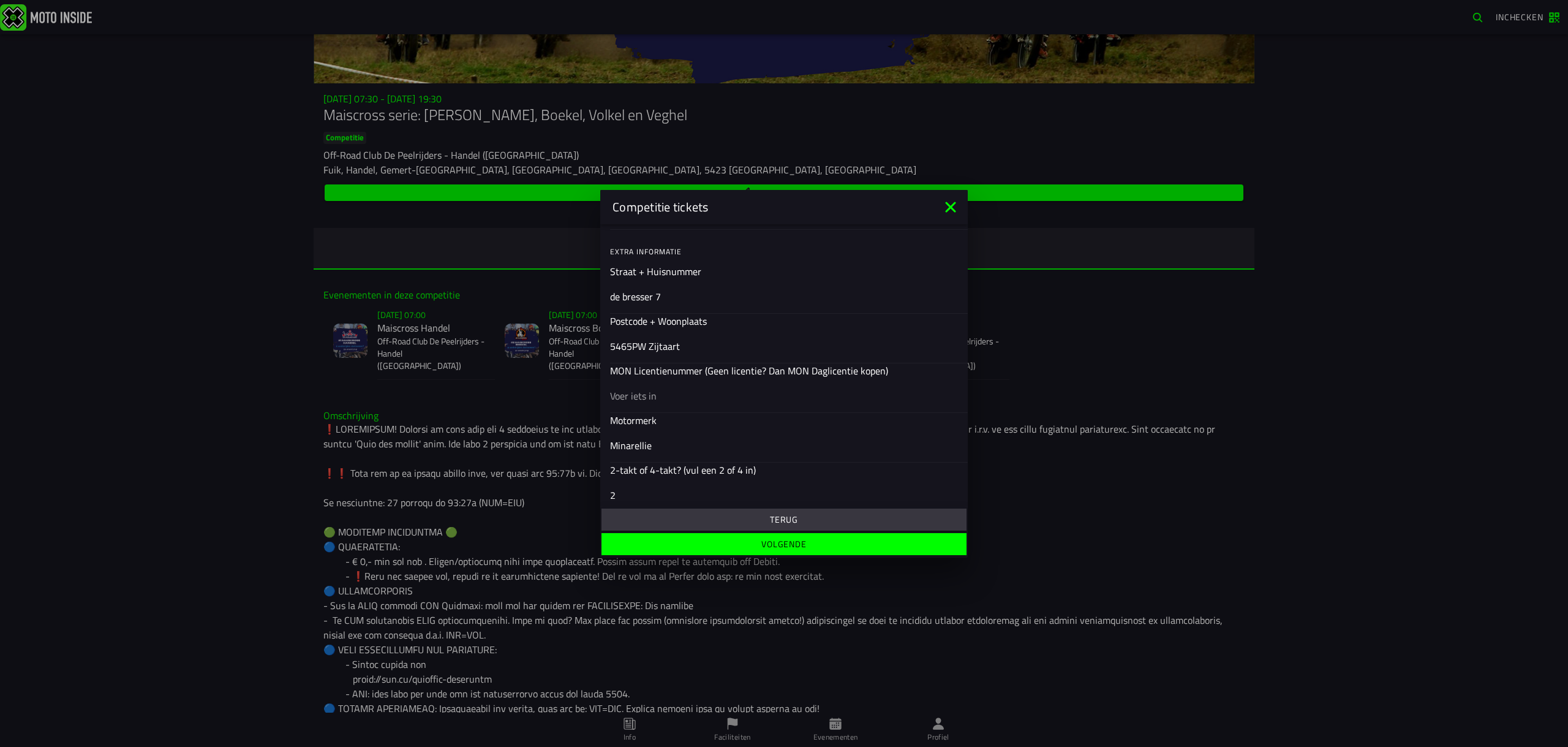
drag, startPoint x: 657, startPoint y: 445, endPoint x: 578, endPoint y: 449, distance: 79.1
click at [610, 446] on input "Minarellie" at bounding box center [784, 445] width 348 height 14
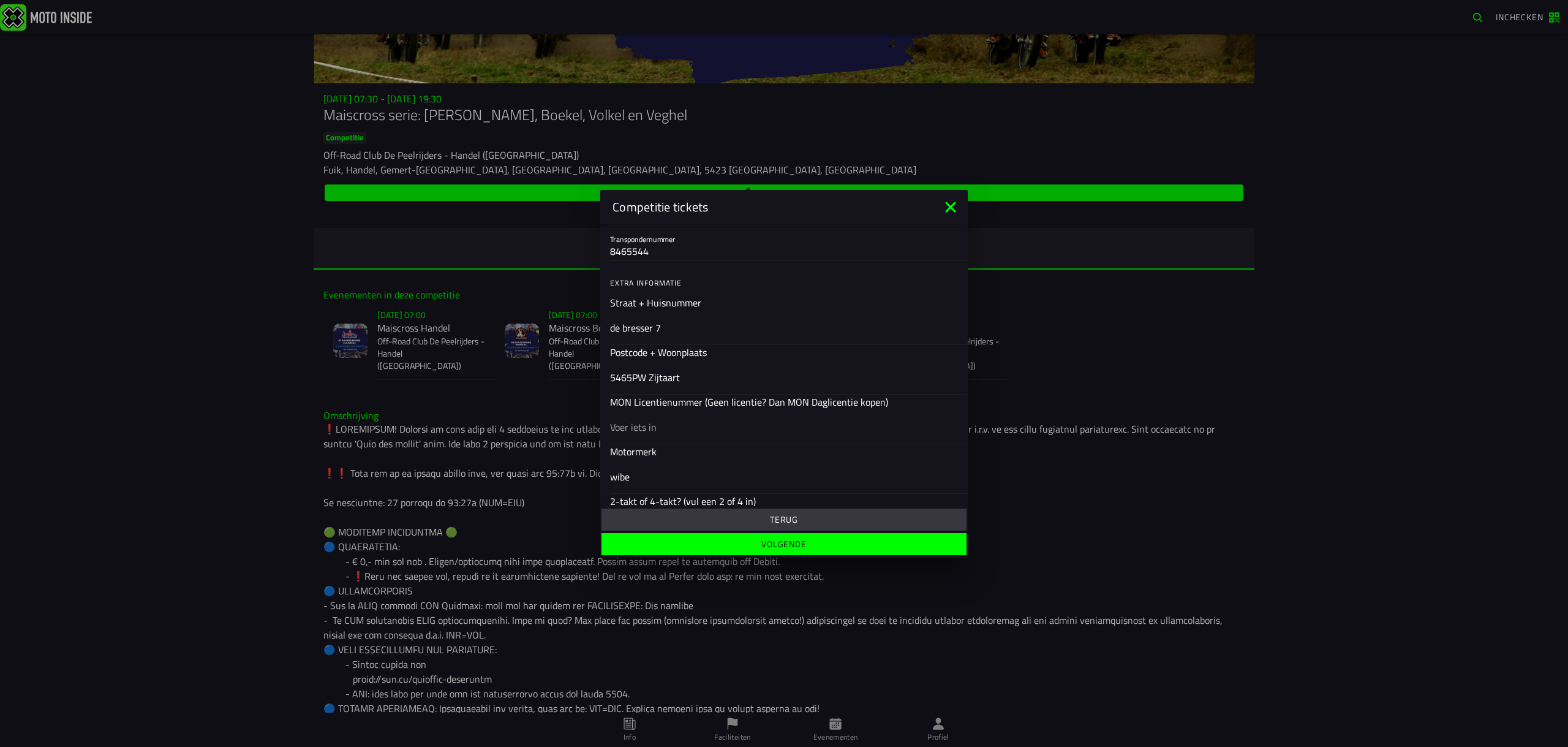
scroll to position [342, 0]
type input "wibe"
click at [0, 0] on slot "Volgende" at bounding box center [0, 0] width 0 height 0
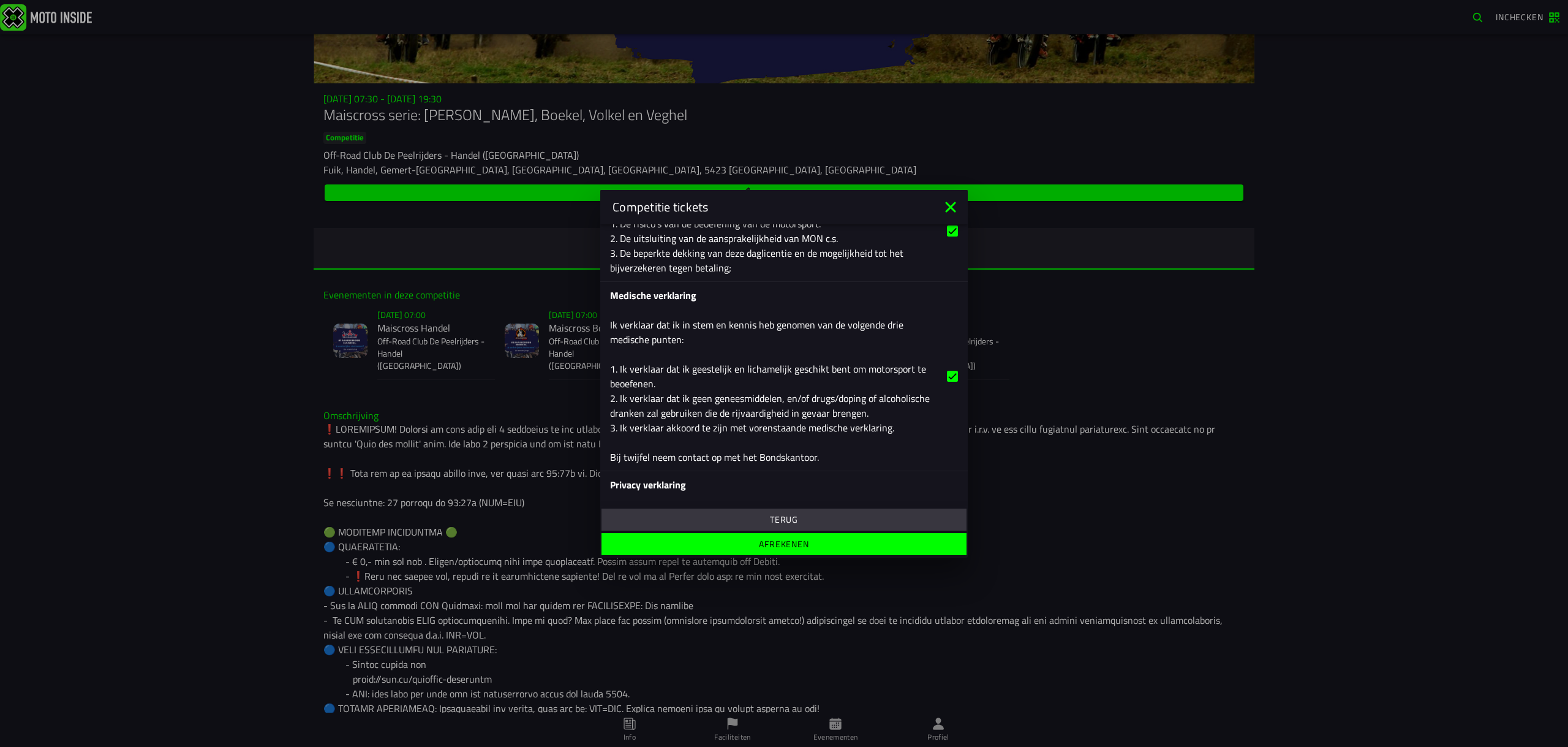
scroll to position [777, 0]
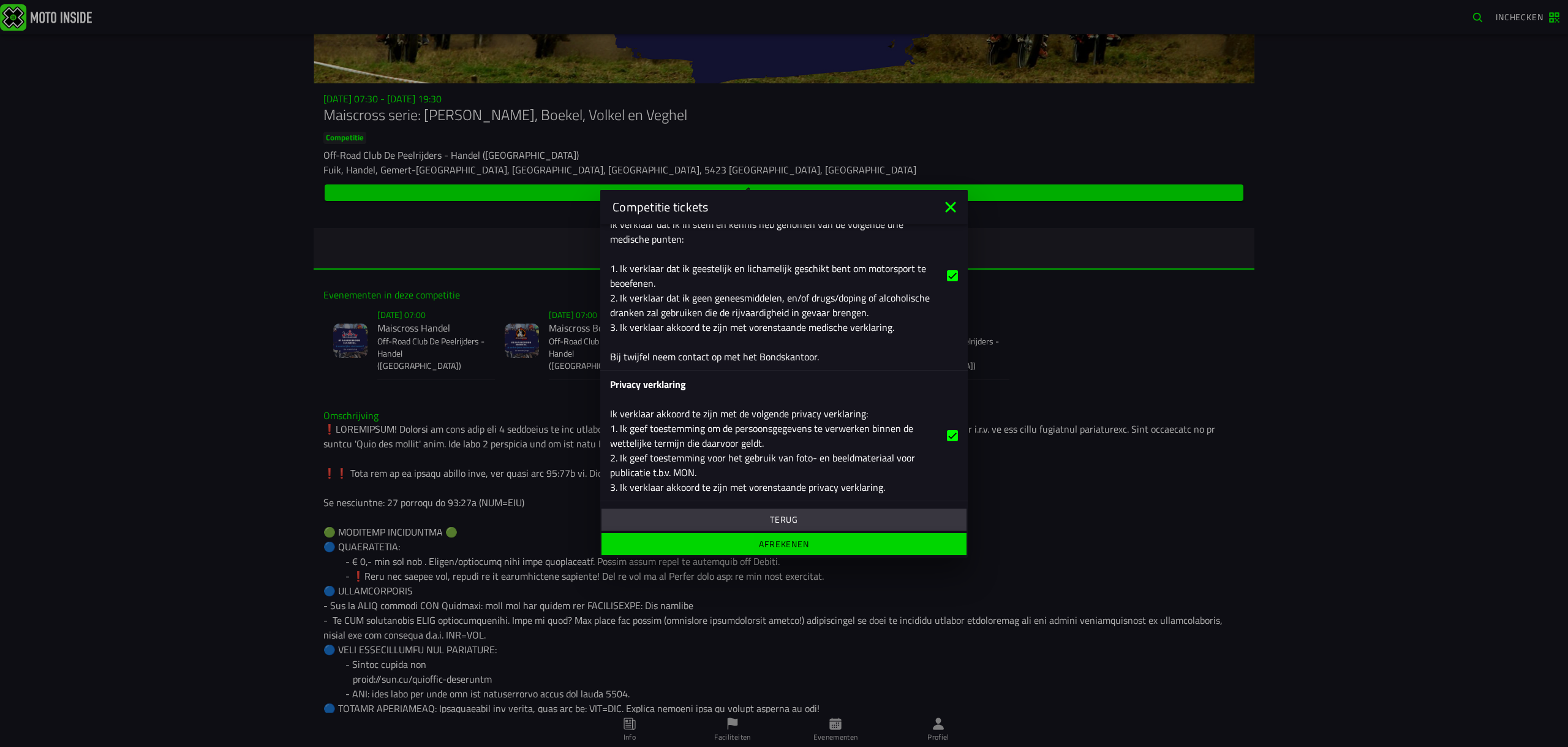
click at [815, 548] on span "Afrekenen" at bounding box center [783, 544] width 346 height 9
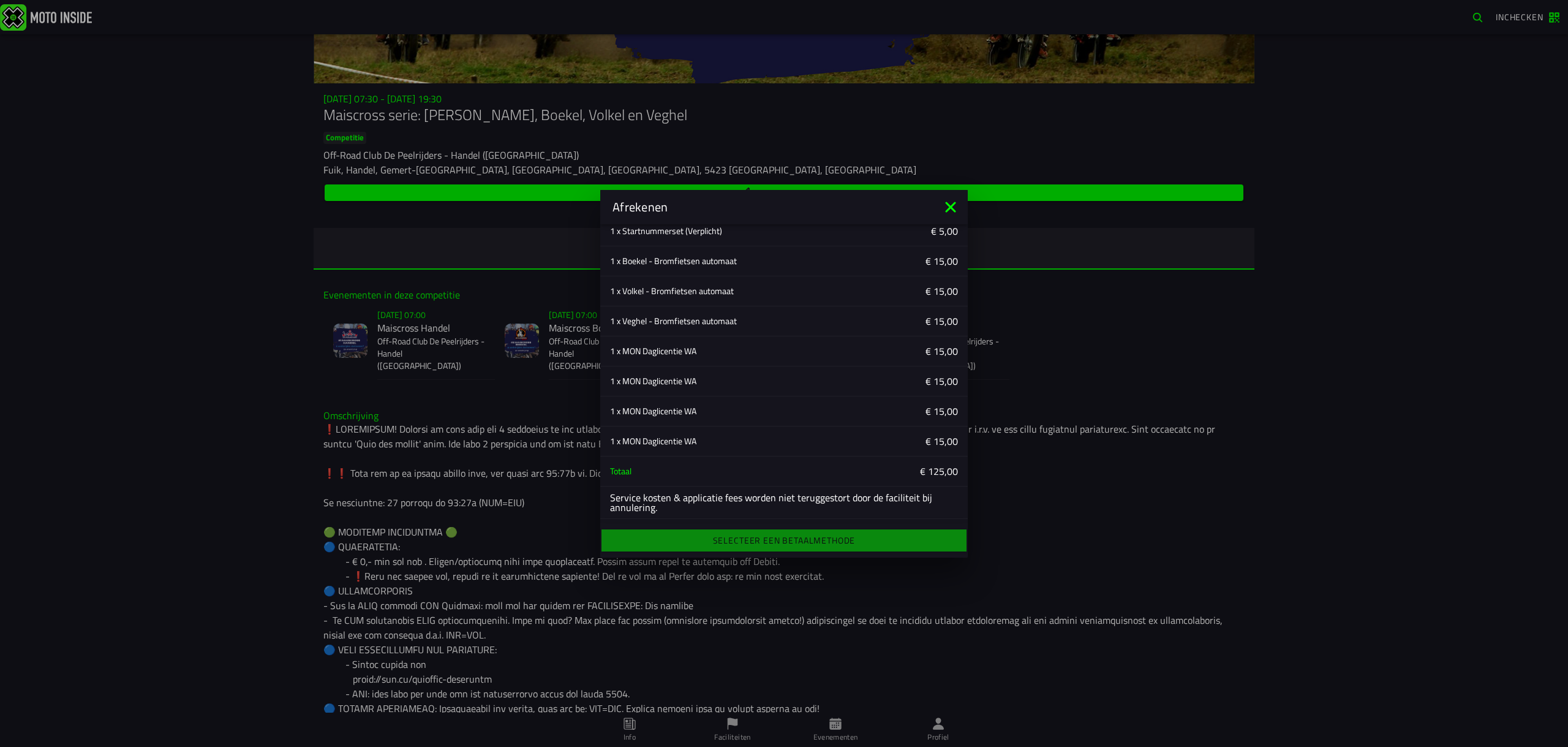
scroll to position [208, 0]
click at [789, 542] on div "Selecteer een betaalmethode" at bounding box center [783, 540] width 367 height 27
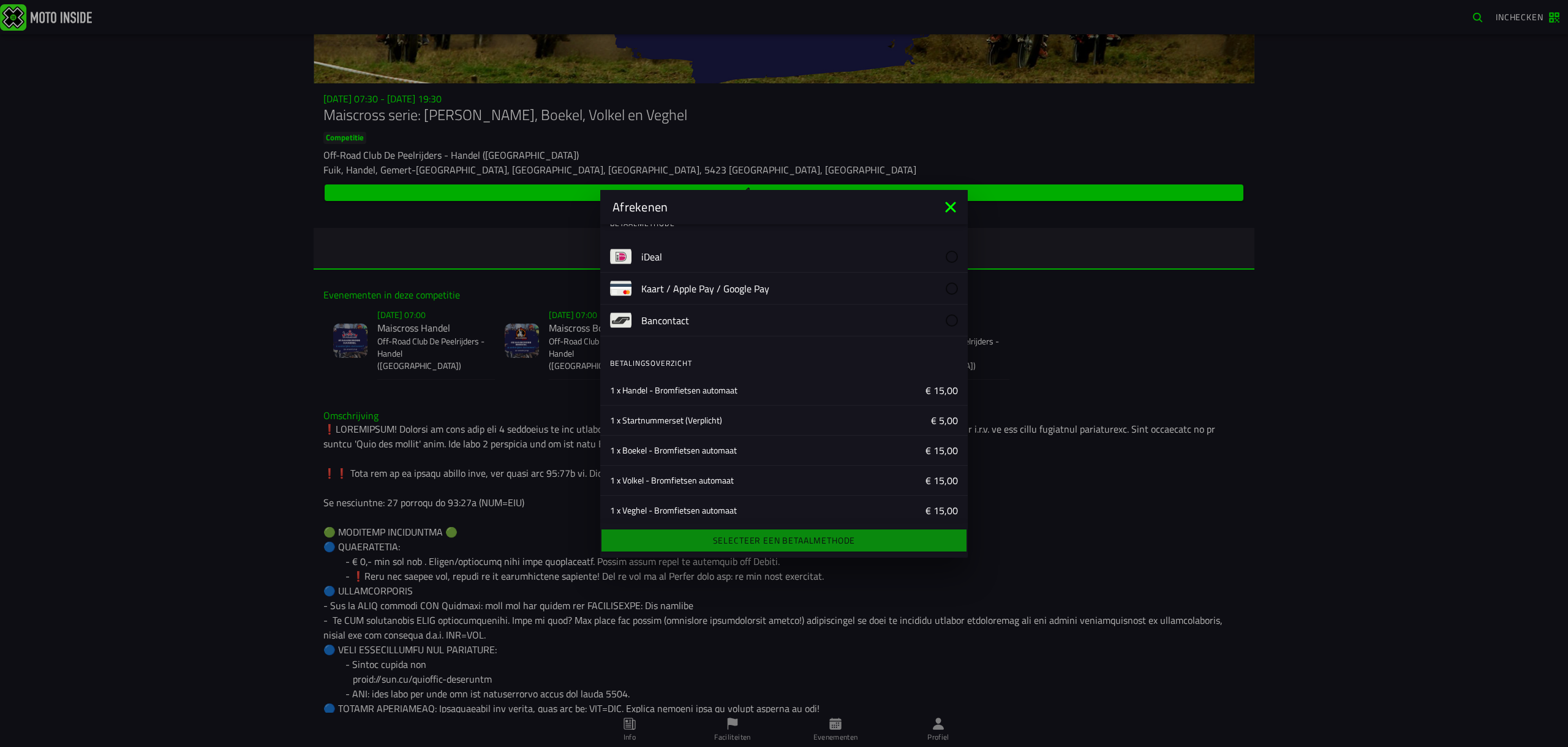
scroll to position [0, 0]
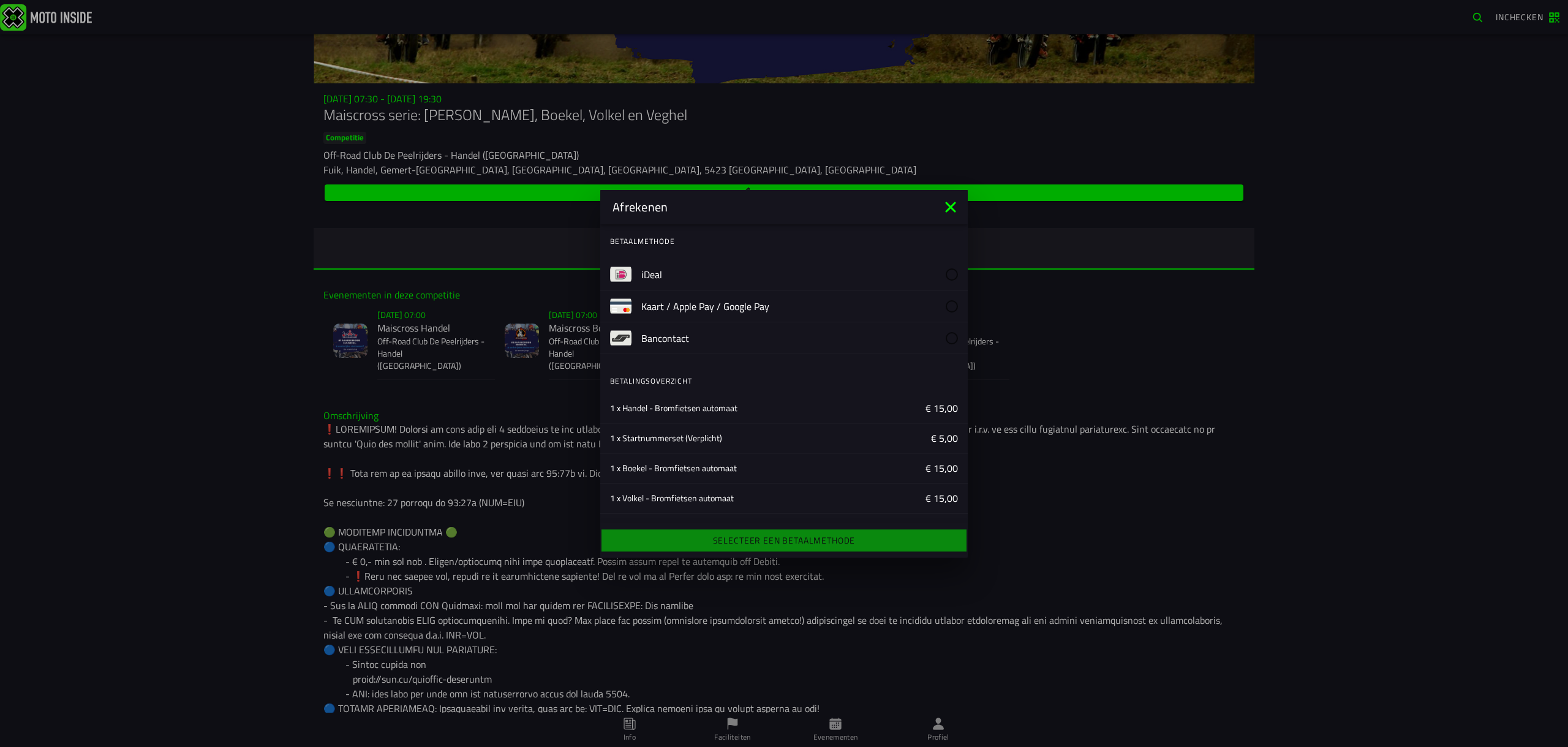
click at [679, 275] on label "iDeal" at bounding box center [800, 274] width 317 height 31
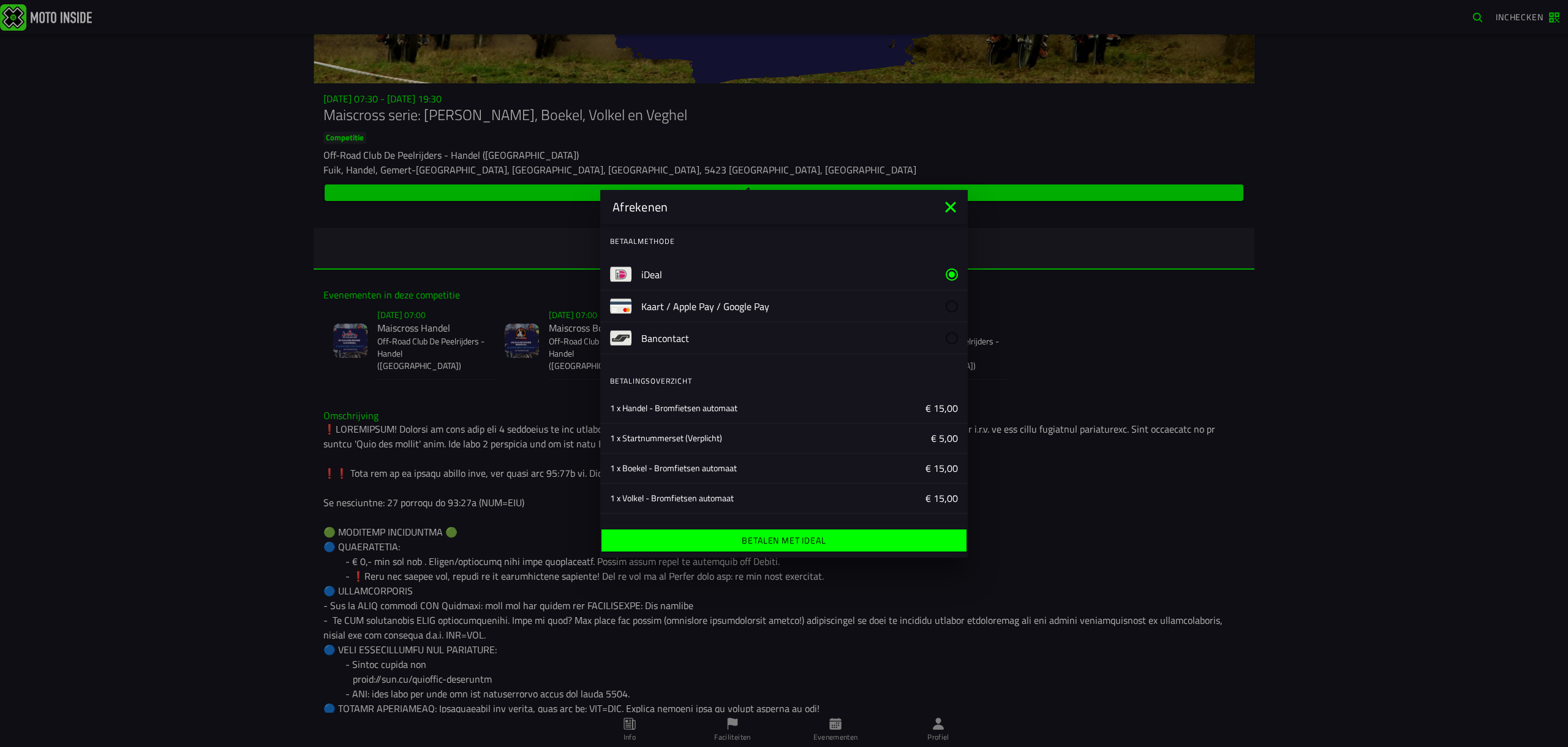
click at [759, 541] on ion-label "Betalen met iDeal" at bounding box center [784, 540] width 84 height 9
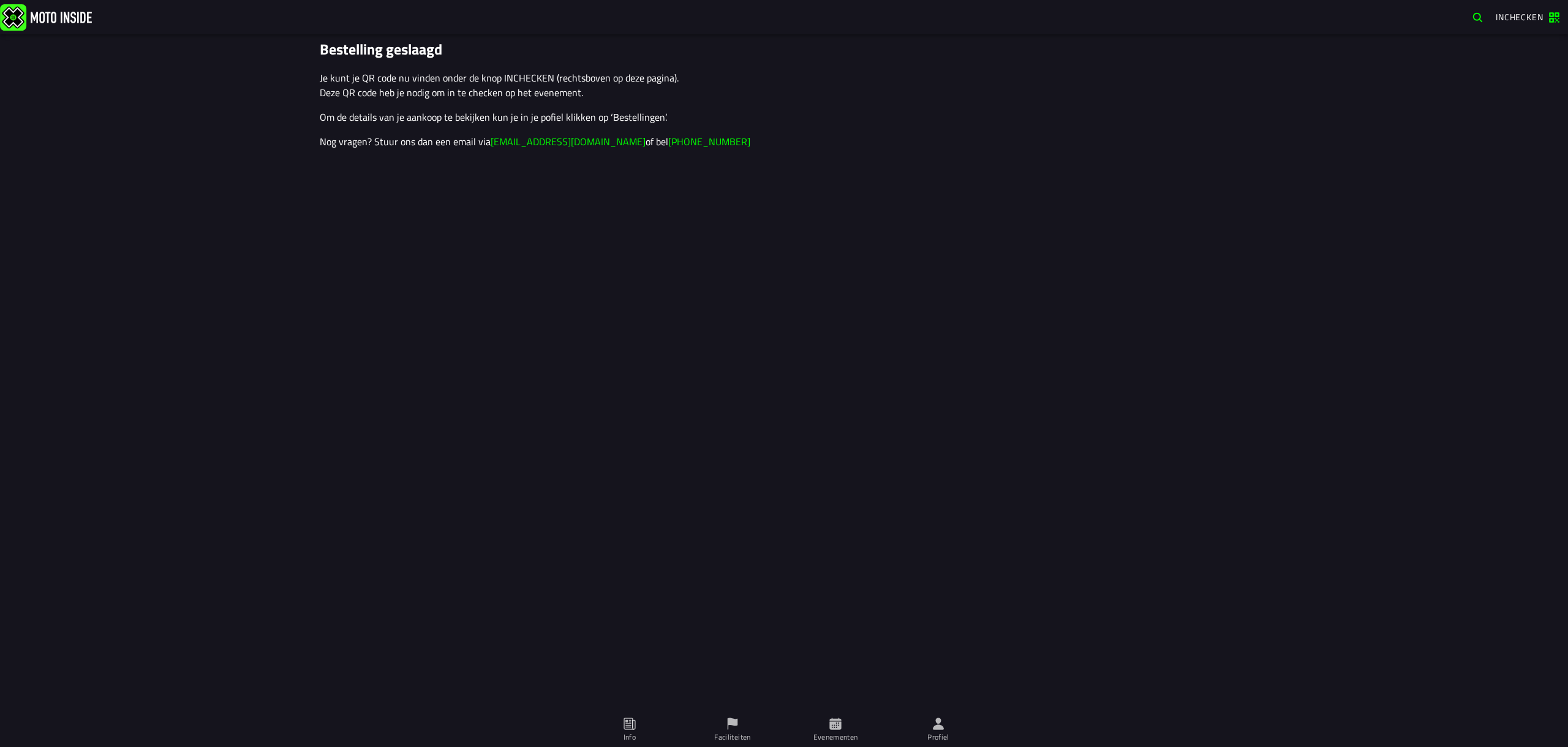
click at [1523, 14] on span "Inchecken" at bounding box center [1520, 16] width 48 height 12
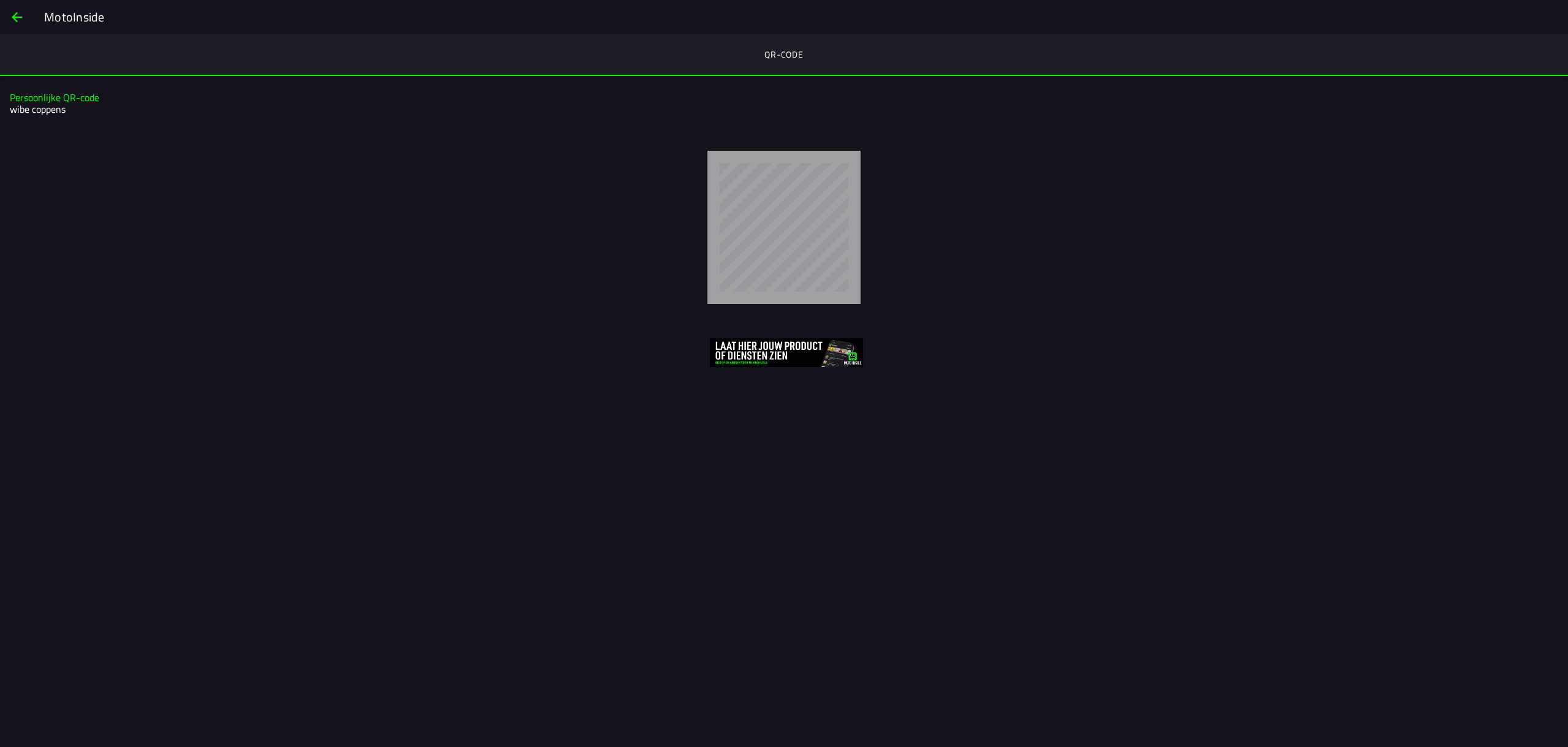
click at [23, 21] on span "back" at bounding box center [16, 17] width 14 height 30
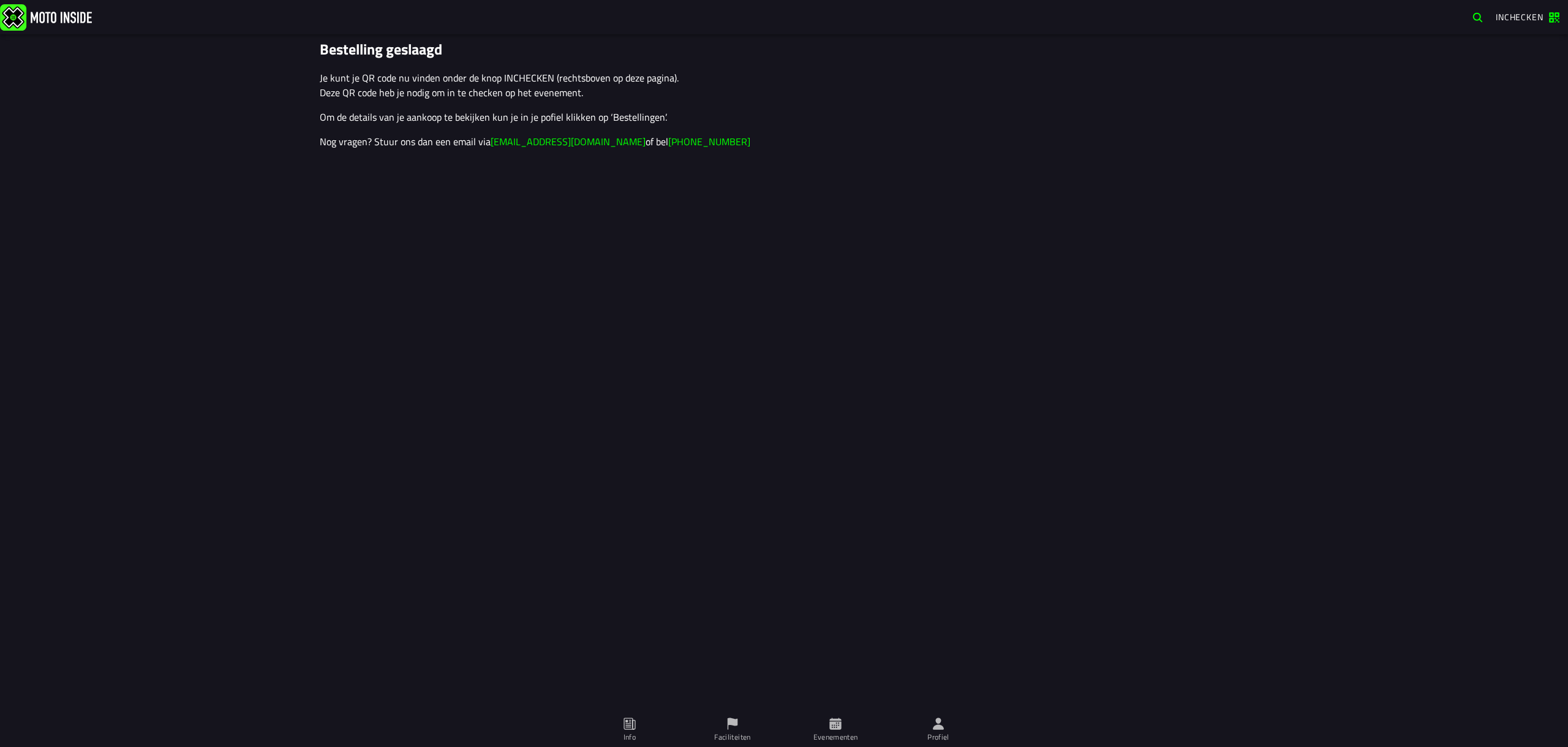
click at [68, 16] on img at bounding box center [46, 17] width 92 height 27
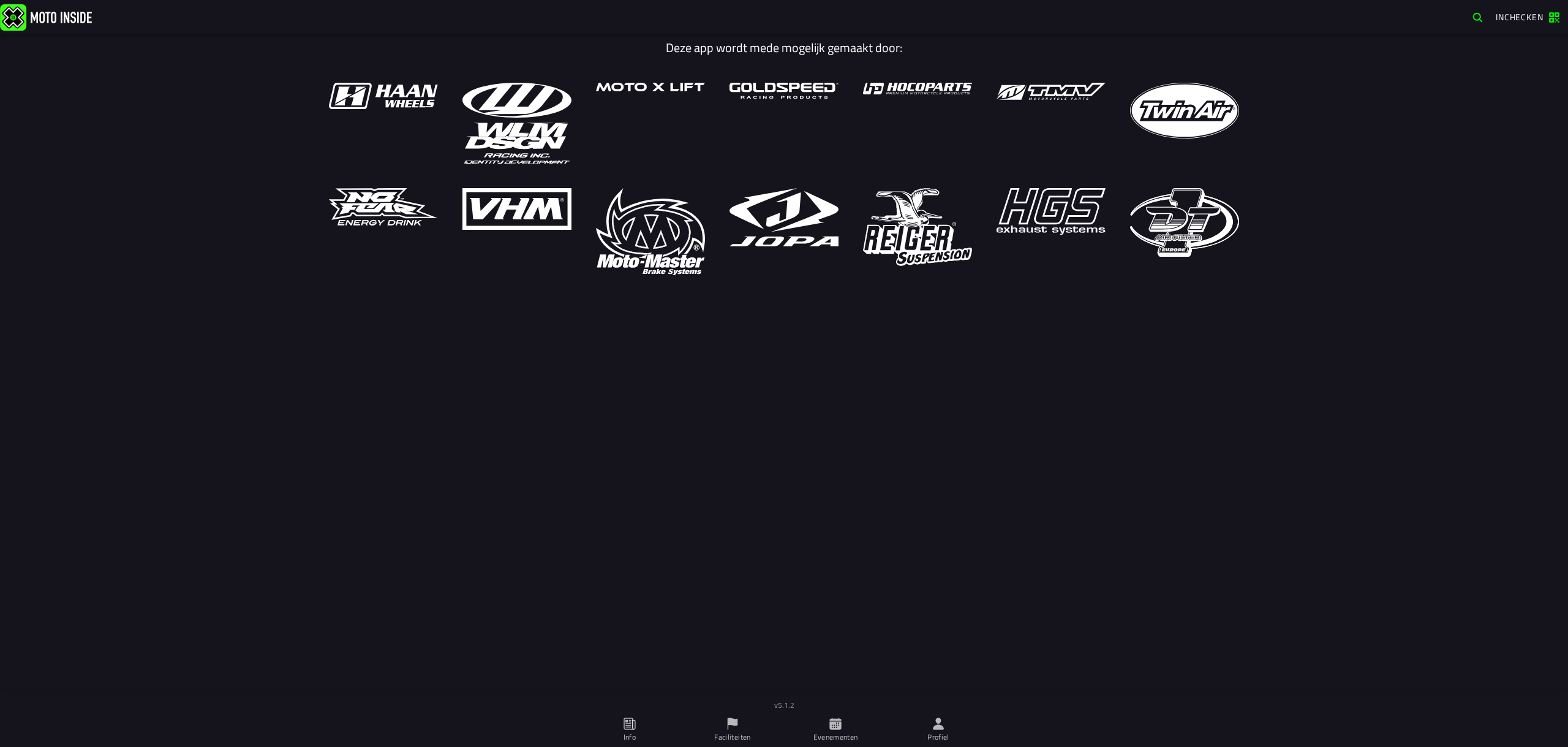
click at [943, 729] on icon at bounding box center [939, 723] width 11 height 11
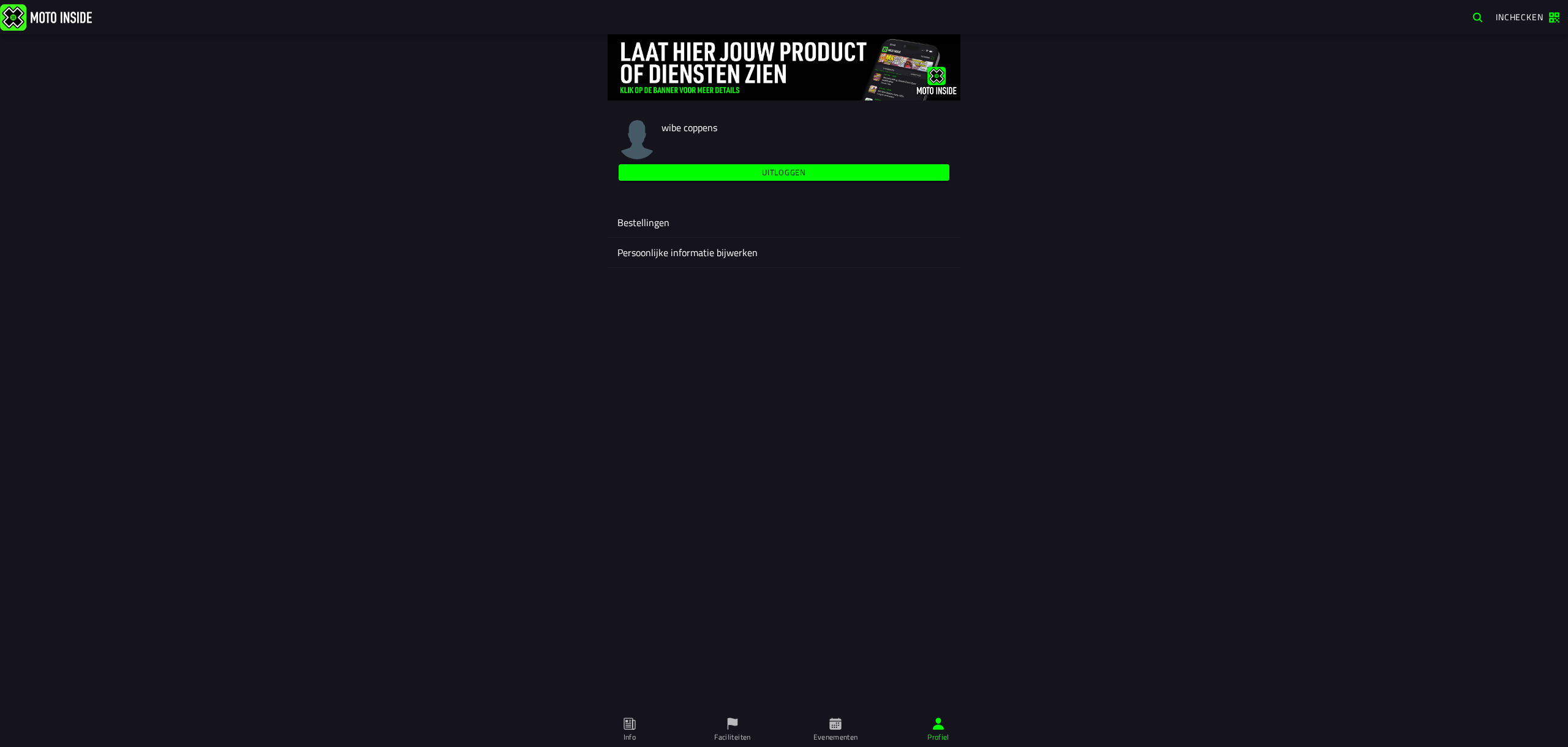
click at [662, 225] on ion-label "Bestellingen" at bounding box center [783, 221] width 333 height 14
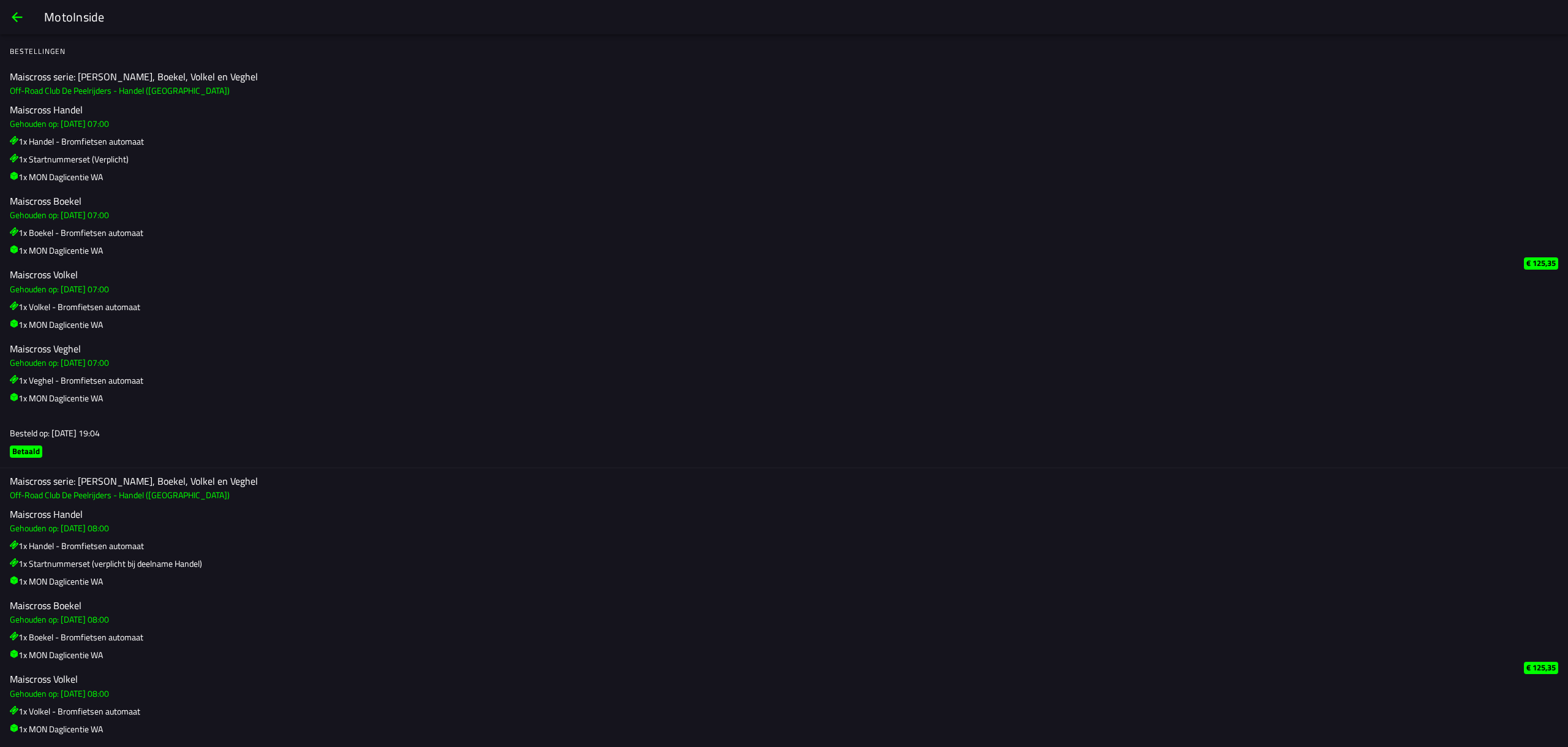
click at [17, 23] on span "back" at bounding box center [16, 17] width 14 height 30
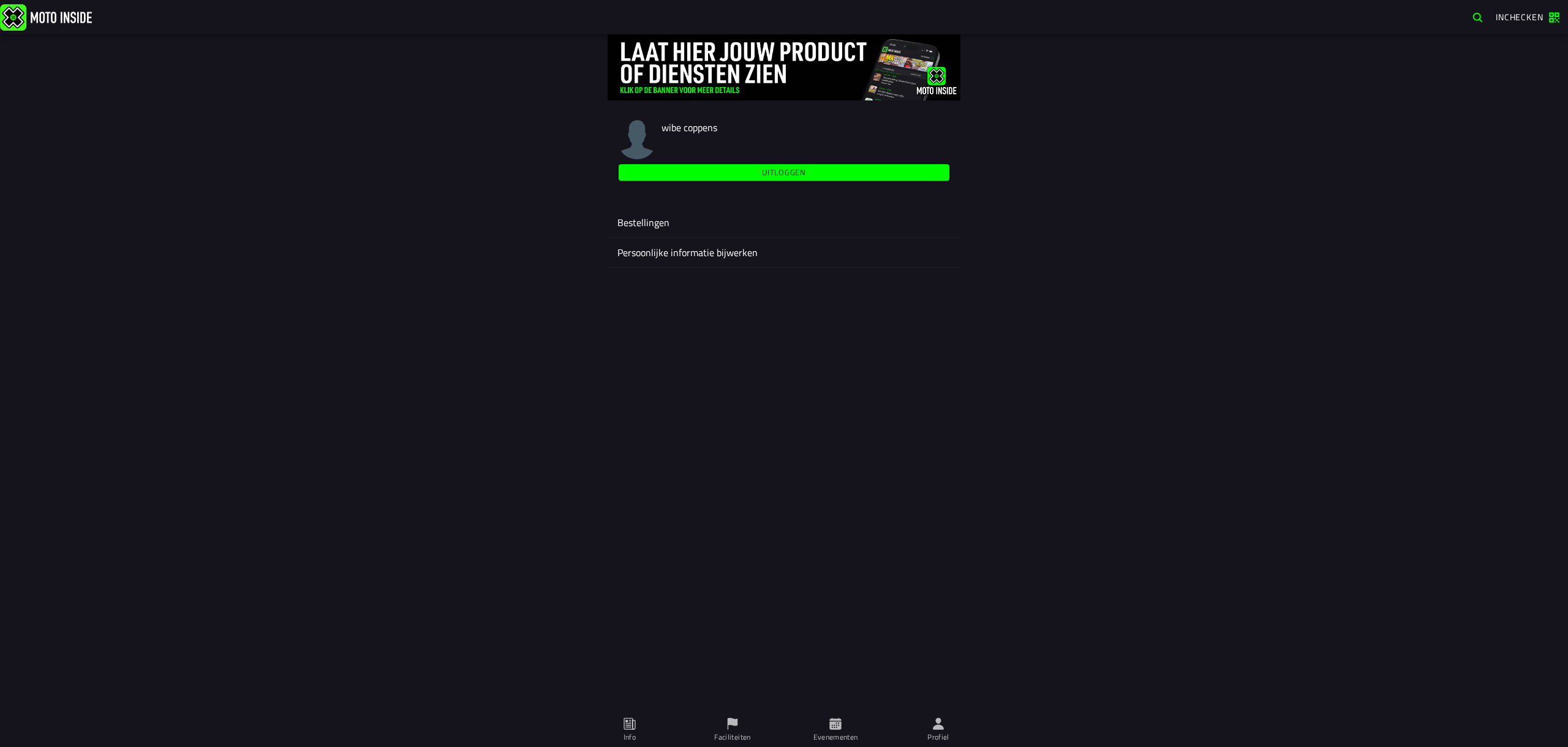
click at [0, 0] on slot "Uitloggen" at bounding box center [0, 0] width 0 height 0
